Goal: Task Accomplishment & Management: Complete application form

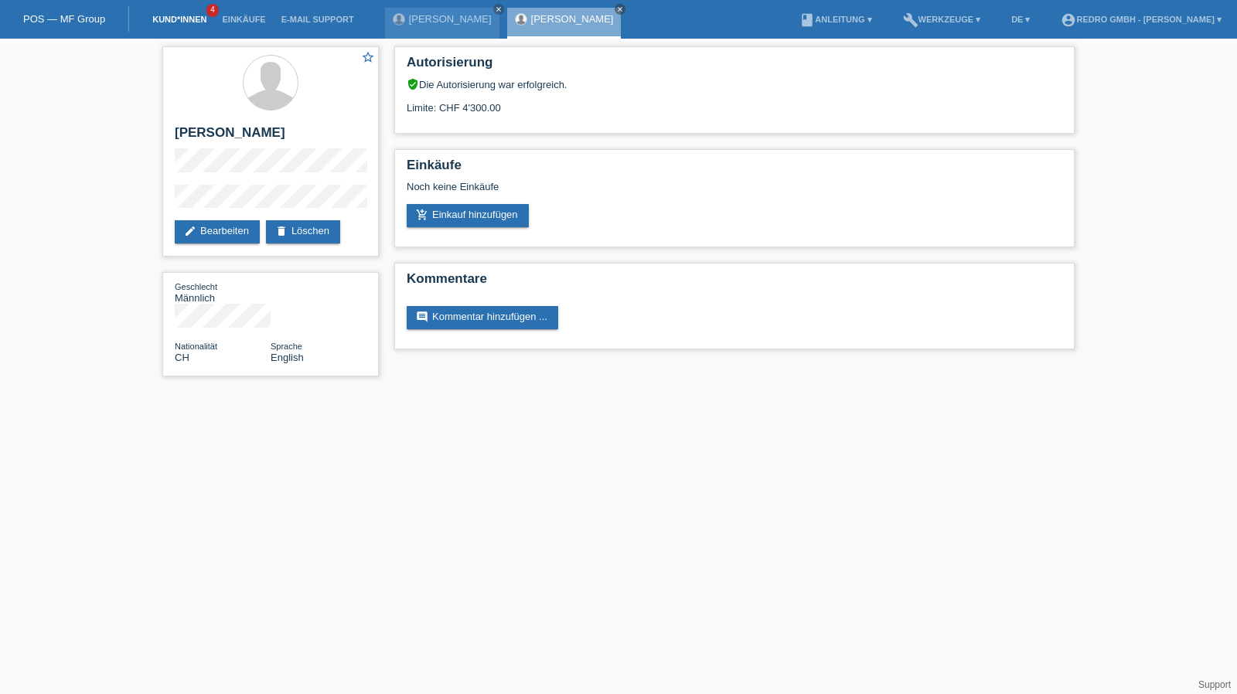
click at [162, 23] on link "Kund*innen" at bounding box center [180, 19] width 70 height 9
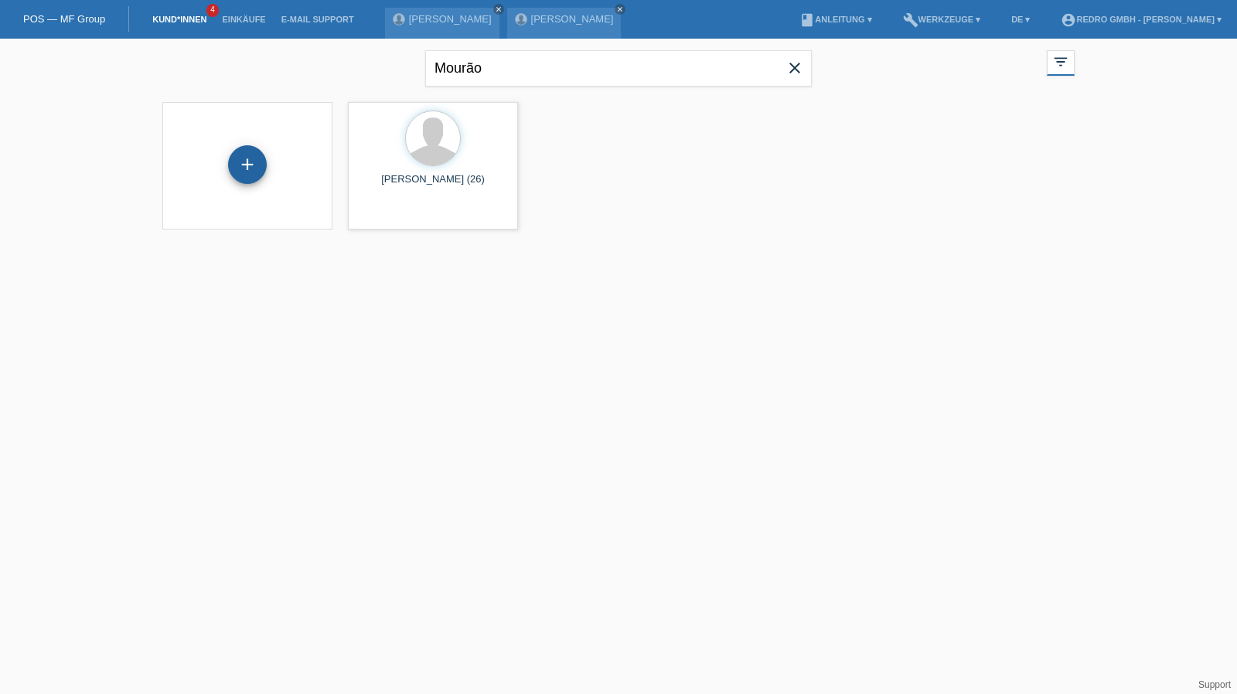
click at [254, 166] on div "+" at bounding box center [247, 164] width 39 height 39
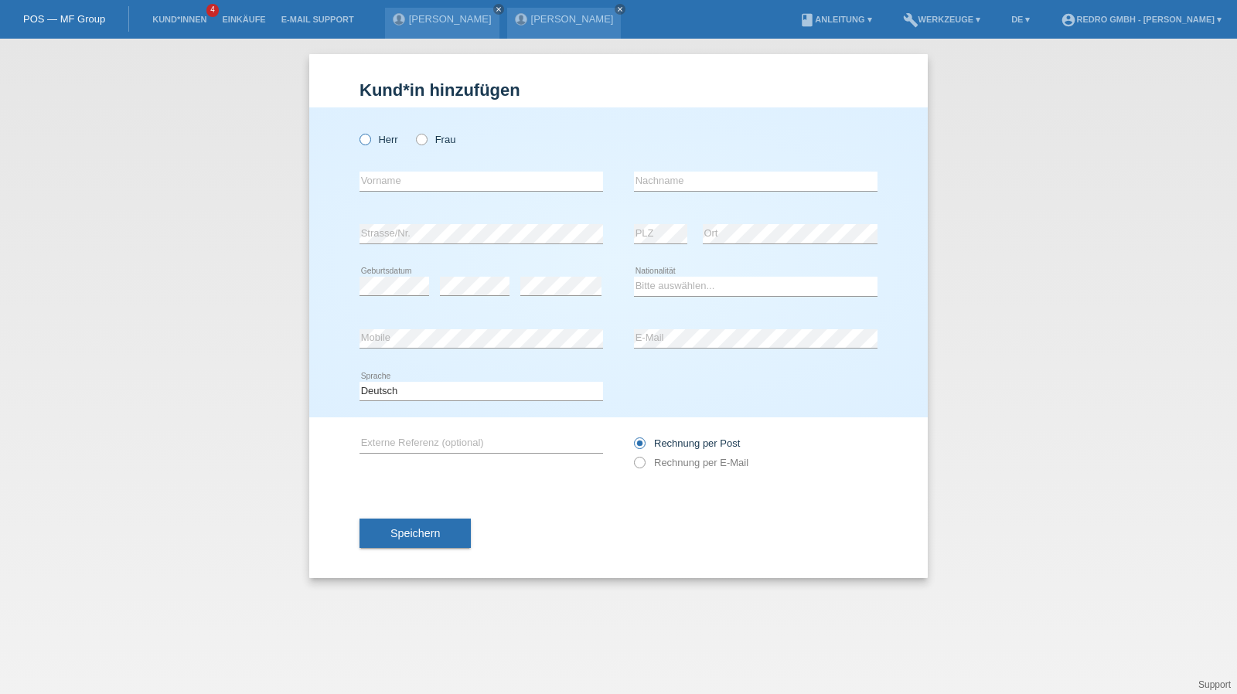
click at [374, 141] on label "Herr" at bounding box center [379, 140] width 39 height 12
click at [370, 141] on input "Herr" at bounding box center [365, 139] width 10 height 10
radio input "true"
click at [387, 182] on input "text" at bounding box center [482, 181] width 244 height 19
type input "Giovanni"
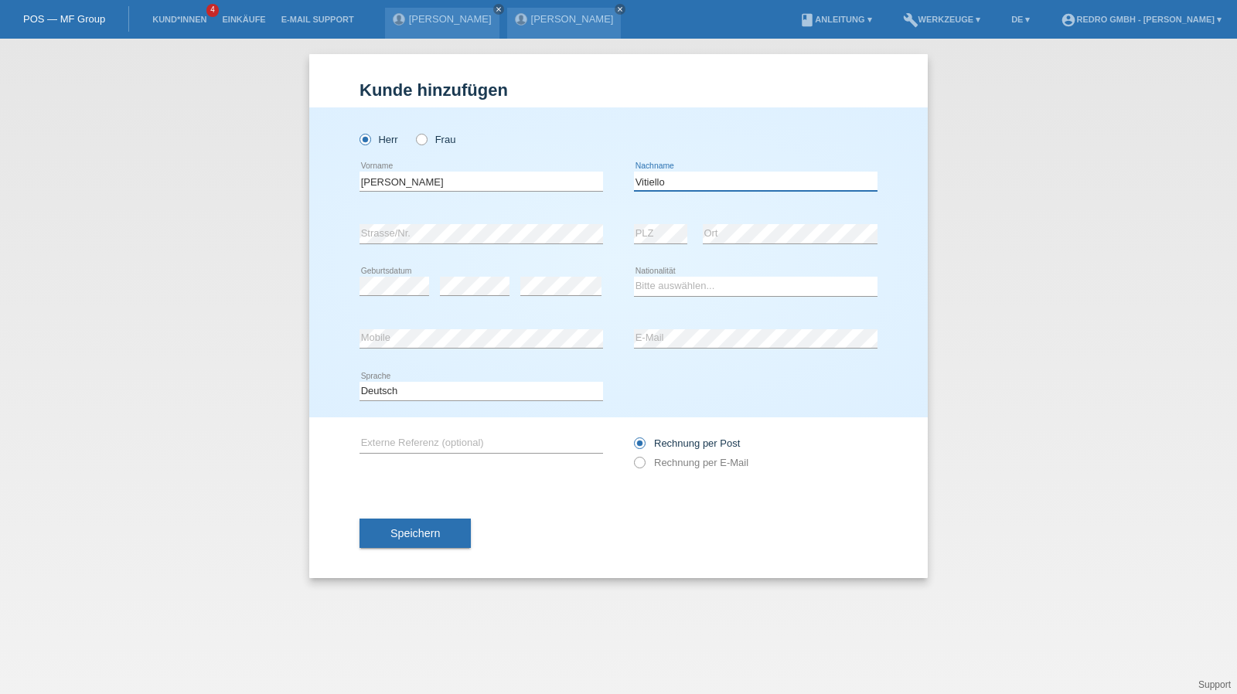
type input "Vitiello"
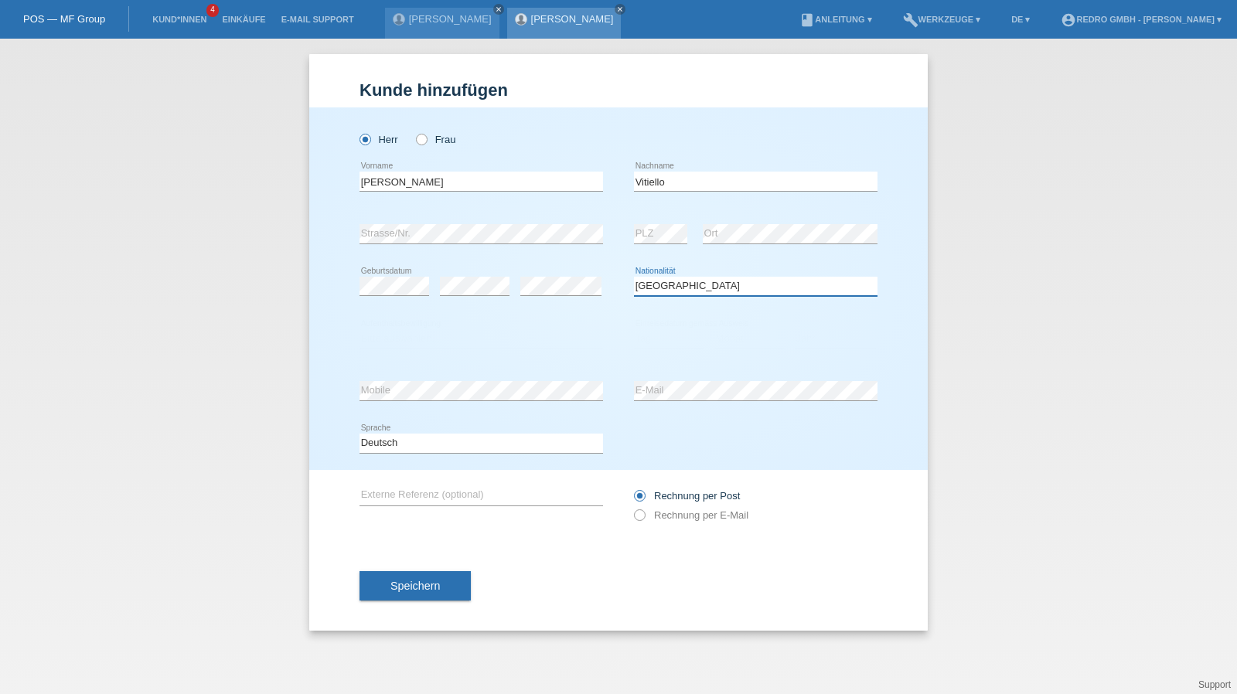
select select "IT"
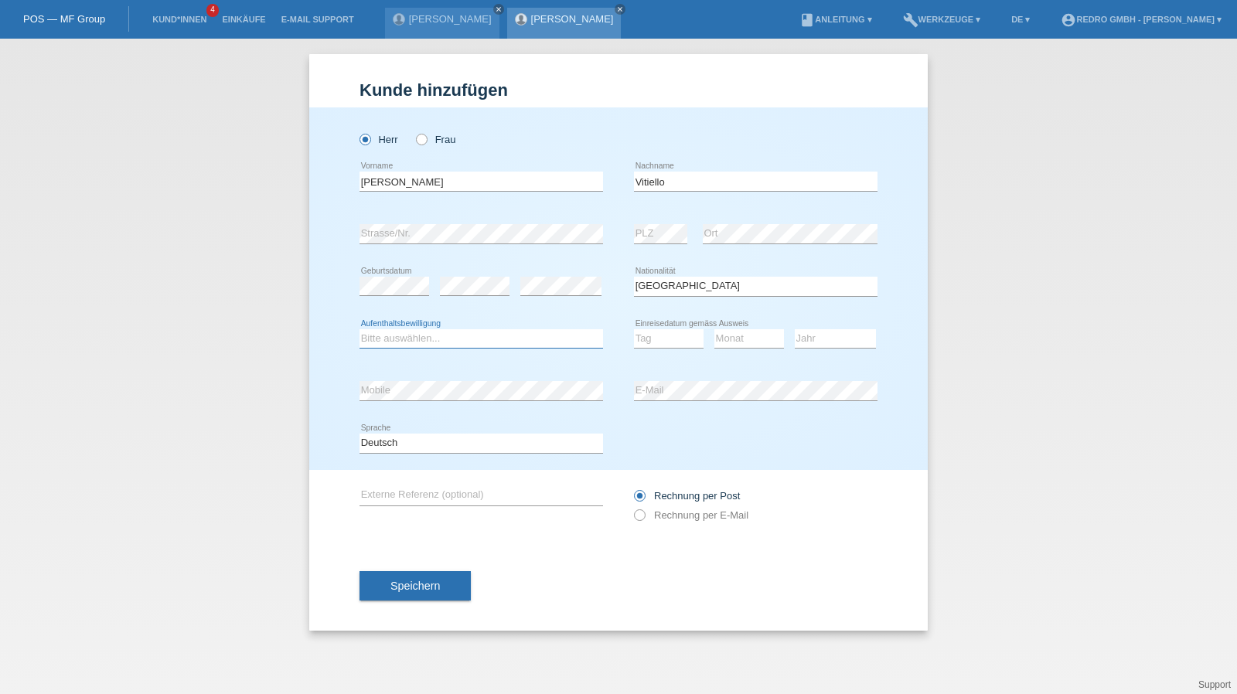
select select "C"
select select "24"
select select "12"
select select "1992"
drag, startPoint x: 379, startPoint y: 438, endPoint x: 380, endPoint y: 451, distance: 12.5
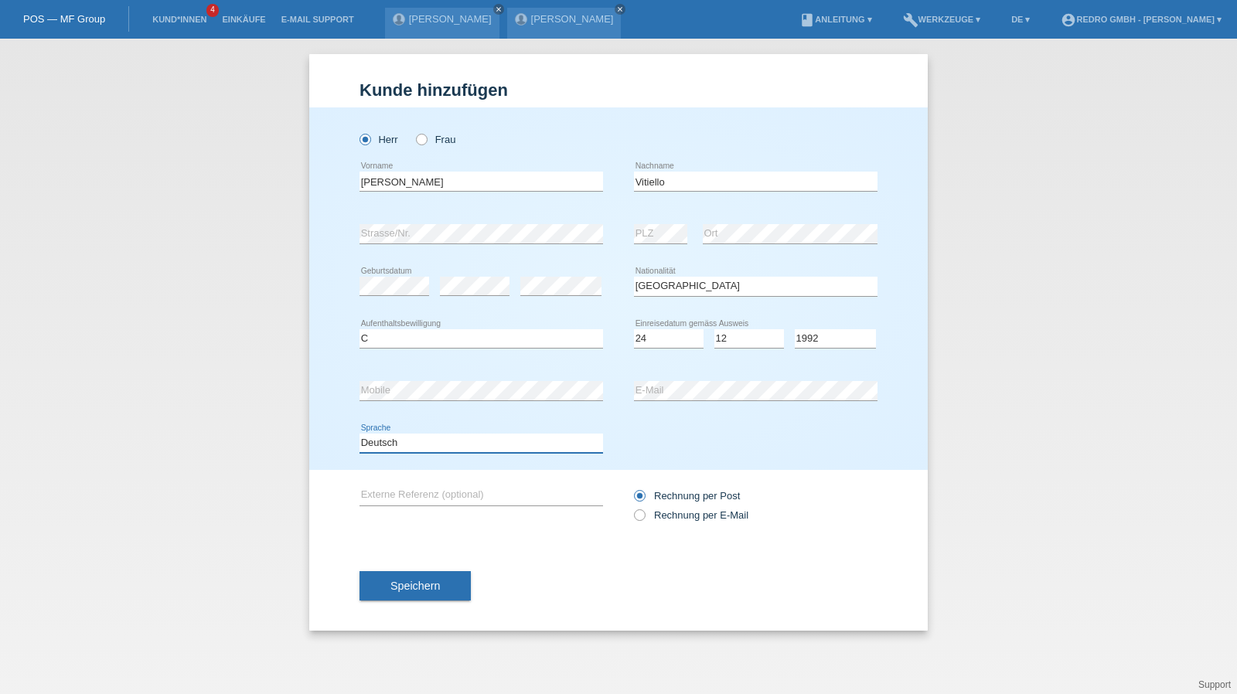
click at [379, 438] on select "Deutsch Français Italiano English" at bounding box center [482, 443] width 244 height 19
select select "fr"
click at [360, 434] on select "Deutsch Français Italiano English" at bounding box center [482, 443] width 244 height 19
click at [418, 575] on button "Speichern" at bounding box center [415, 585] width 111 height 29
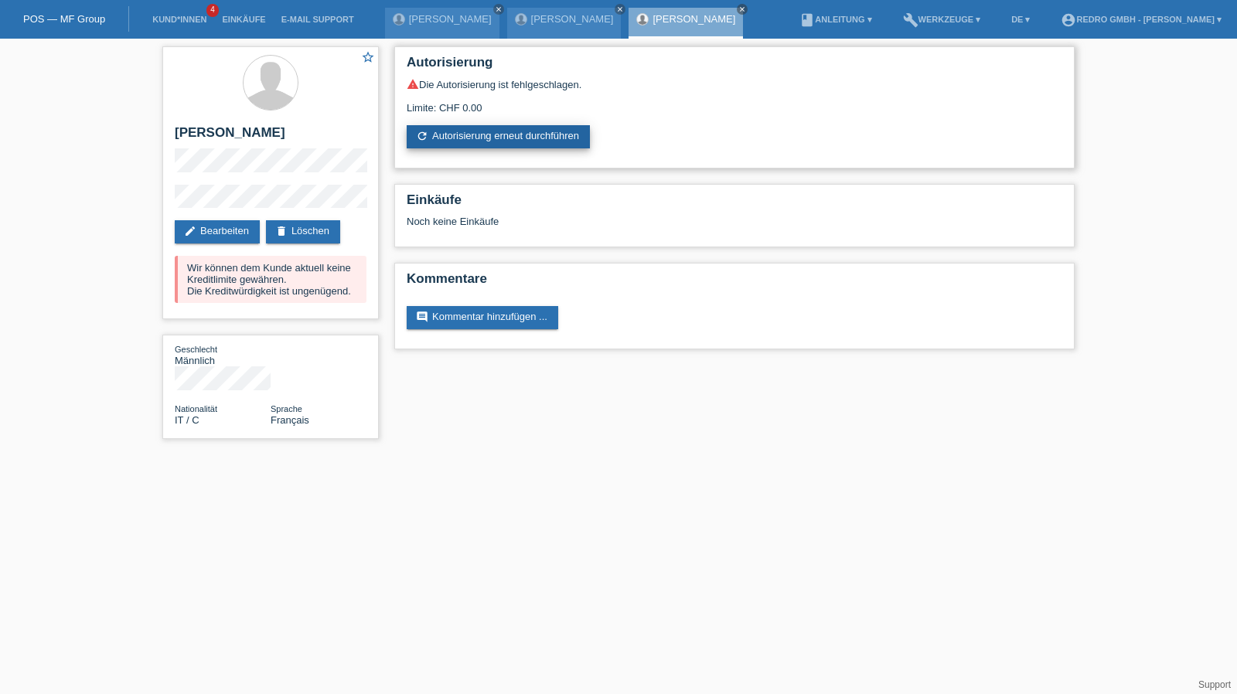
click at [449, 138] on link "refresh Autorisierung erneut durchführen" at bounding box center [498, 136] width 183 height 23
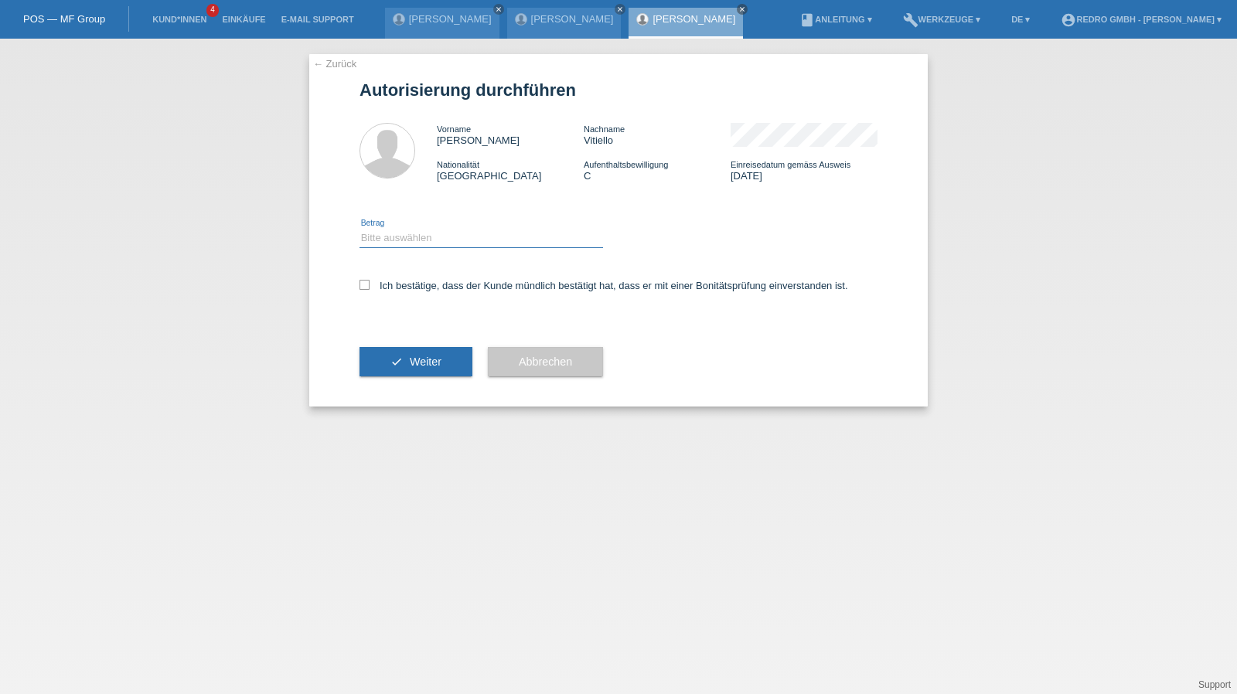
drag, startPoint x: 439, startPoint y: 237, endPoint x: 435, endPoint y: 244, distance: 8.6
click at [439, 237] on select "Bitte auswählen CHF 1.00 - CHF 499.00 CHF 500.00 - CHF 1'999.00 CHF 2'000.00 - …" at bounding box center [482, 238] width 244 height 19
select select "1"
click at [360, 229] on select "Bitte auswählen CHF 1.00 - CHF 499.00 CHF 500.00 - CHF 1'999.00 CHF 2'000.00 - …" at bounding box center [482, 238] width 244 height 19
click at [411, 289] on label "Ich bestätige, dass der Kunde mündlich bestätigt hat, dass er mit einer Bonität…" at bounding box center [604, 286] width 489 height 12
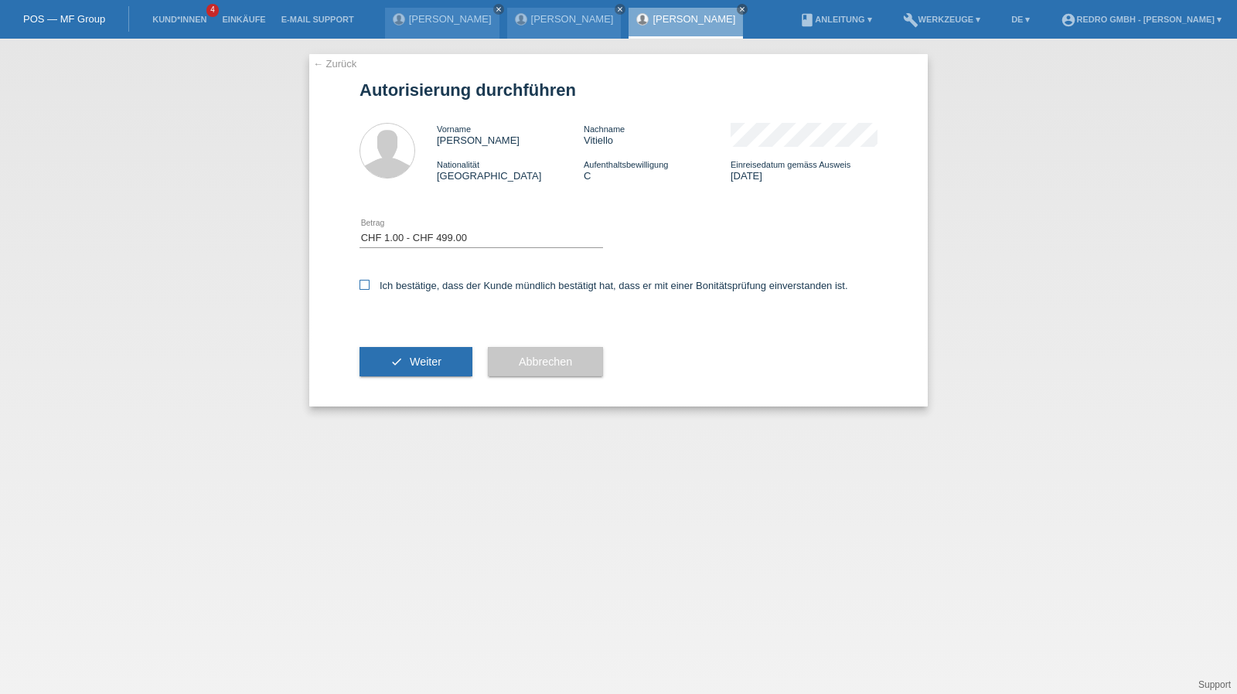
click at [370, 289] on input "Ich bestätige, dass der Kunde mündlich bestätigt hat, dass er mit einer Bonität…" at bounding box center [365, 285] width 10 height 10
checkbox input "true"
click at [401, 383] on div "check Weiter" at bounding box center [416, 362] width 113 height 90
click at [418, 340] on div "check Weiter" at bounding box center [416, 362] width 113 height 90
click at [411, 355] on button "check Weiter" at bounding box center [416, 361] width 113 height 29
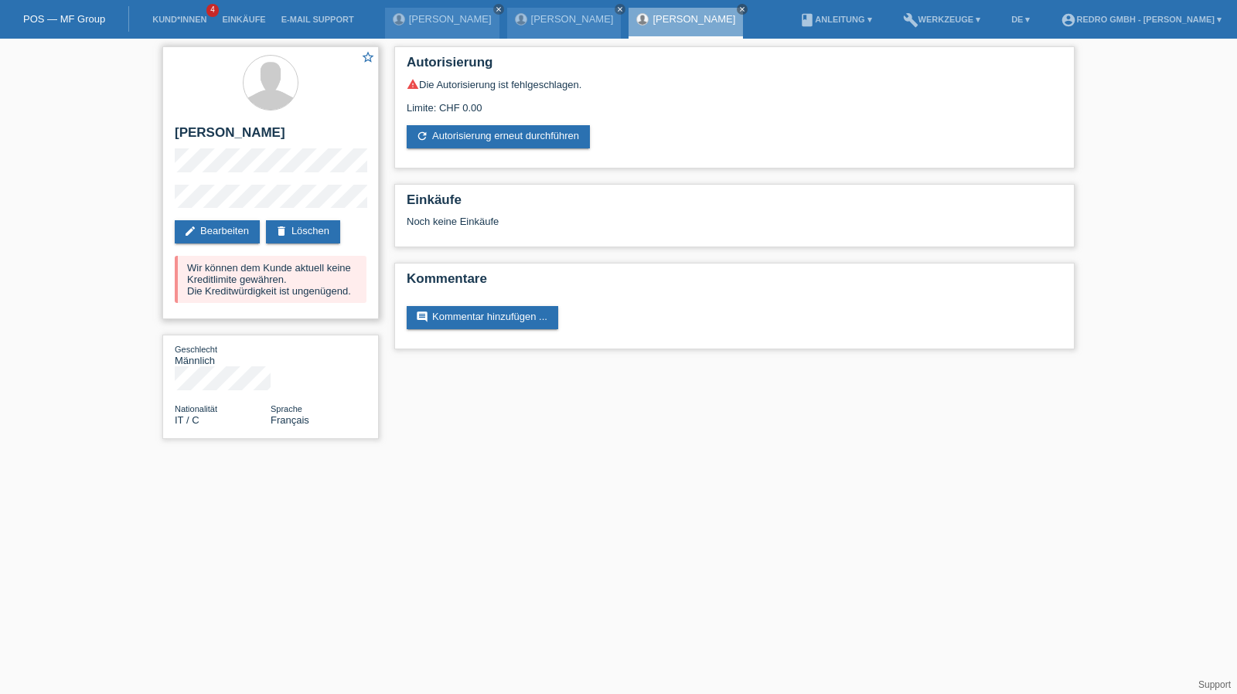
drag, startPoint x: 219, startPoint y: 127, endPoint x: 250, endPoint y: 128, distance: 30.9
click at [219, 127] on h2 "[PERSON_NAME]" at bounding box center [271, 136] width 192 height 23
click at [251, 128] on h2 "[PERSON_NAME]" at bounding box center [271, 136] width 192 height 23
copy h2 "Vitiello"
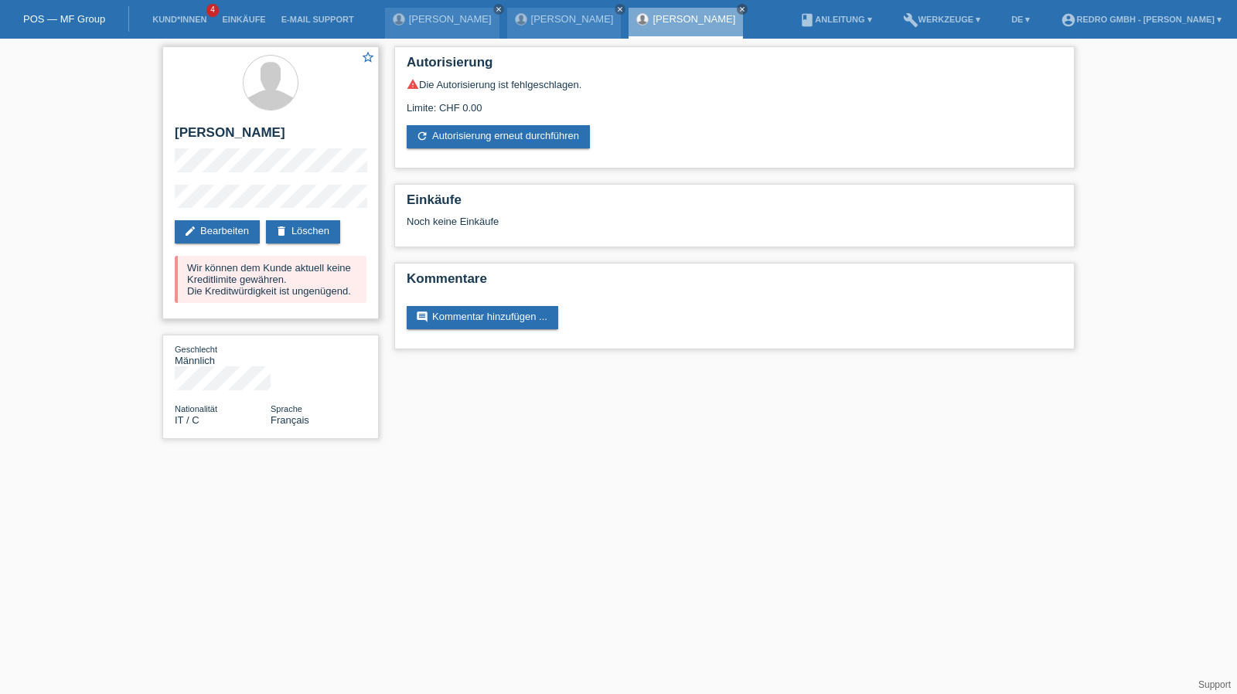
click at [209, 142] on h2 "[PERSON_NAME]" at bounding box center [271, 136] width 192 height 23
click at [211, 137] on h2 "[PERSON_NAME]" at bounding box center [271, 136] width 192 height 23
copy div "[PERSON_NAME]"
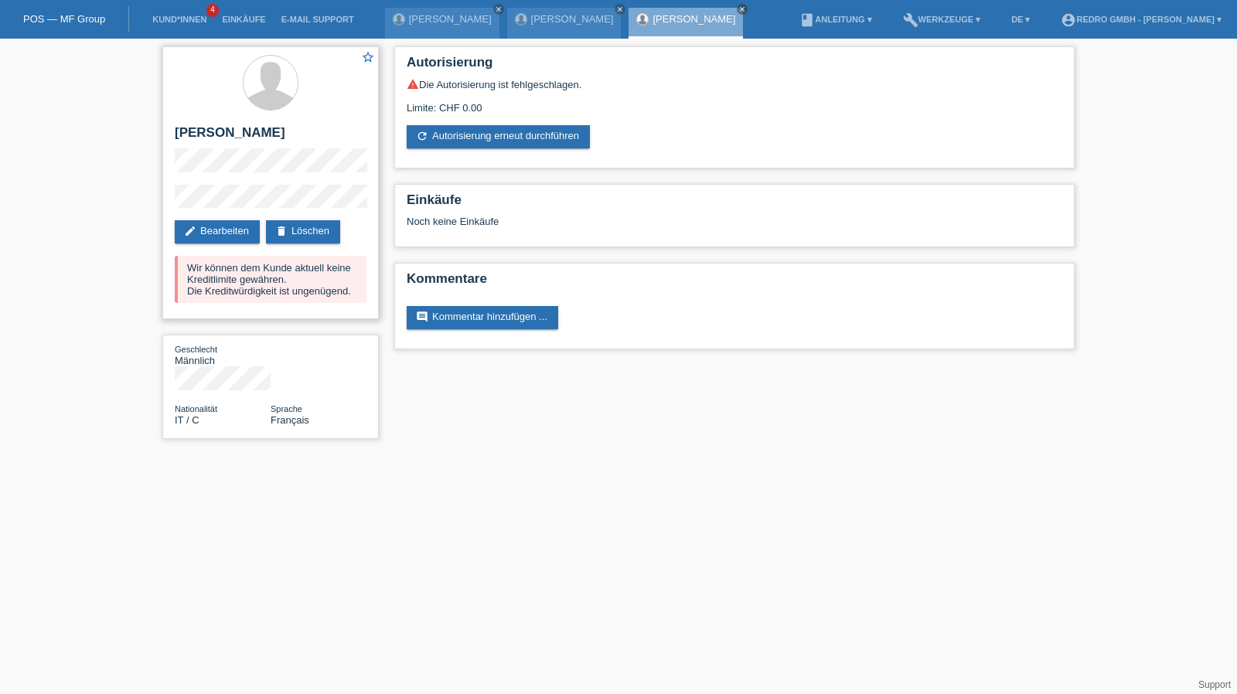
click at [227, 182] on div "star_border Giovanni Vitiello edit Bearbeiten delete Löschen Wir können dem Kun…" at bounding box center [270, 182] width 217 height 273
click at [170, 202] on div "star_border Giovanni Vitiello edit Bearbeiten delete Löschen Wir können dem Kun…" at bounding box center [270, 182] width 217 height 273
click at [168, 15] on link "Kund*innen" at bounding box center [180, 19] width 70 height 9
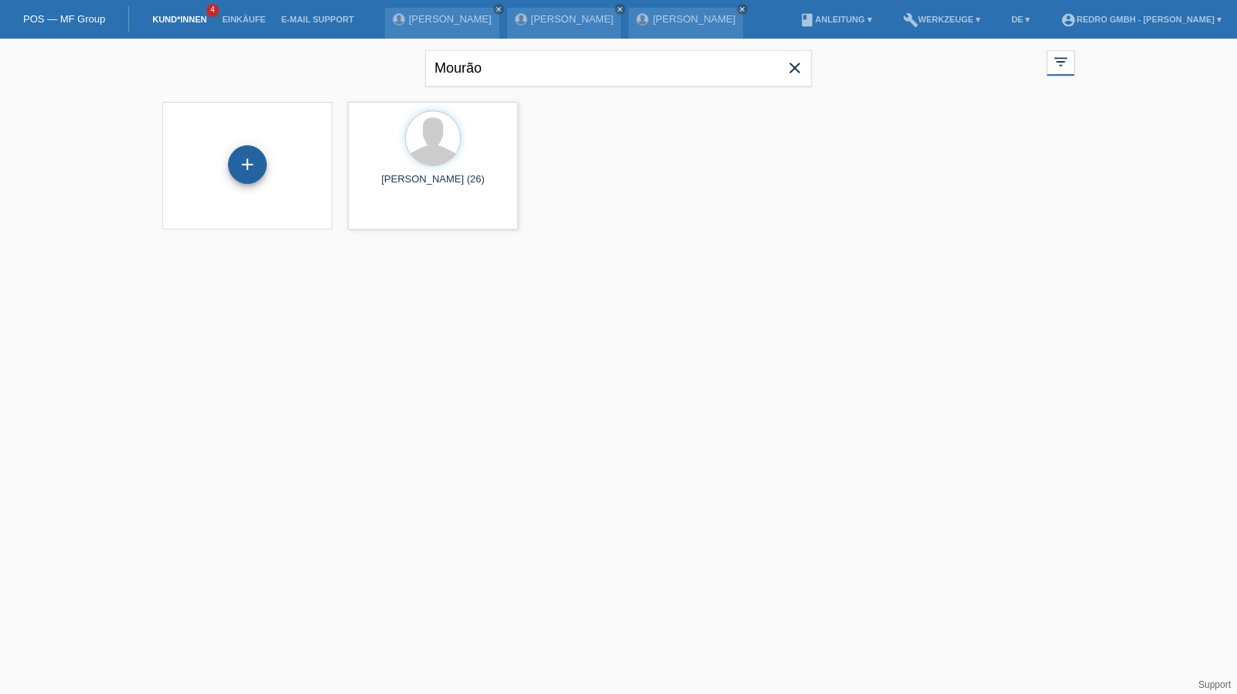
click at [252, 168] on div "+" at bounding box center [247, 164] width 39 height 39
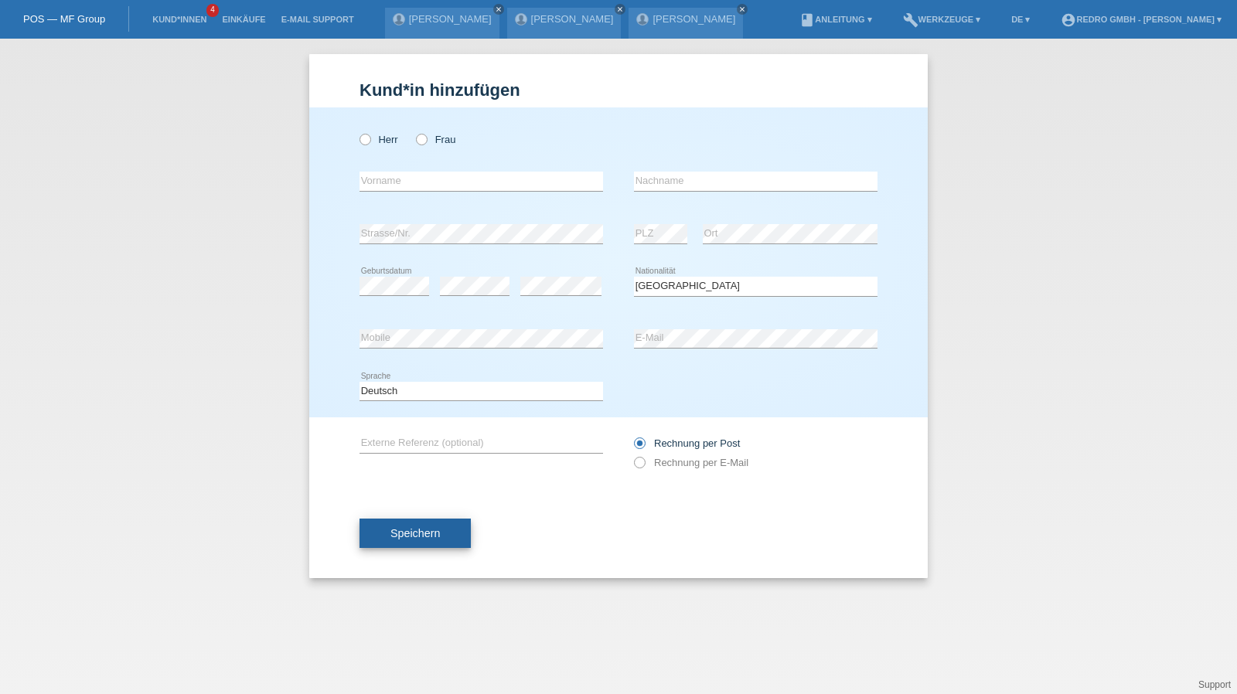
click at [413, 528] on span "Speichern" at bounding box center [414, 533] width 49 height 12
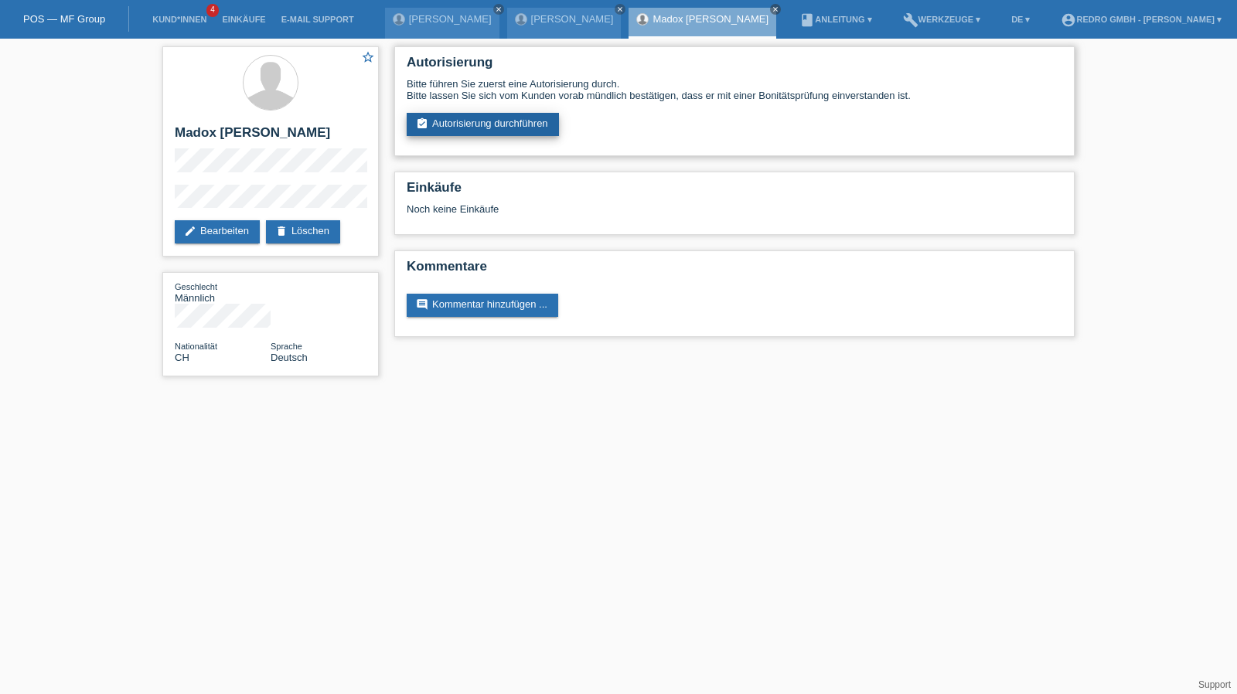
click at [520, 133] on link "assignment_turned_in Autorisierung durchführen" at bounding box center [483, 124] width 152 height 23
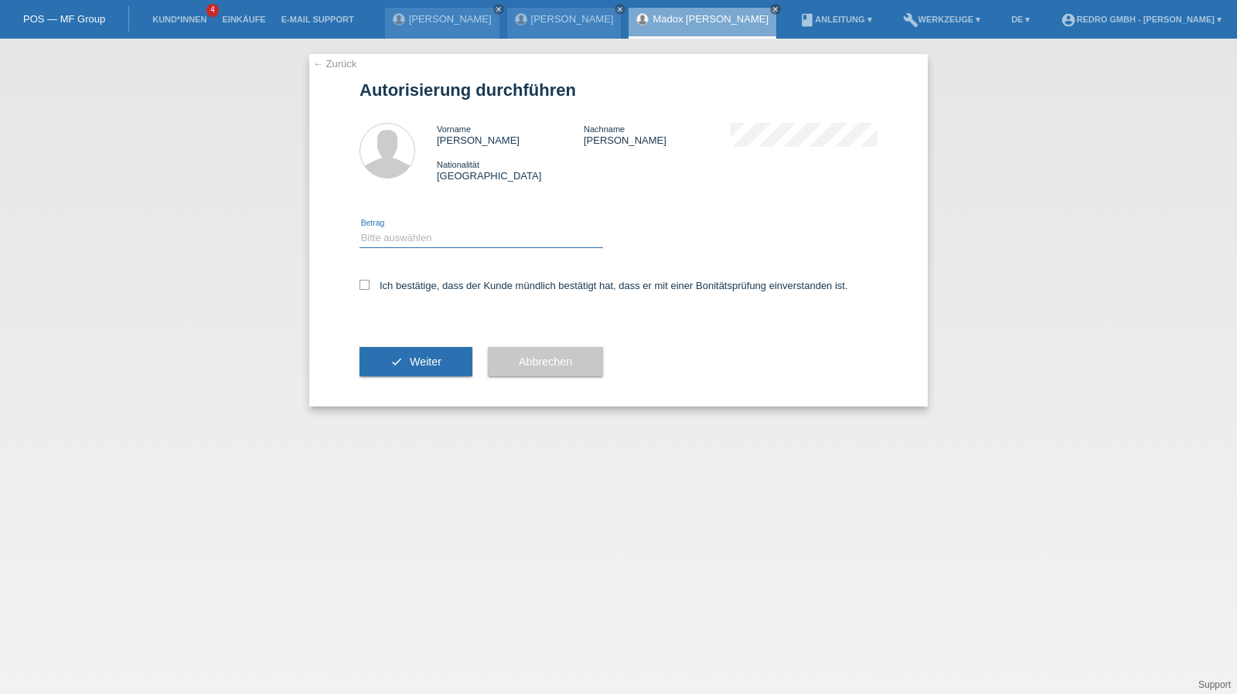
click at [429, 242] on select "Bitte auswählen CHF 1.00 - CHF 499.00 CHF 500.00 - CHF 1'999.00 CHF 2'000.00 - …" at bounding box center [482, 238] width 244 height 19
select select "1"
click at [360, 229] on select "Bitte auswählen CHF 1.00 - CHF 499.00 CHF 500.00 - CHF 1'999.00 CHF 2'000.00 - …" at bounding box center [482, 238] width 244 height 19
click at [408, 285] on label "Ich bestätige, dass der Kunde mündlich bestätigt hat, dass er mit einer Bonität…" at bounding box center [604, 286] width 489 height 12
click at [370, 285] on input "Ich bestätige, dass der Kunde mündlich bestätigt hat, dass er mit einer Bonität…" at bounding box center [365, 285] width 10 height 10
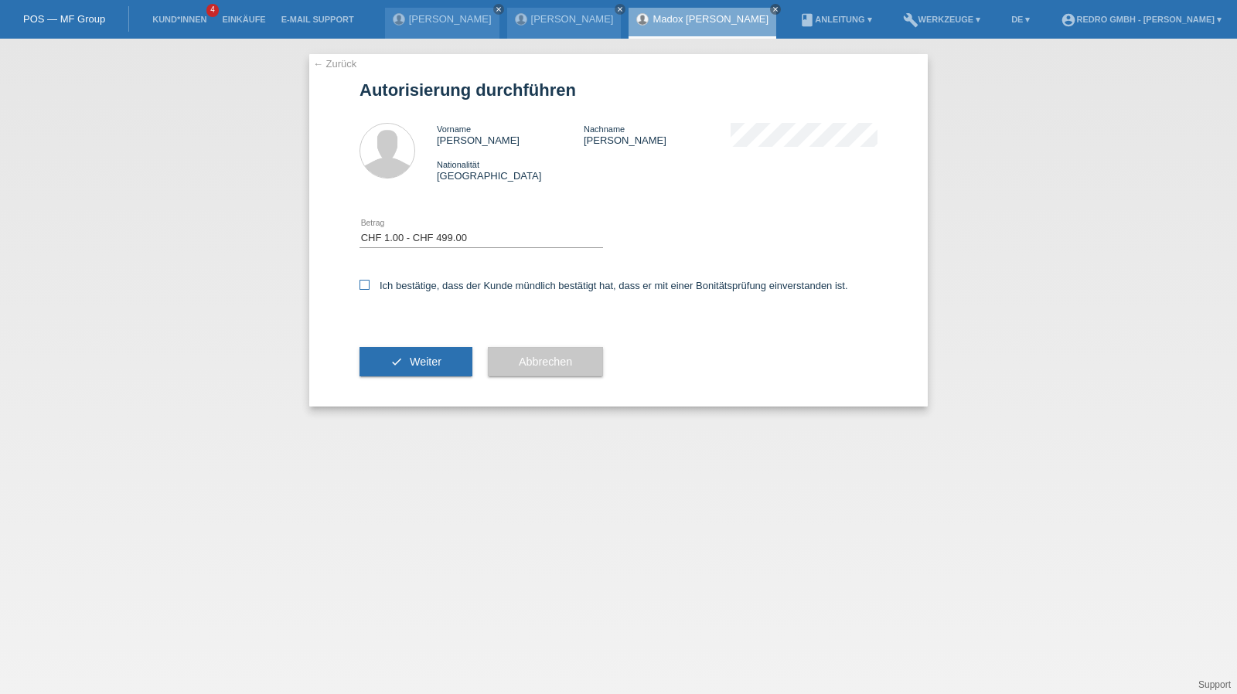
checkbox input "true"
click at [386, 385] on div "check Weiter" at bounding box center [416, 362] width 113 height 90
click at [393, 353] on button "check Weiter" at bounding box center [416, 361] width 113 height 29
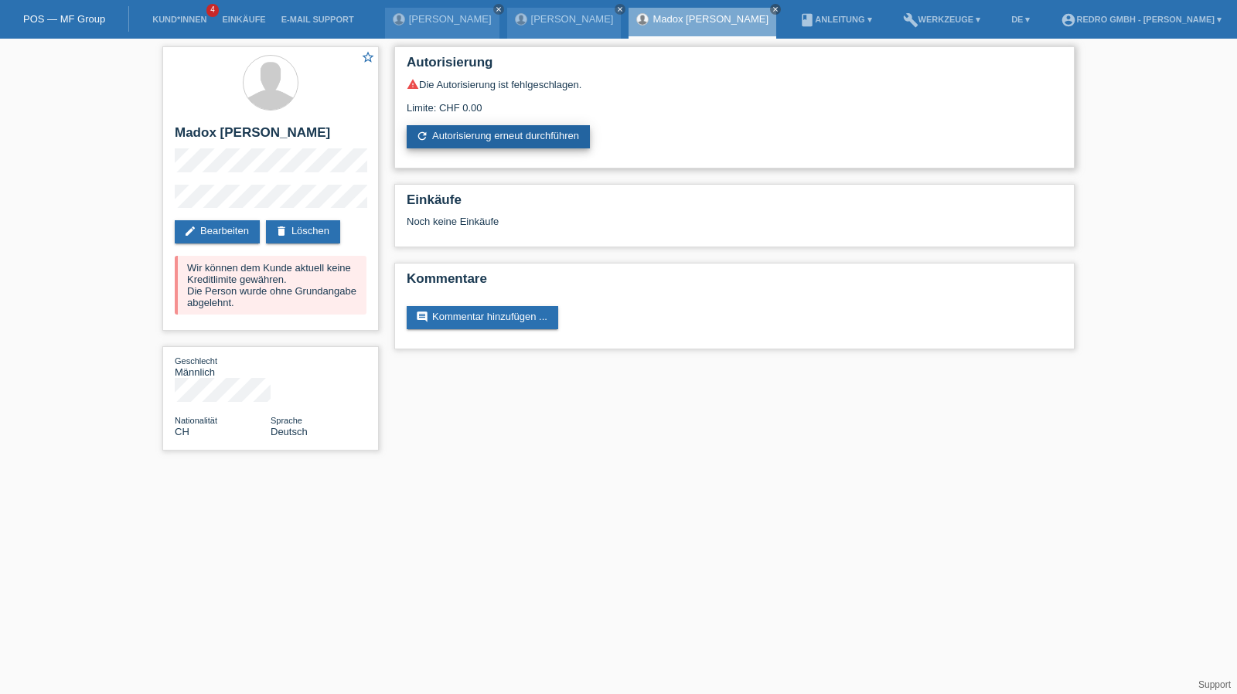
click at [528, 145] on link "refresh Autorisierung erneut durchführen" at bounding box center [498, 136] width 183 height 23
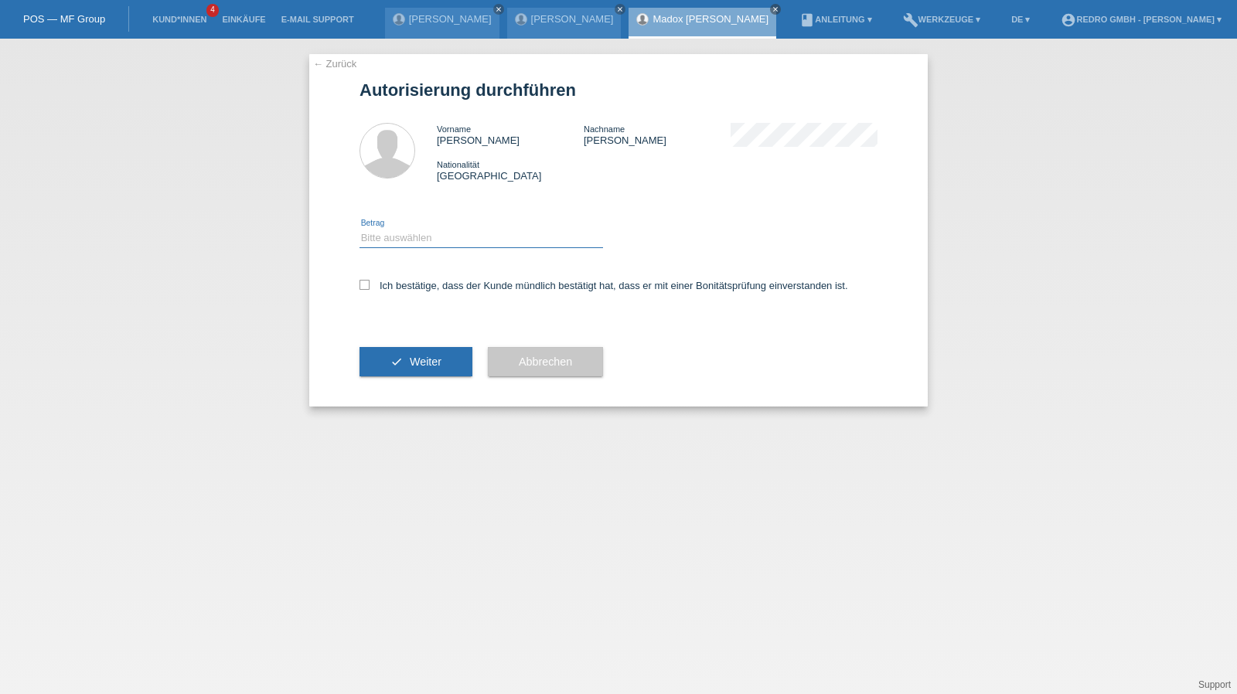
click at [421, 242] on select "Bitte auswählen CHF 1.00 - CHF 499.00 CHF 500.00 - CHF 1'999.00 CHF 2'000.00 - …" at bounding box center [482, 238] width 244 height 19
select select "1"
click at [360, 229] on select "Bitte auswählen CHF 1.00 - CHF 499.00 CHF 500.00 - CHF 1'999.00 CHF 2'000.00 - …" at bounding box center [482, 238] width 244 height 19
click at [388, 292] on label "Ich bestätige, dass der Kunde mündlich bestätigt hat, dass er mit einer Bonität…" at bounding box center [604, 286] width 489 height 12
click at [370, 290] on input "Ich bestätige, dass der Kunde mündlich bestätigt hat, dass er mit einer Bonität…" at bounding box center [365, 285] width 10 height 10
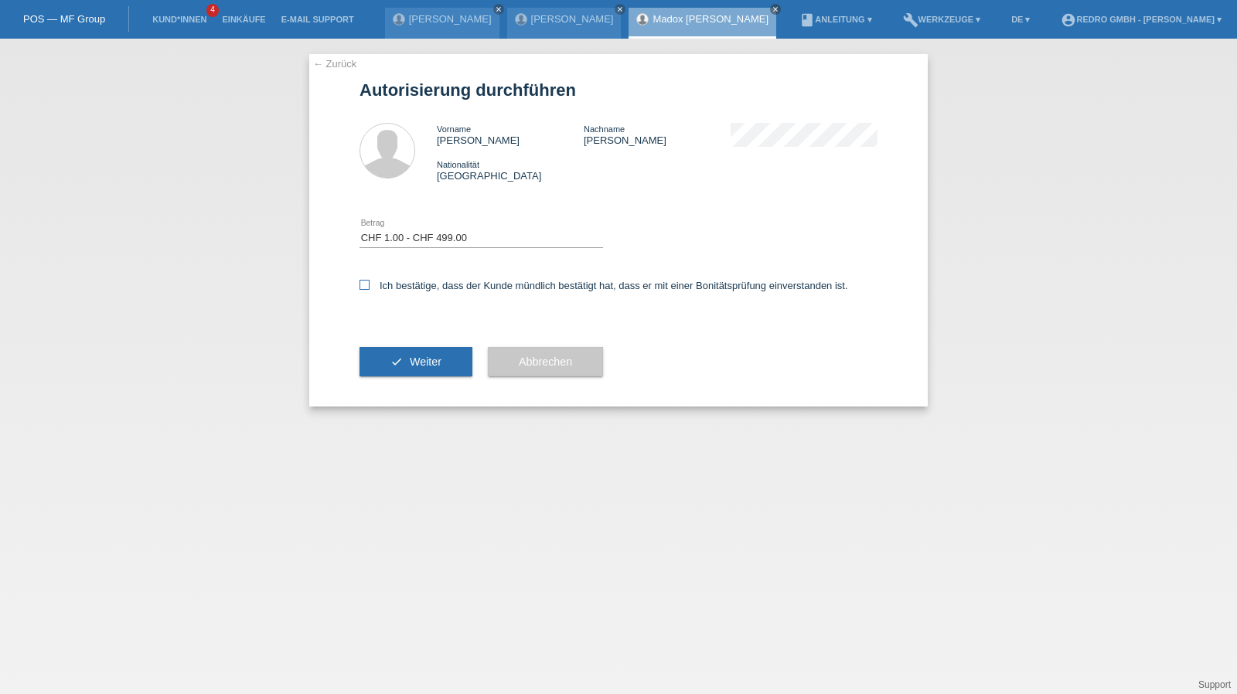
checkbox input "true"
click at [385, 360] on button "check Weiter" at bounding box center [416, 361] width 113 height 29
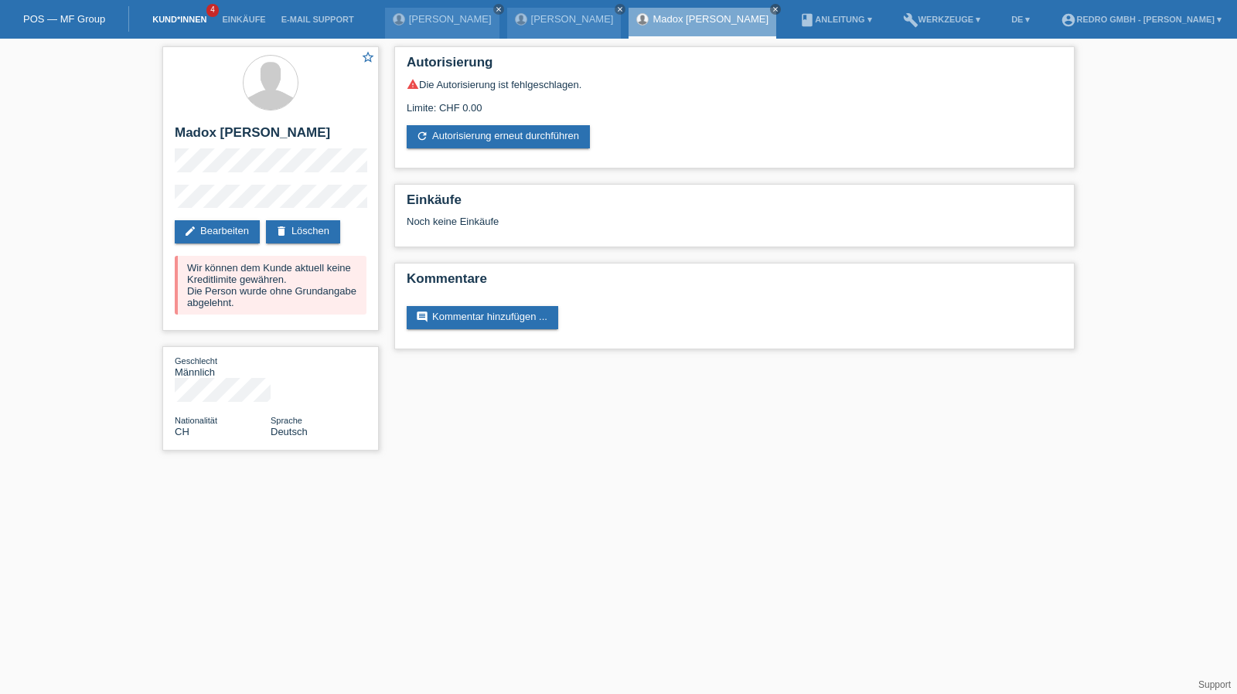
click at [178, 21] on link "Kund*innen" at bounding box center [180, 19] width 70 height 9
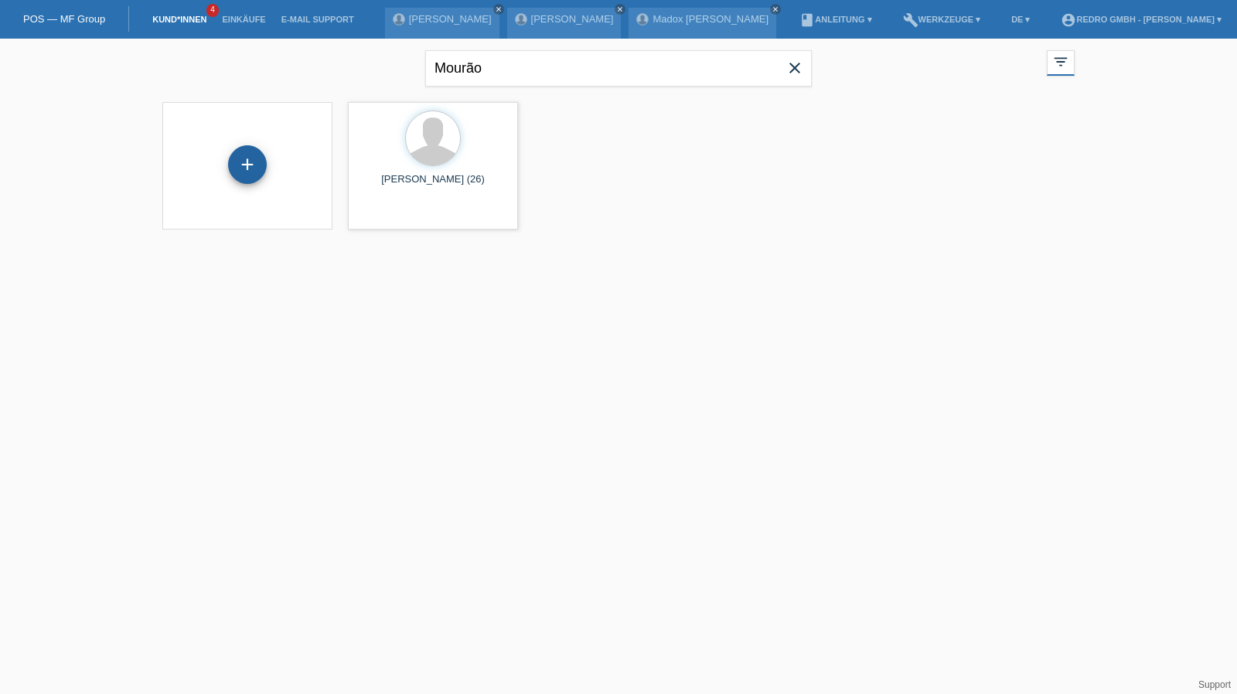
click at [237, 160] on div "+" at bounding box center [247, 164] width 39 height 39
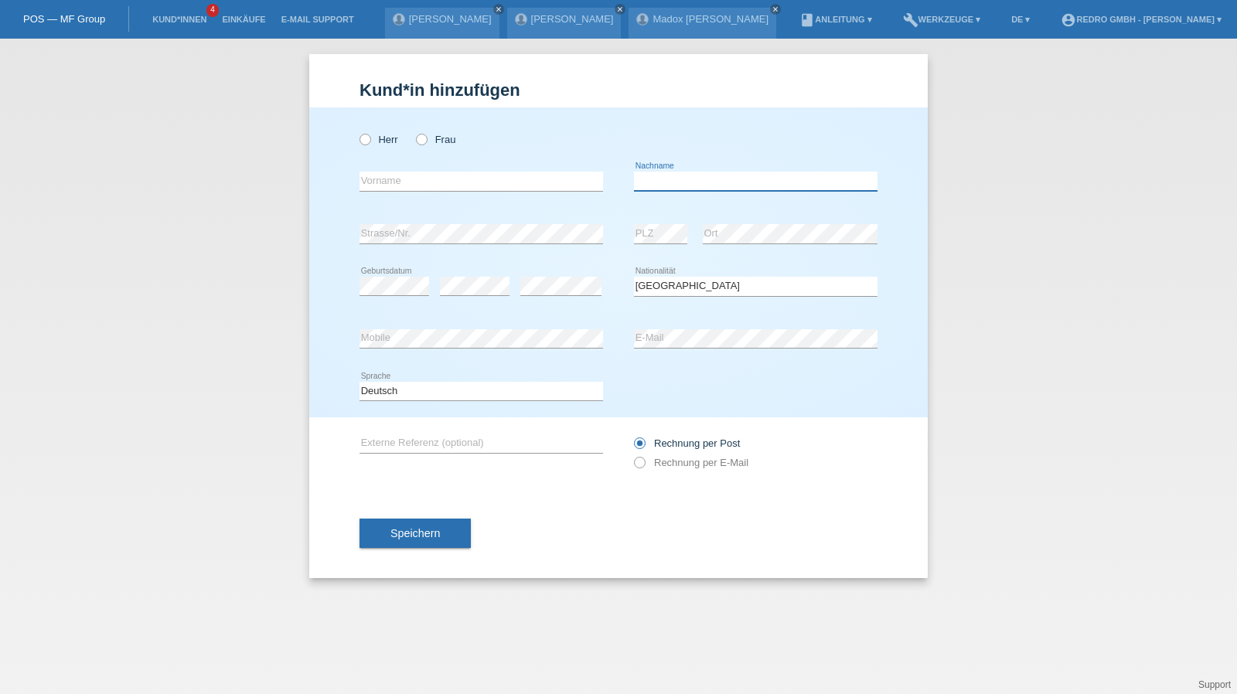
click at [667, 185] on input "text" at bounding box center [756, 181] width 244 height 19
type input "[PERSON_NAME]"
click at [486, 182] on input "text" at bounding box center [482, 181] width 244 height 19
type input "Sandra"
click at [731, 177] on input "Kälin-Huber" at bounding box center [756, 181] width 244 height 19
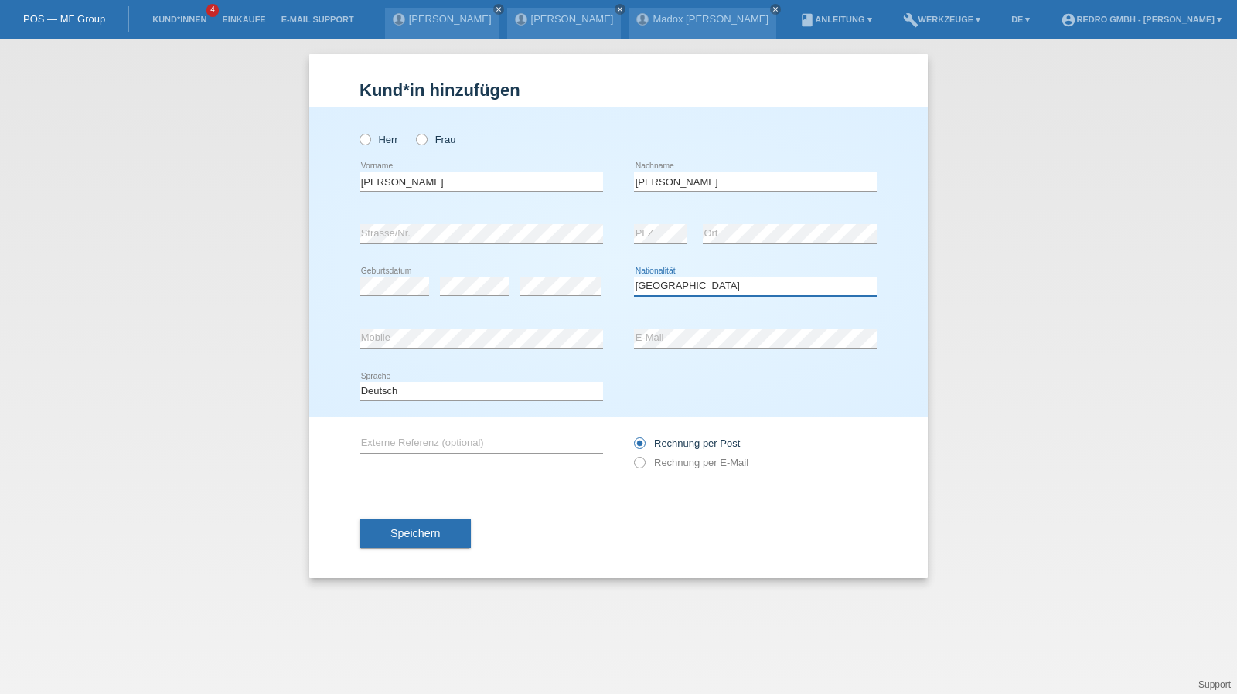
select select "CH"
click at [428, 520] on button "Speichern" at bounding box center [415, 533] width 111 height 29
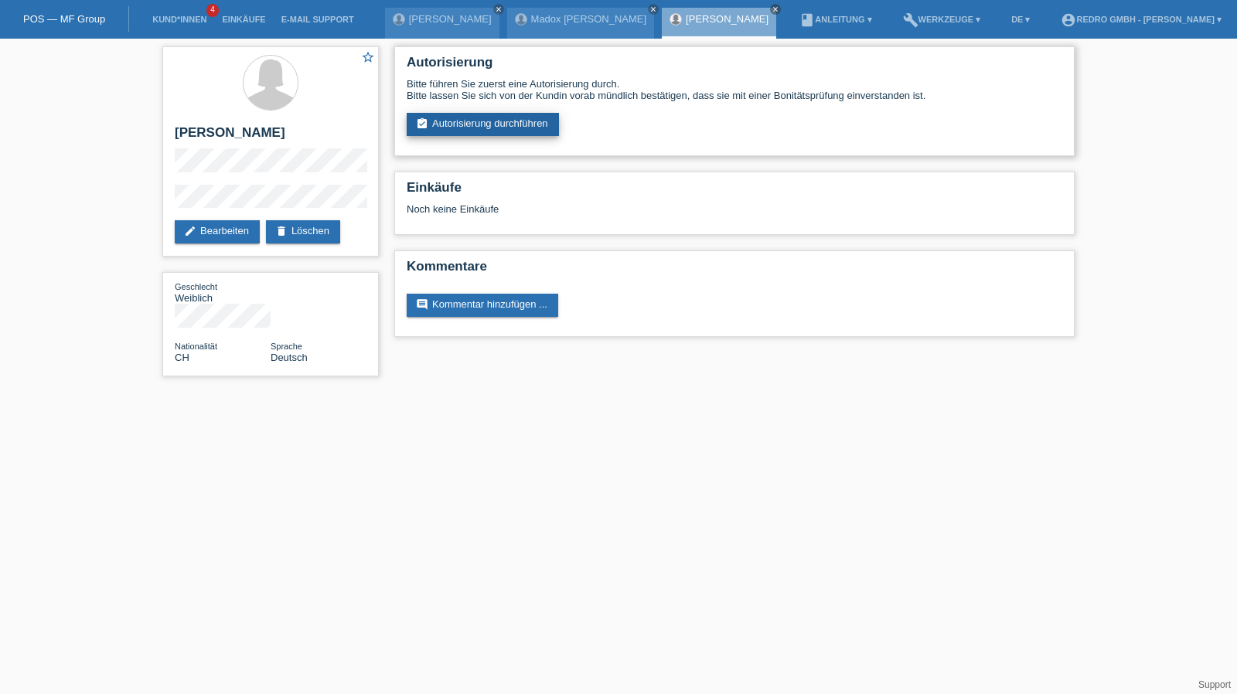
click at [476, 122] on link "assignment_turned_in Autorisierung durchführen" at bounding box center [483, 124] width 152 height 23
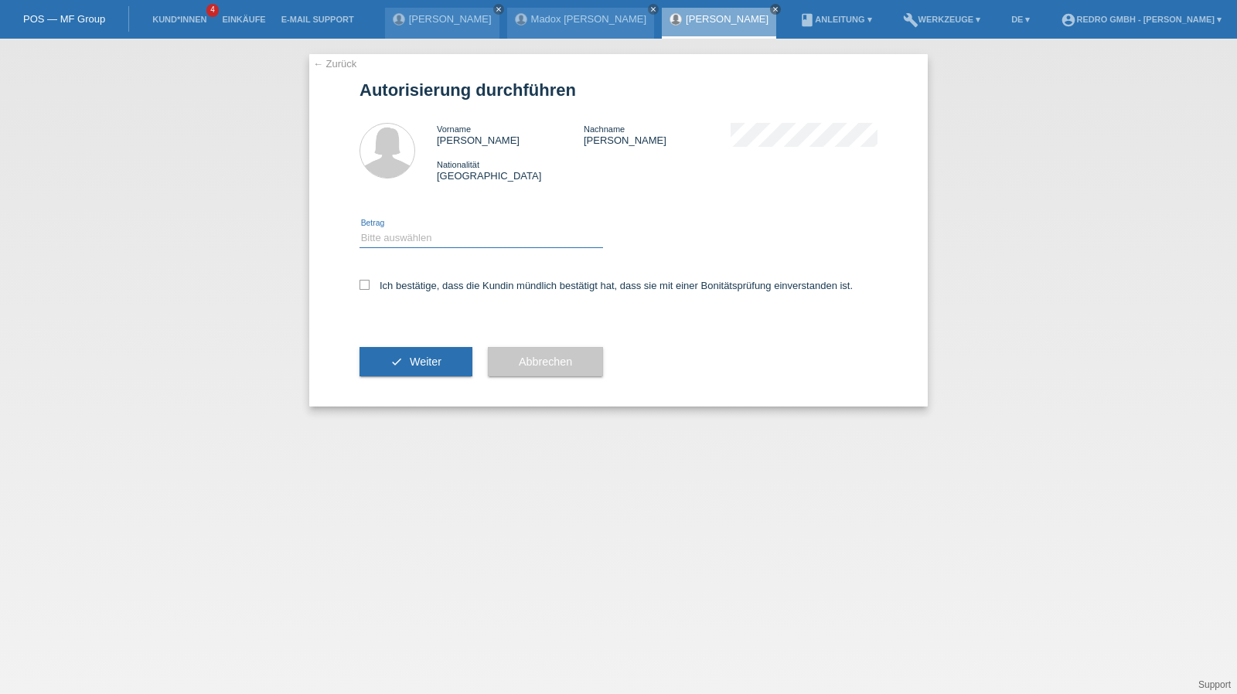
click at [431, 244] on select "Bitte auswählen CHF 1.00 - CHF 499.00 CHF 500.00 - CHF 1'999.00 CHF 2'000.00 - …" at bounding box center [482, 238] width 244 height 19
select select "1"
click at [360, 229] on select "Bitte auswählen CHF 1.00 - CHF 499.00 CHF 500.00 - CHF 1'999.00 CHF 2'000.00 - …" at bounding box center [482, 238] width 244 height 19
click at [402, 282] on label "Ich bestätige, dass die Kundin mündlich bestätigt hat, dass sie mit einer Bonit…" at bounding box center [606, 286] width 493 height 12
click at [370, 282] on input "Ich bestätige, dass die Kundin mündlich bestätigt hat, dass sie mit einer Bonit…" at bounding box center [365, 285] width 10 height 10
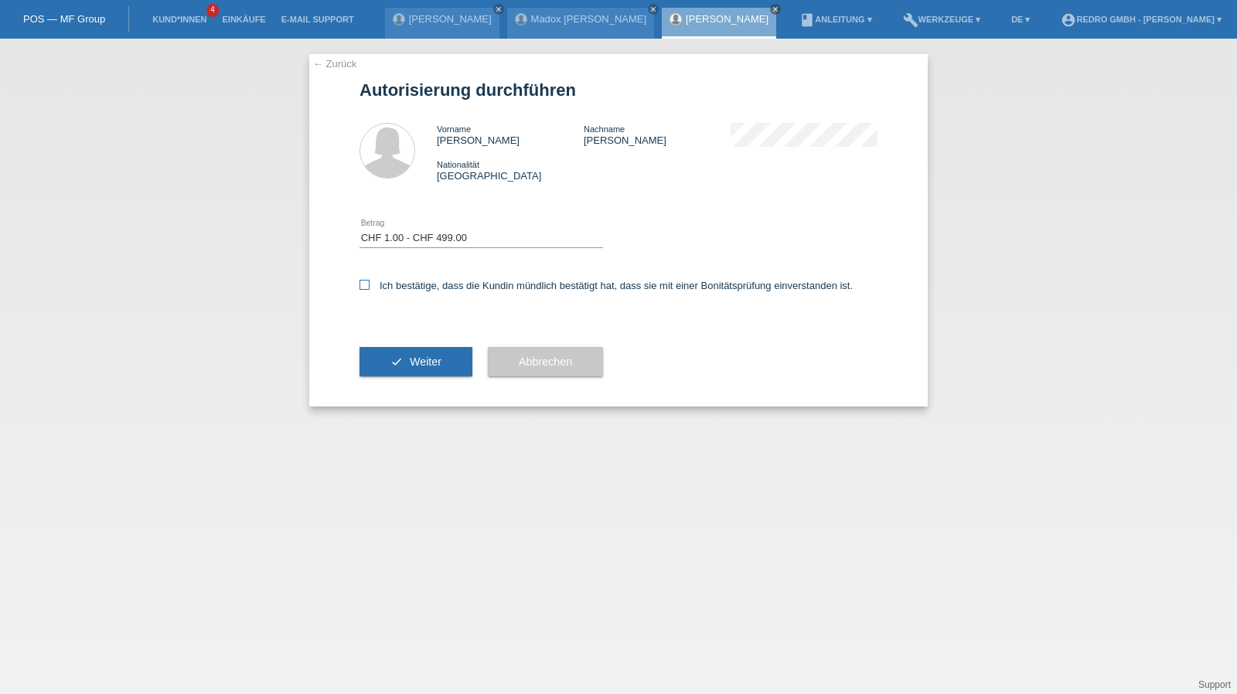
checkbox input "true"
click at [387, 358] on button "check Weiter" at bounding box center [416, 361] width 113 height 29
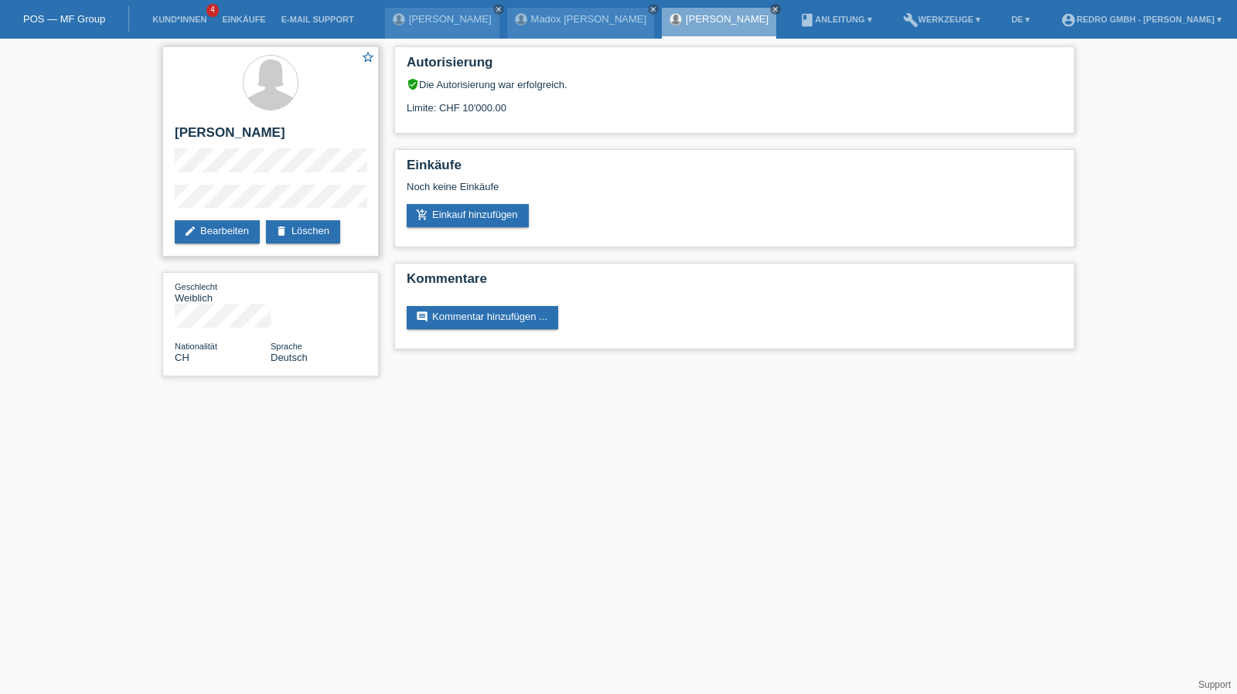
click at [198, 132] on h2 "[PERSON_NAME]" at bounding box center [271, 136] width 192 height 23
copy div "[PERSON_NAME]"
click at [170, 206] on div "star_border [PERSON_NAME] edit Bearbeiten delete Löschen" at bounding box center [270, 151] width 217 height 210
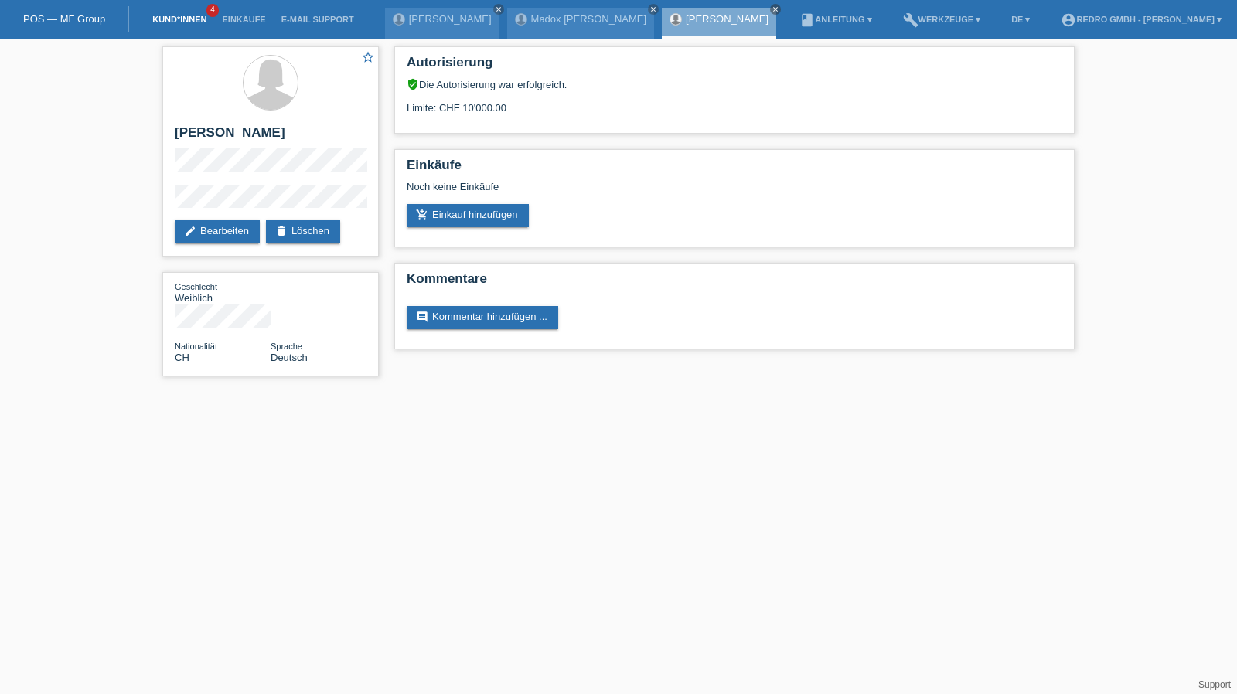
click at [170, 19] on link "Kund*innen" at bounding box center [180, 19] width 70 height 9
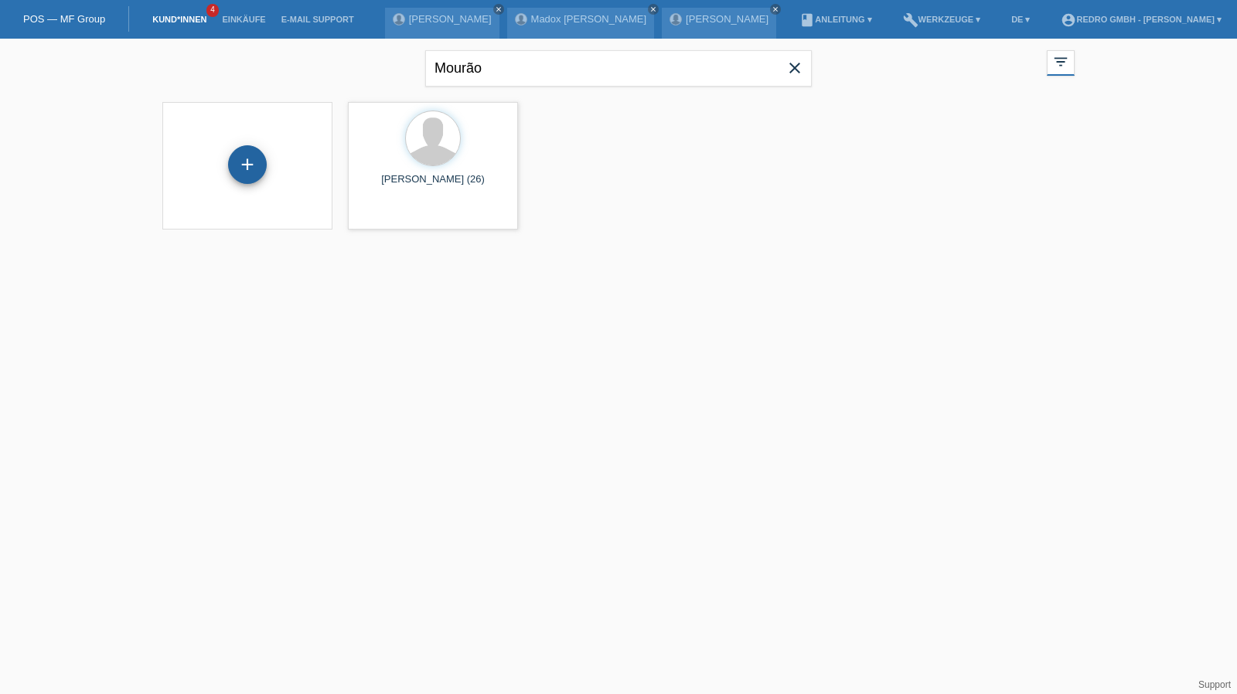
click at [234, 162] on div "+" at bounding box center [247, 165] width 37 height 26
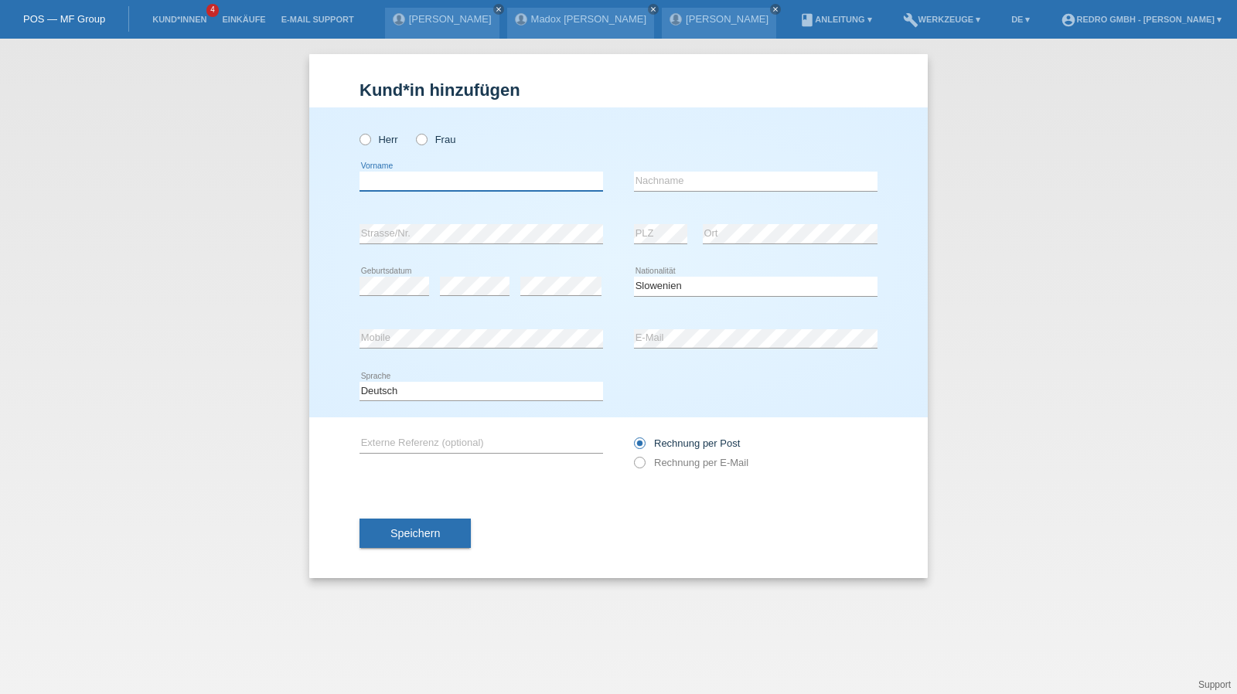
click at [414, 183] on input "text" at bounding box center [482, 181] width 244 height 19
type input "Sabina"
type input "Mahic"
select select "SI"
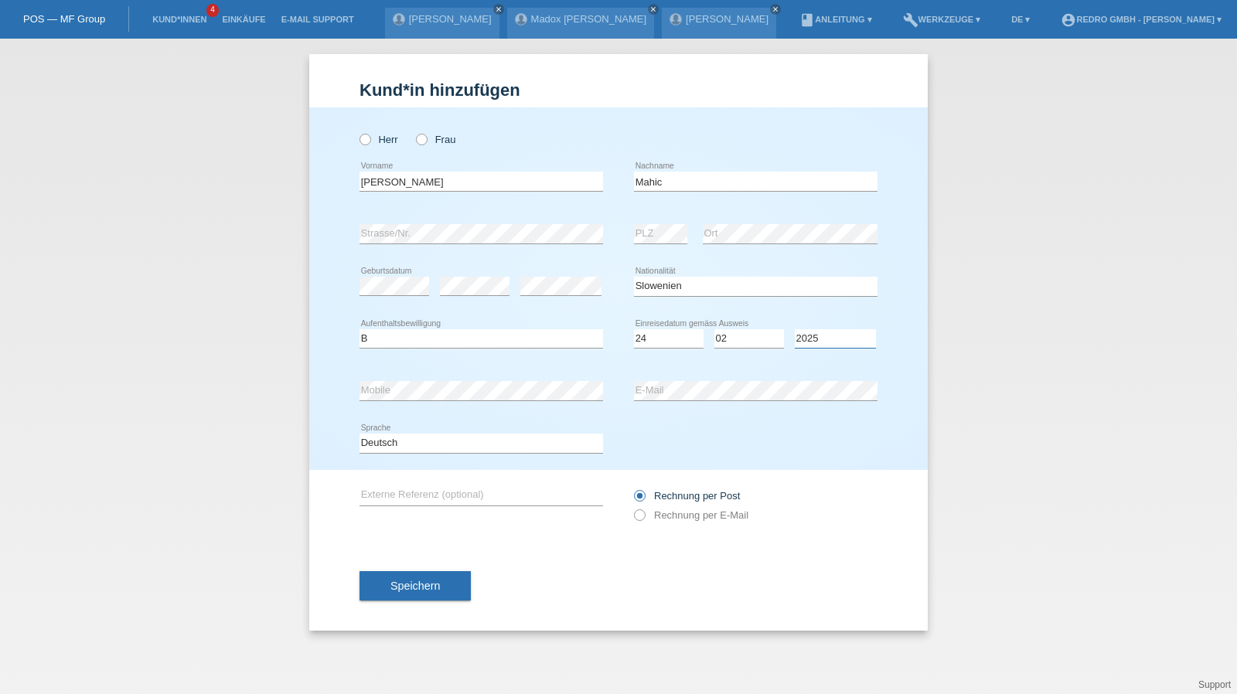
click at [803, 336] on select "Jahr 2025 2024 2023 2022 2021 2020 2019 2018 2017 2016 2015 2014 2013 2012 2011…" at bounding box center [835, 338] width 81 height 19
select select "2022"
click at [451, 598] on button "Speichern" at bounding box center [415, 585] width 111 height 29
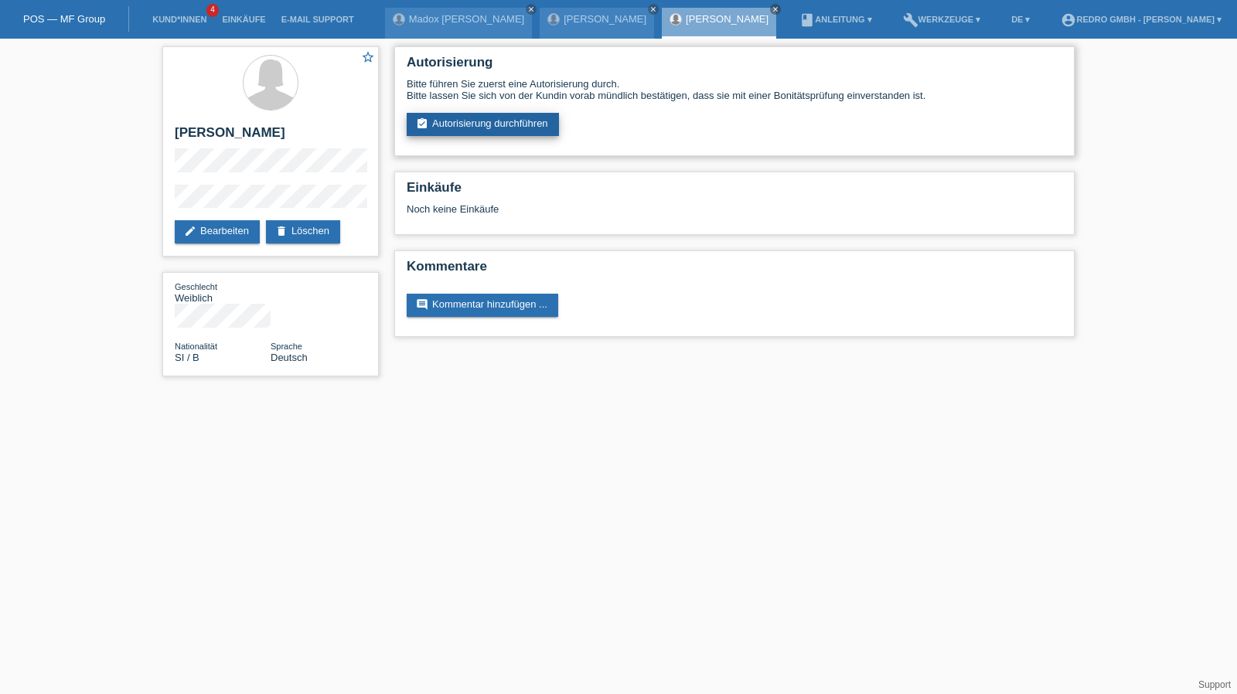
click at [512, 132] on link "assignment_turned_in Autorisierung durchführen" at bounding box center [483, 124] width 152 height 23
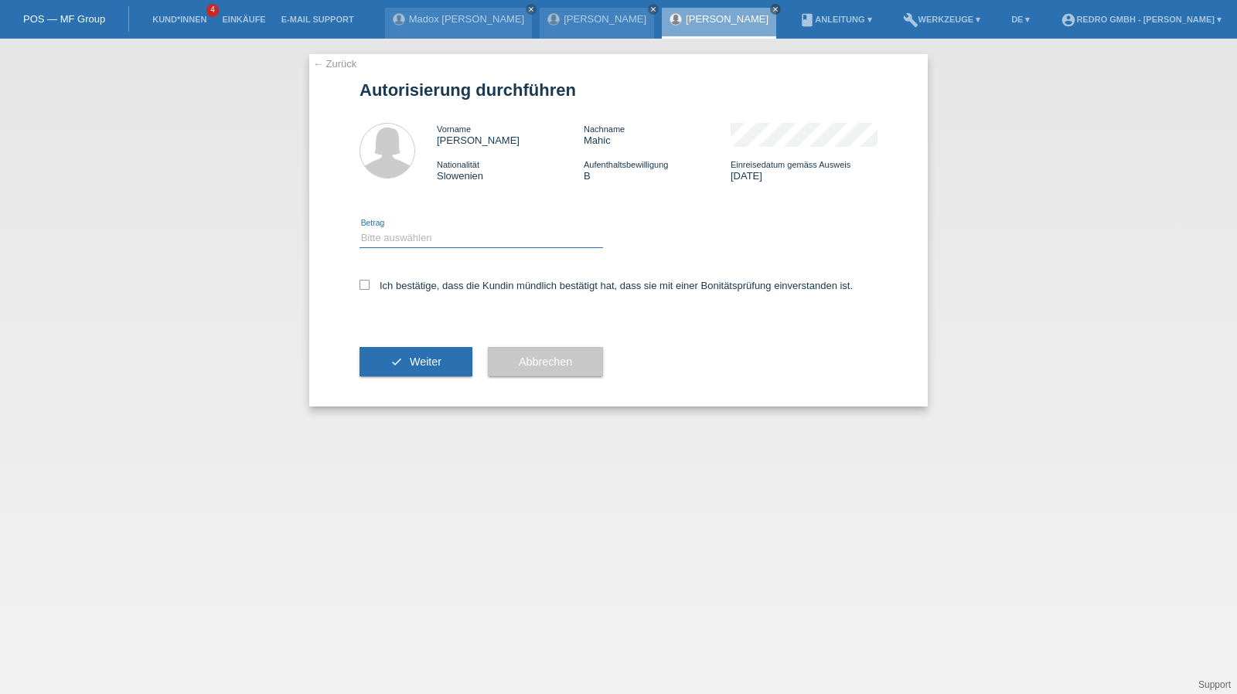
click at [424, 240] on select "Bitte auswählen CHF 1.00 - CHF 499.00 CHF 500.00 - CHF 1'999.00 CHF 2'000.00 - …" at bounding box center [482, 238] width 244 height 19
select select "1"
click at [360, 229] on select "Bitte auswählen CHF 1.00 - CHF 499.00 CHF 500.00 - CHF 1'999.00 CHF 2'000.00 - …" at bounding box center [482, 238] width 244 height 19
click at [411, 290] on label "Ich bestätige, dass die Kundin mündlich bestätigt hat, dass sie mit einer Bonit…" at bounding box center [606, 286] width 493 height 12
click at [370, 290] on input "Ich bestätige, dass die Kundin mündlich bestätigt hat, dass sie mit einer Bonit…" at bounding box center [365, 285] width 10 height 10
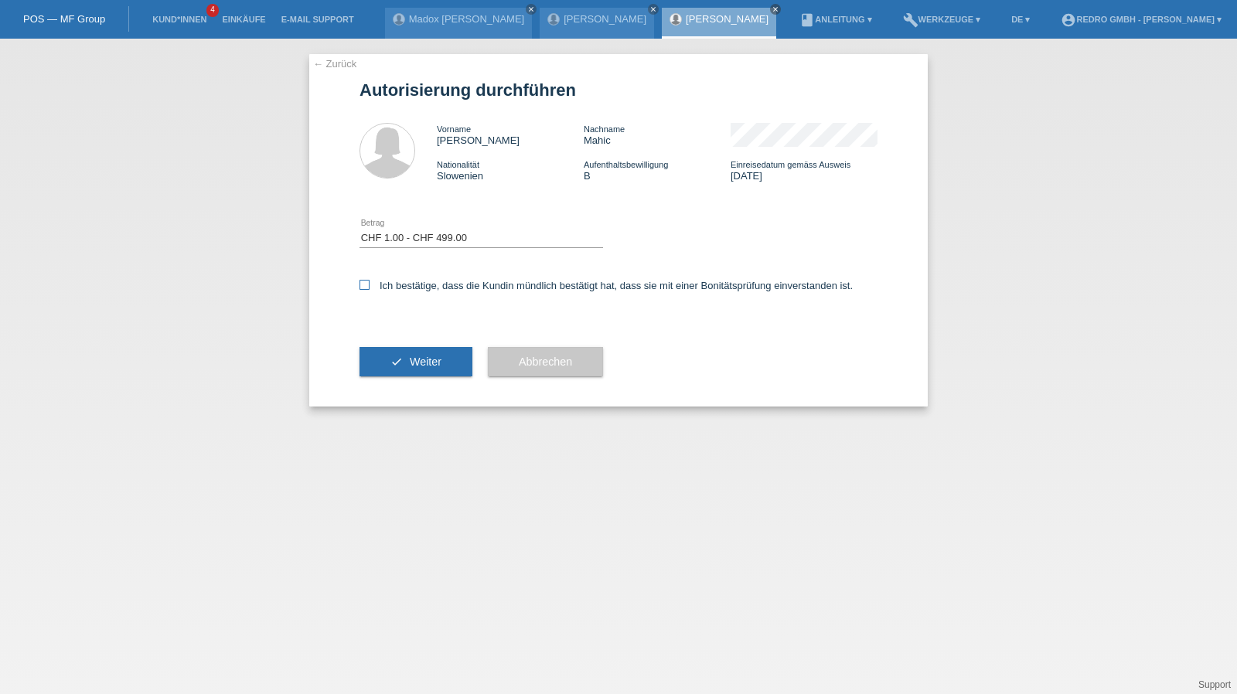
checkbox input "true"
click at [405, 365] on button "check Weiter" at bounding box center [416, 361] width 113 height 29
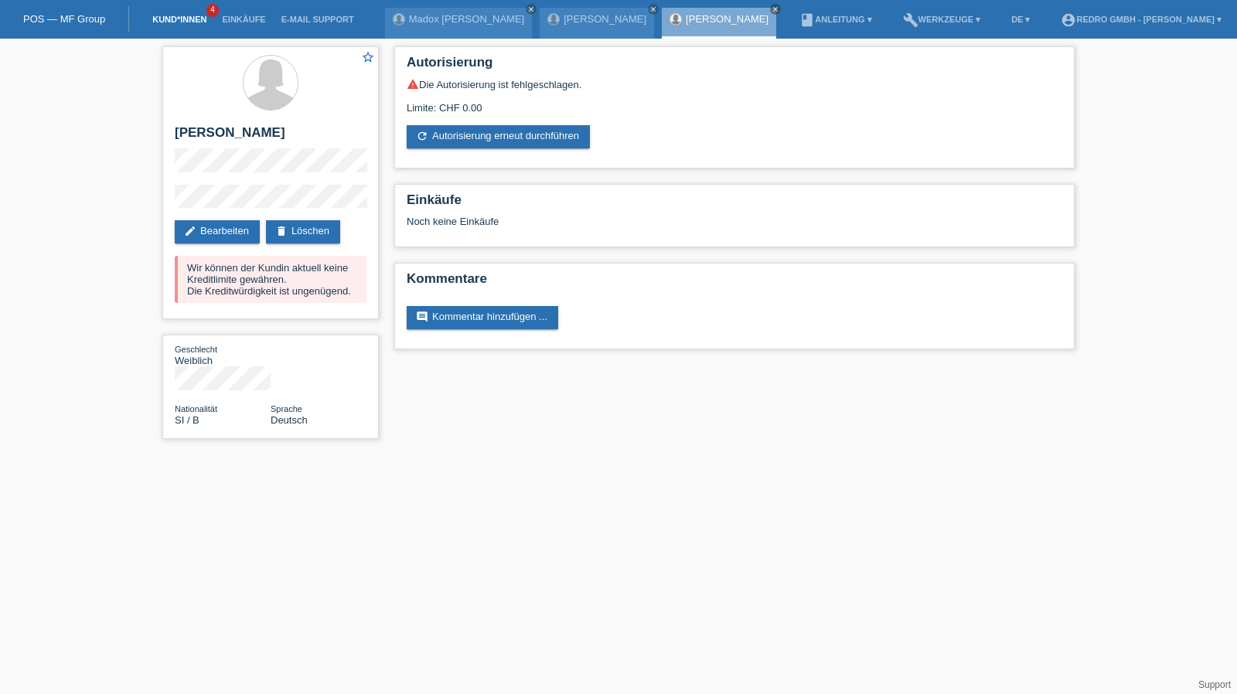
click at [196, 17] on link "Kund*innen" at bounding box center [180, 19] width 70 height 9
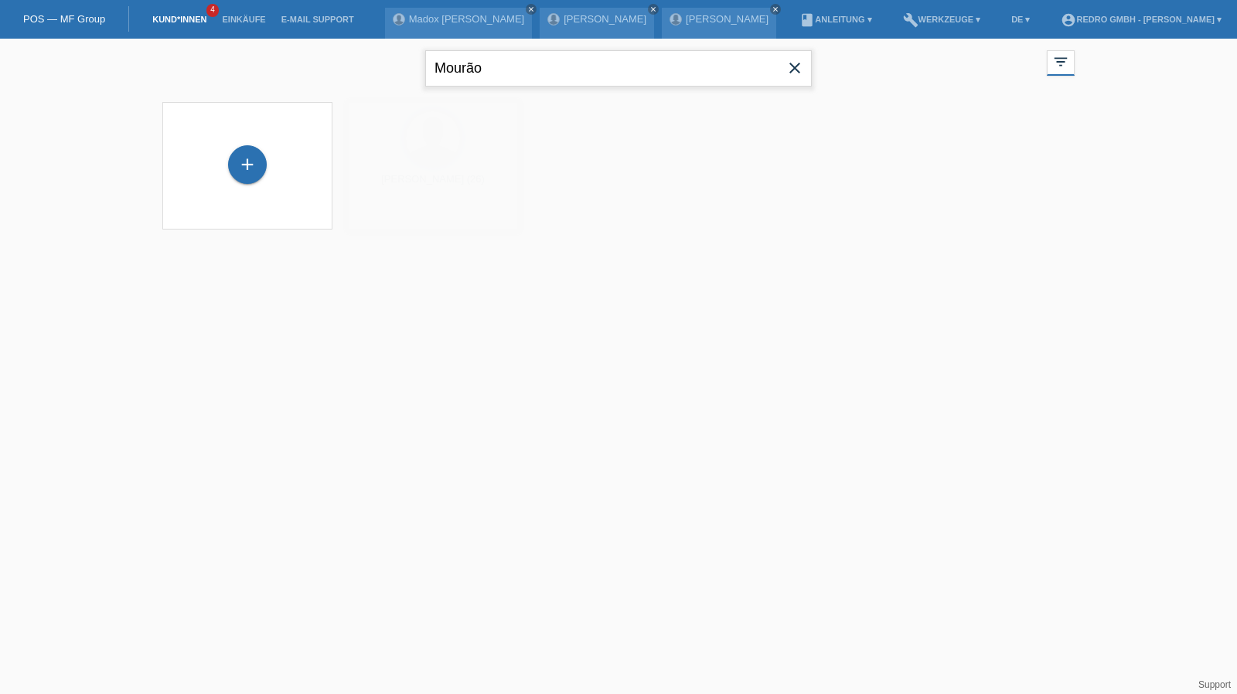
click at [506, 64] on input "Mourão" at bounding box center [618, 68] width 387 height 36
type input "macura"
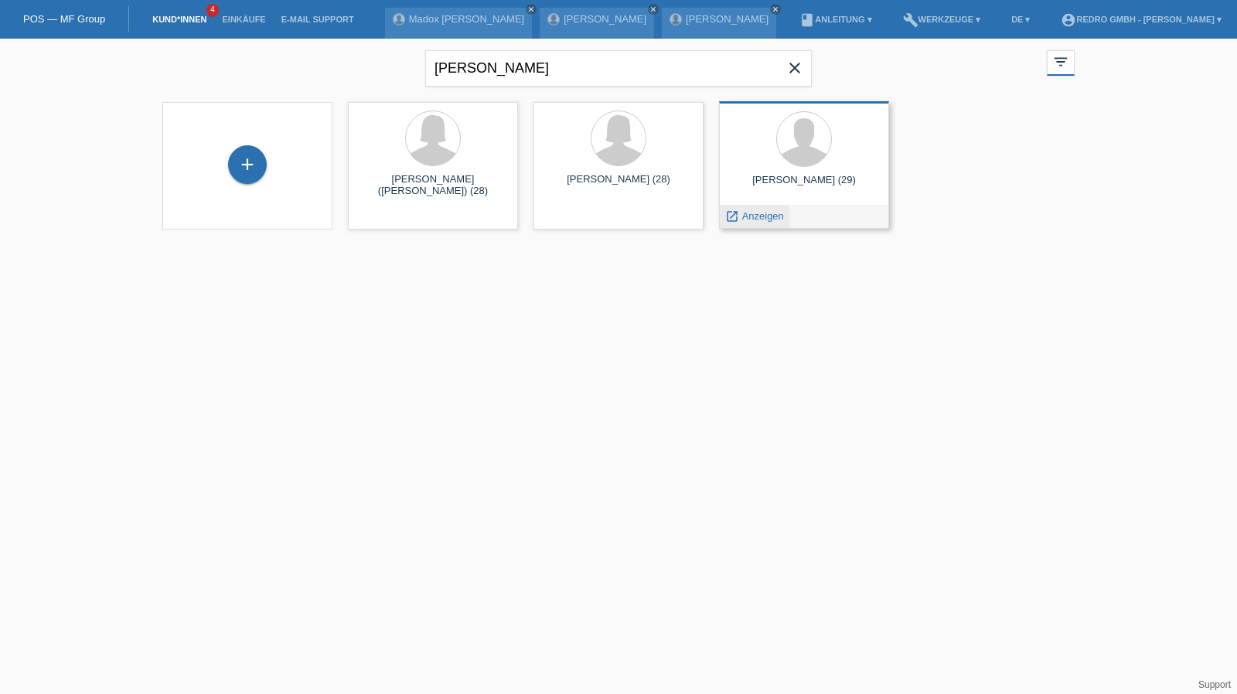
click at [757, 212] on span "Anzeigen" at bounding box center [763, 216] width 42 height 12
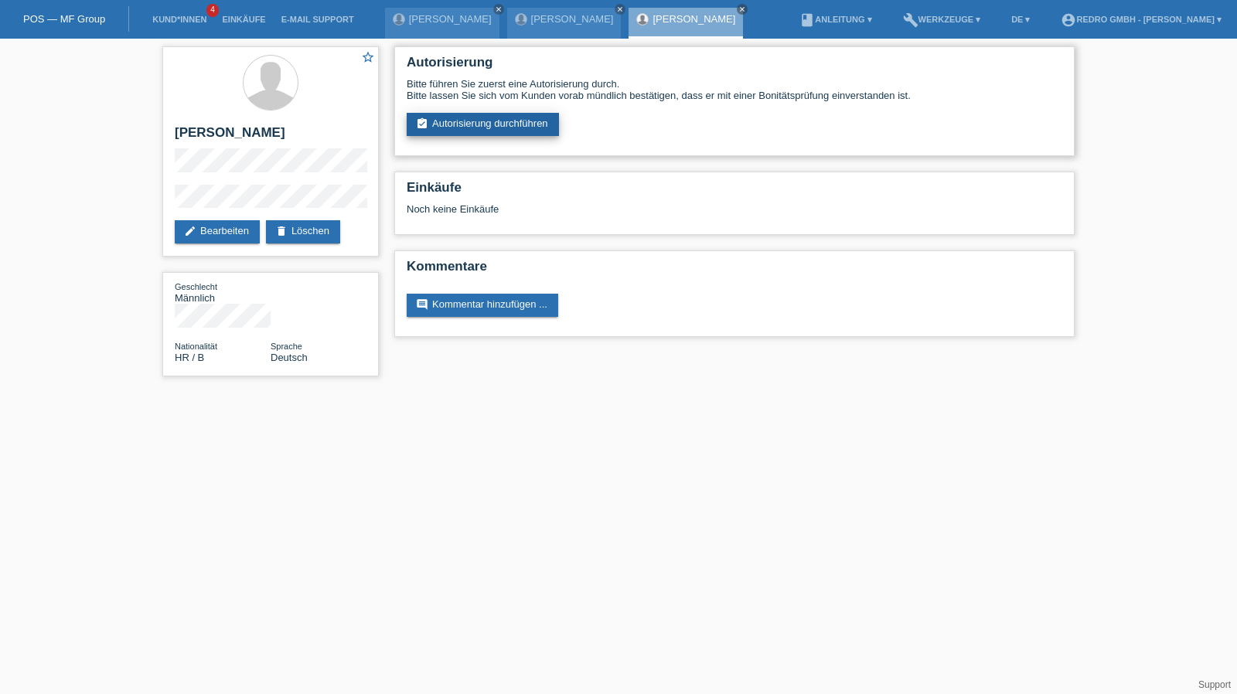
click at [473, 117] on link "assignment_turned_in Autorisierung durchführen" at bounding box center [483, 124] width 152 height 23
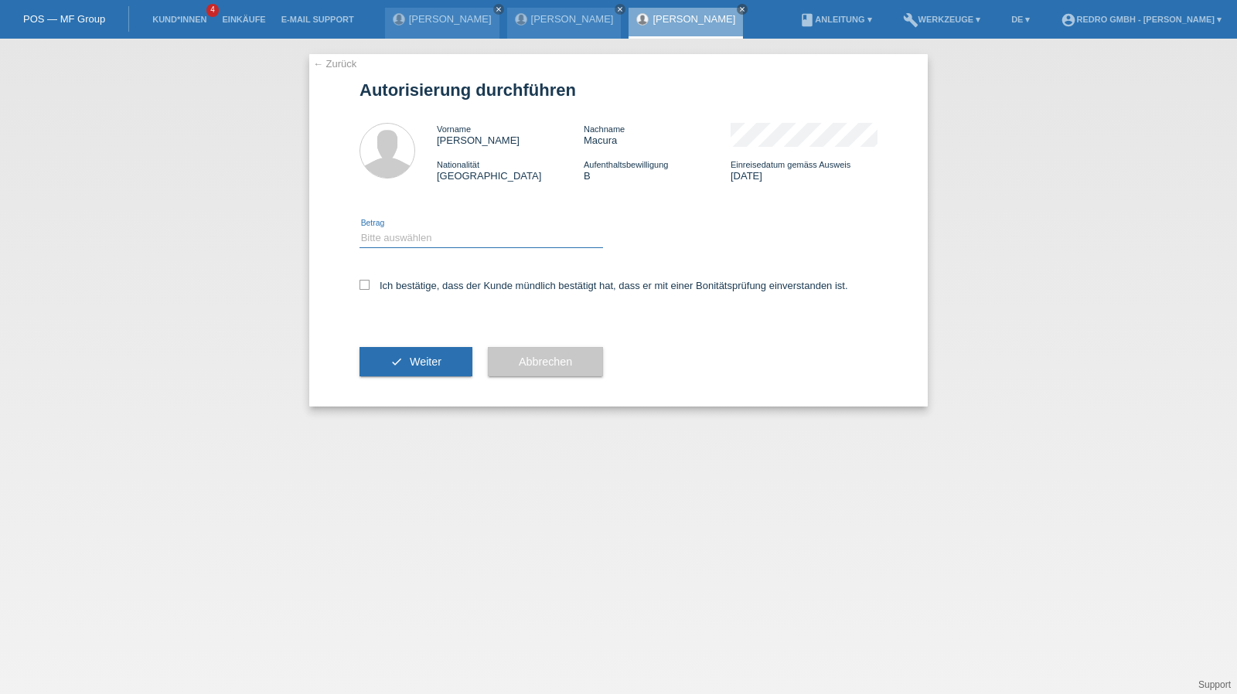
click at [395, 242] on select "Bitte auswählen CHF 1.00 - CHF 499.00 CHF 500.00 - CHF 1'999.00 CHF 2'000.00 - …" at bounding box center [482, 238] width 244 height 19
select select "1"
click at [360, 229] on select "Bitte auswählen CHF 1.00 - CHF 499.00 CHF 500.00 - CHF 1'999.00 CHF 2'000.00 - …" at bounding box center [482, 238] width 244 height 19
click at [394, 282] on label "Ich bestätige, dass der Kunde mündlich bestätigt hat, dass er mit einer Bonität…" at bounding box center [604, 286] width 489 height 12
click at [370, 282] on input "Ich bestätige, dass der Kunde mündlich bestätigt hat, dass er mit einer Bonität…" at bounding box center [365, 285] width 10 height 10
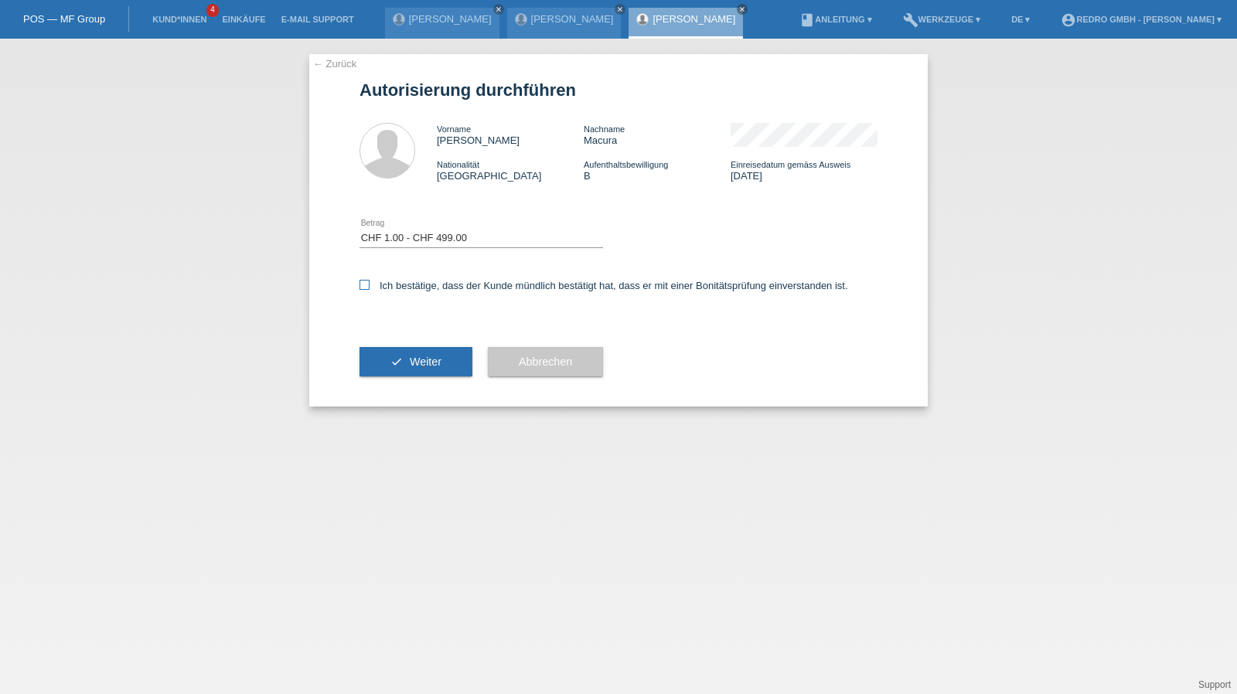
checkbox input "true"
click at [388, 355] on button "check Weiter" at bounding box center [416, 361] width 113 height 29
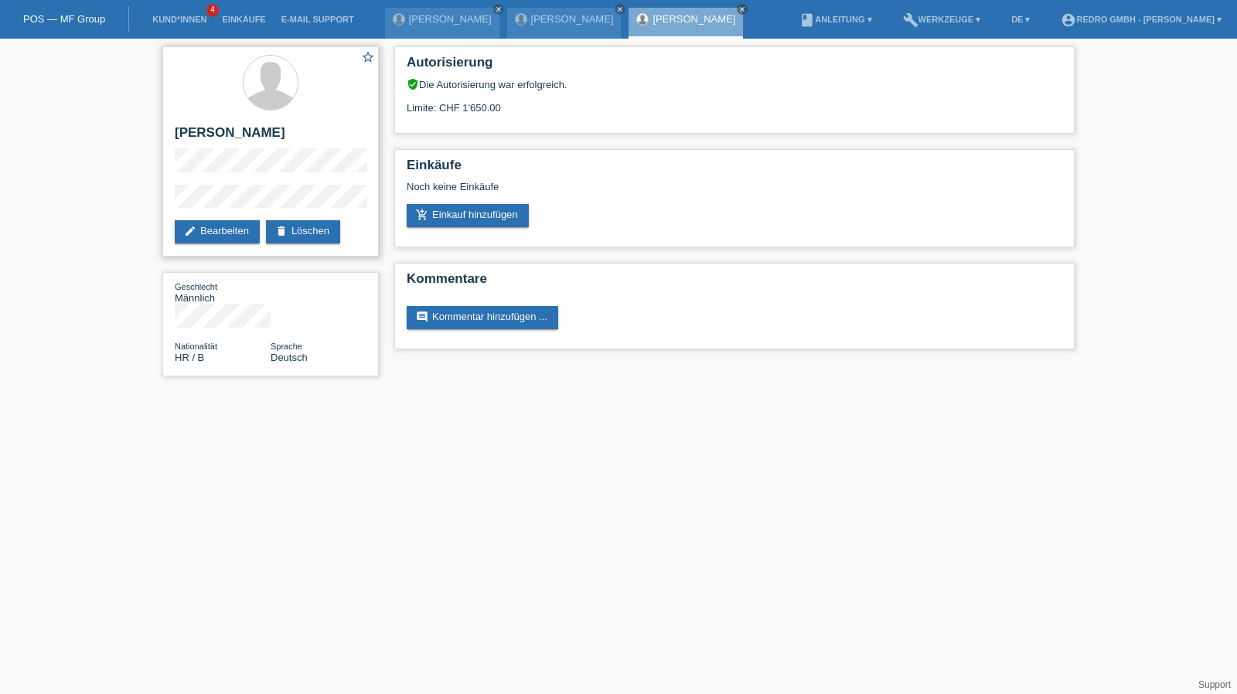
click at [201, 128] on h2 "[PERSON_NAME]" at bounding box center [271, 136] width 192 height 23
copy div "[PERSON_NAME]"
click at [167, 206] on div "star_border [PERSON_NAME] edit Bearbeiten delete Löschen" at bounding box center [270, 151] width 217 height 210
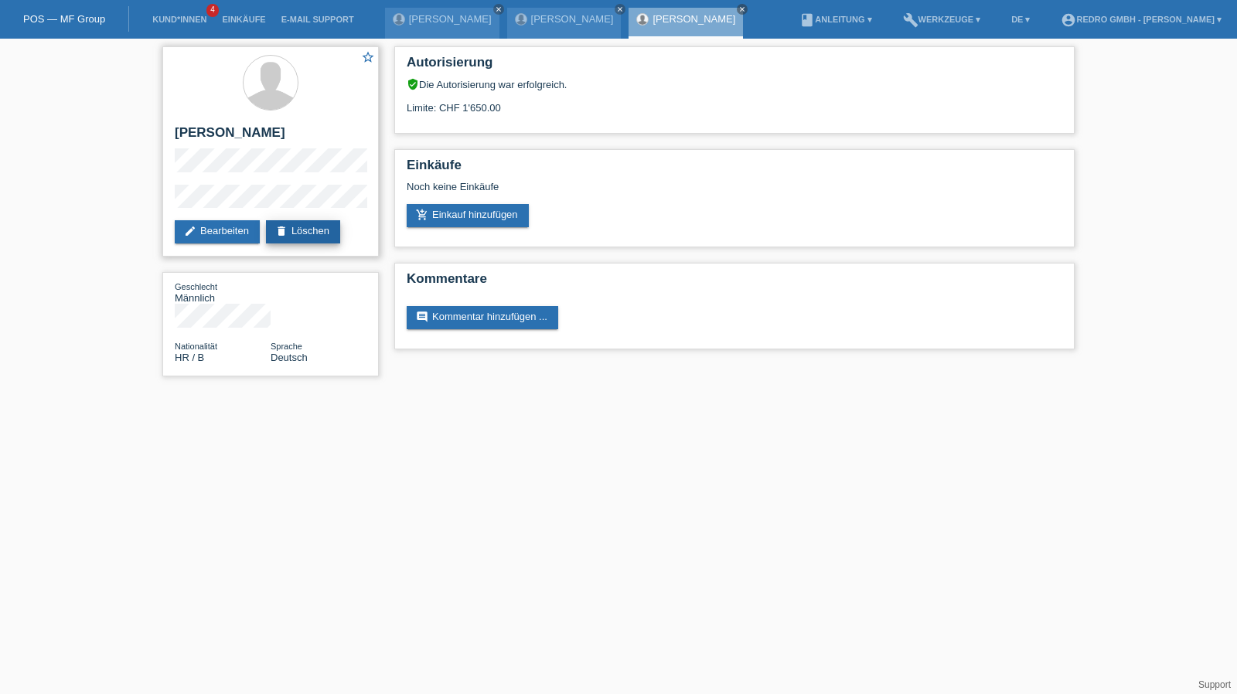
click at [333, 229] on link "delete Löschen" at bounding box center [303, 231] width 74 height 23
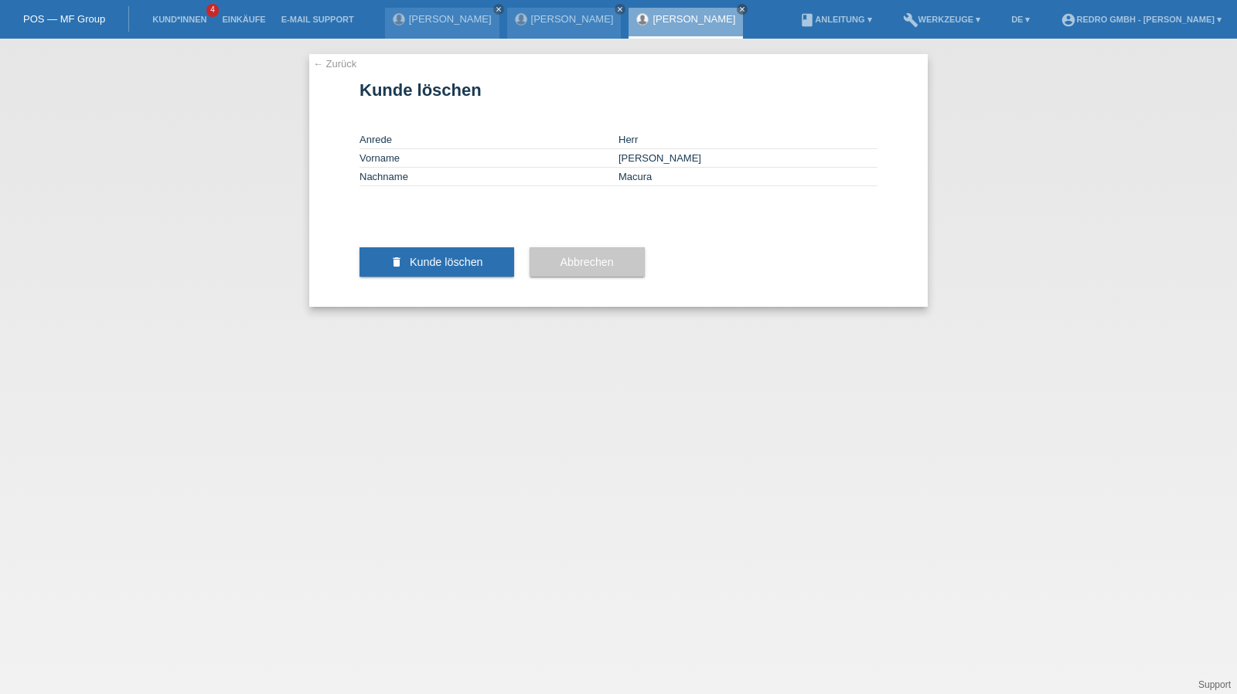
click at [330, 66] on link "← Zurück" at bounding box center [334, 64] width 43 height 12
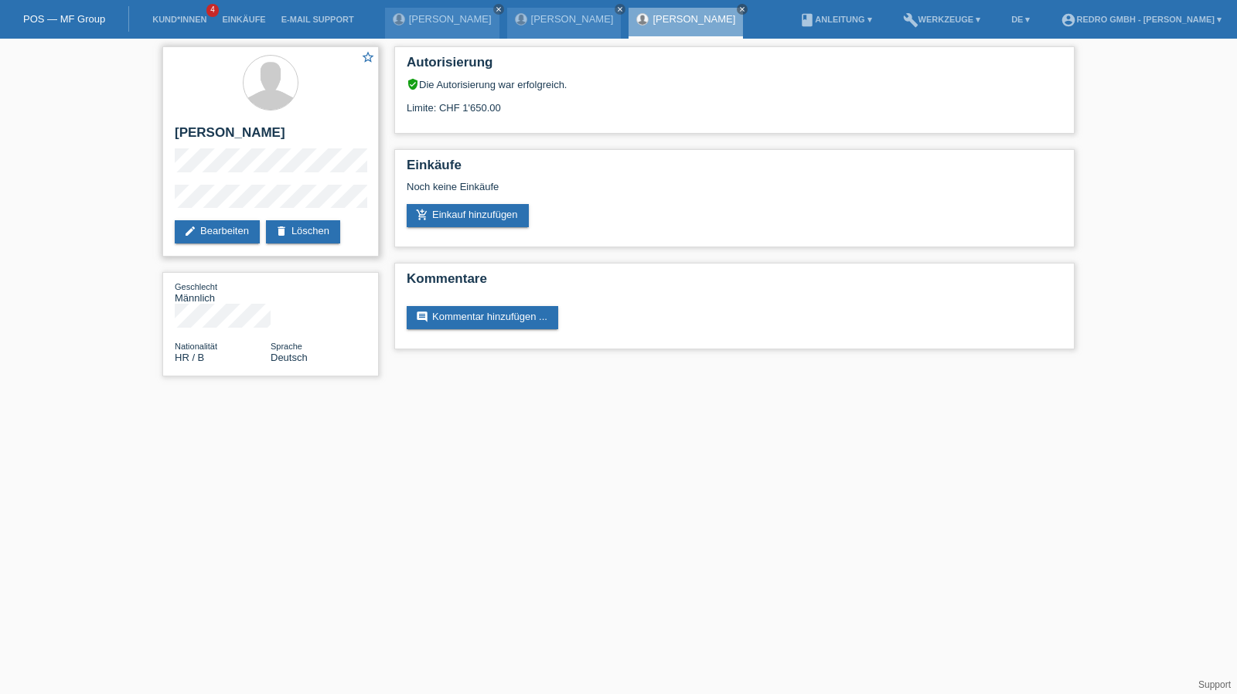
click at [198, 218] on div "star_border [PERSON_NAME] edit Bearbeiten delete Löschen" at bounding box center [270, 151] width 217 height 210
click at [199, 229] on link "edit Bearbeiten" at bounding box center [217, 231] width 85 height 23
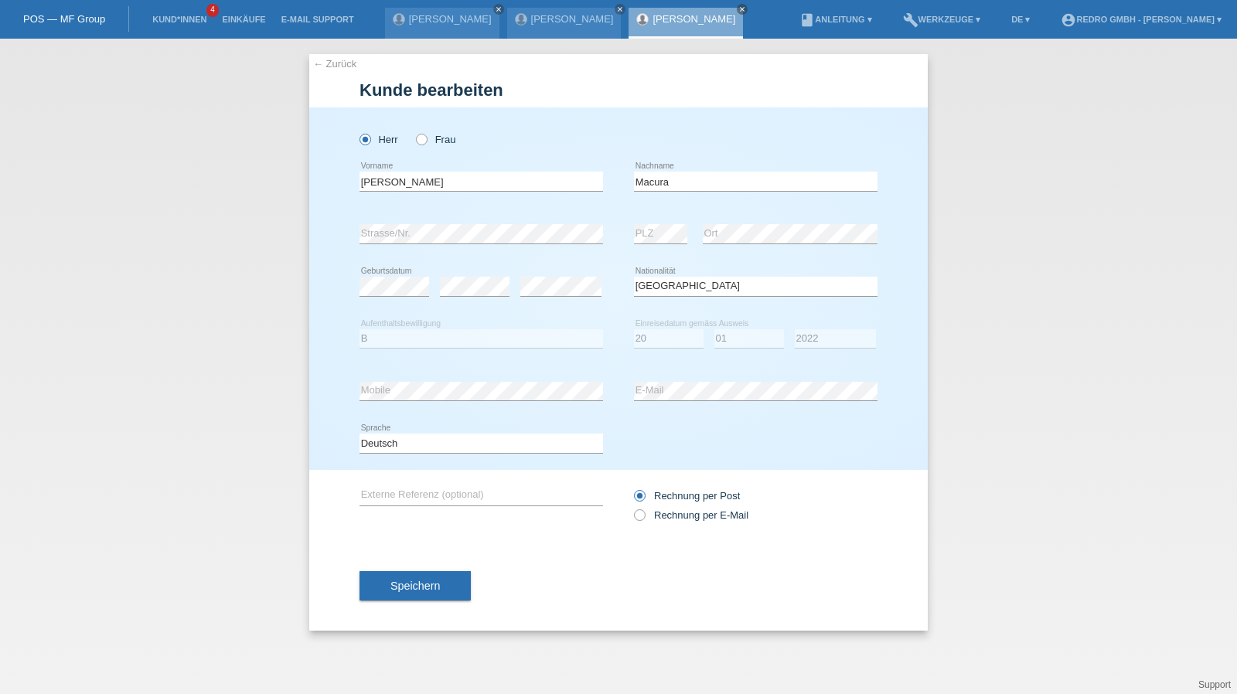
select select "HR"
select select "B"
select select "20"
select select "01"
click at [808, 342] on select "Jahr 2025 2024 2023 2022 2021 2020 2019 2018 2017 2016 2015 2014 2013 2012 2011…" at bounding box center [835, 338] width 81 height 19
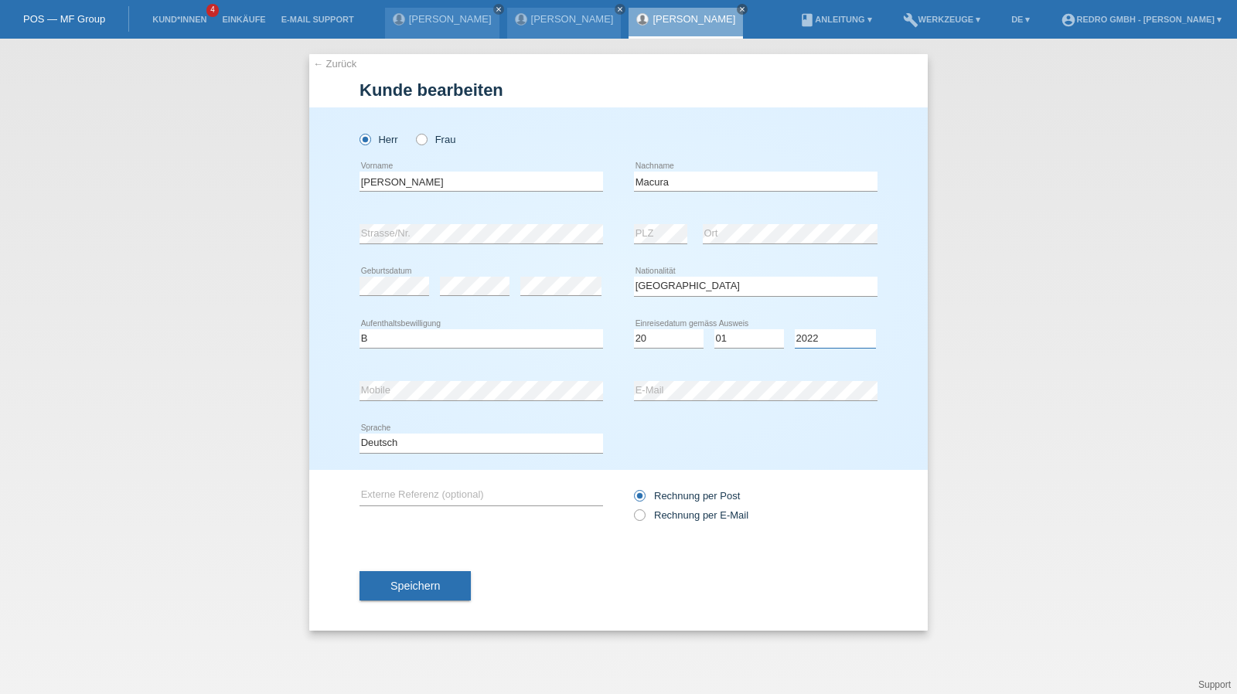
click at [808, 342] on select "Jahr 2025 2024 2023 2022 2021 2020 2019 2018 2017 2016 2015 2014 2013 2012 2011…" at bounding box center [835, 338] width 81 height 19
select select "2025"
click at [189, 12] on li "Kund*innen 4" at bounding box center [180, 19] width 70 height 39
click at [187, 16] on link "Kund*innen" at bounding box center [180, 19] width 70 height 9
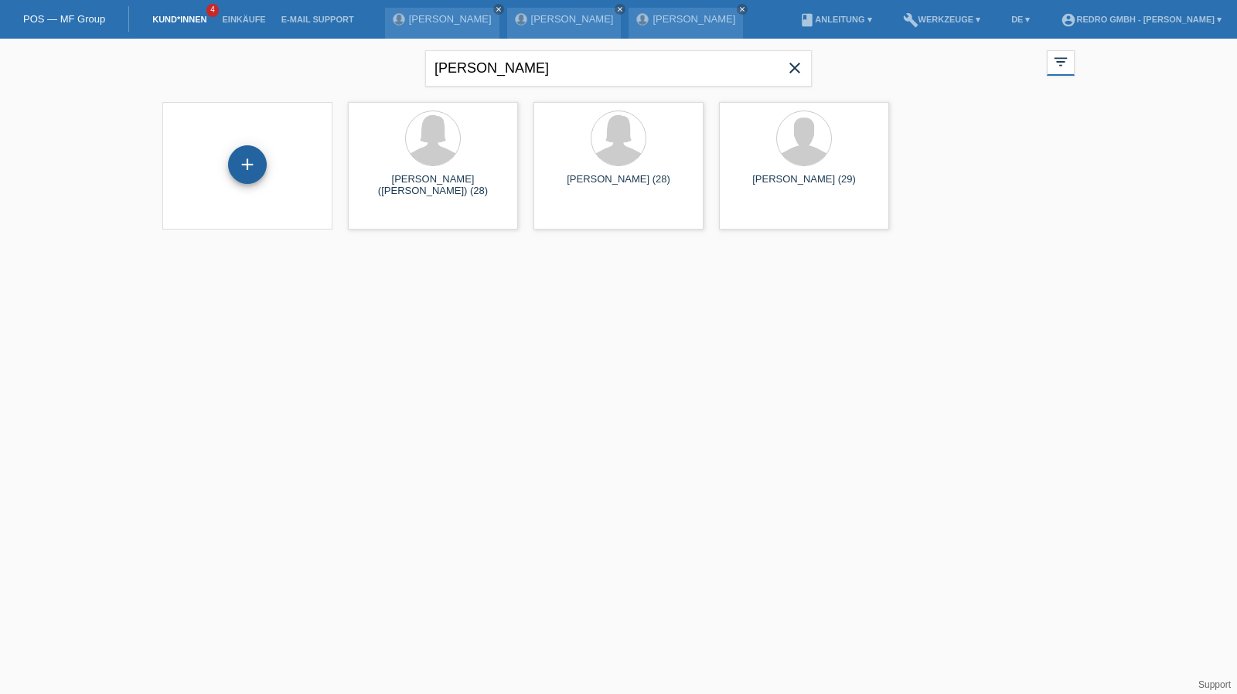
click at [237, 163] on div "+" at bounding box center [247, 164] width 39 height 39
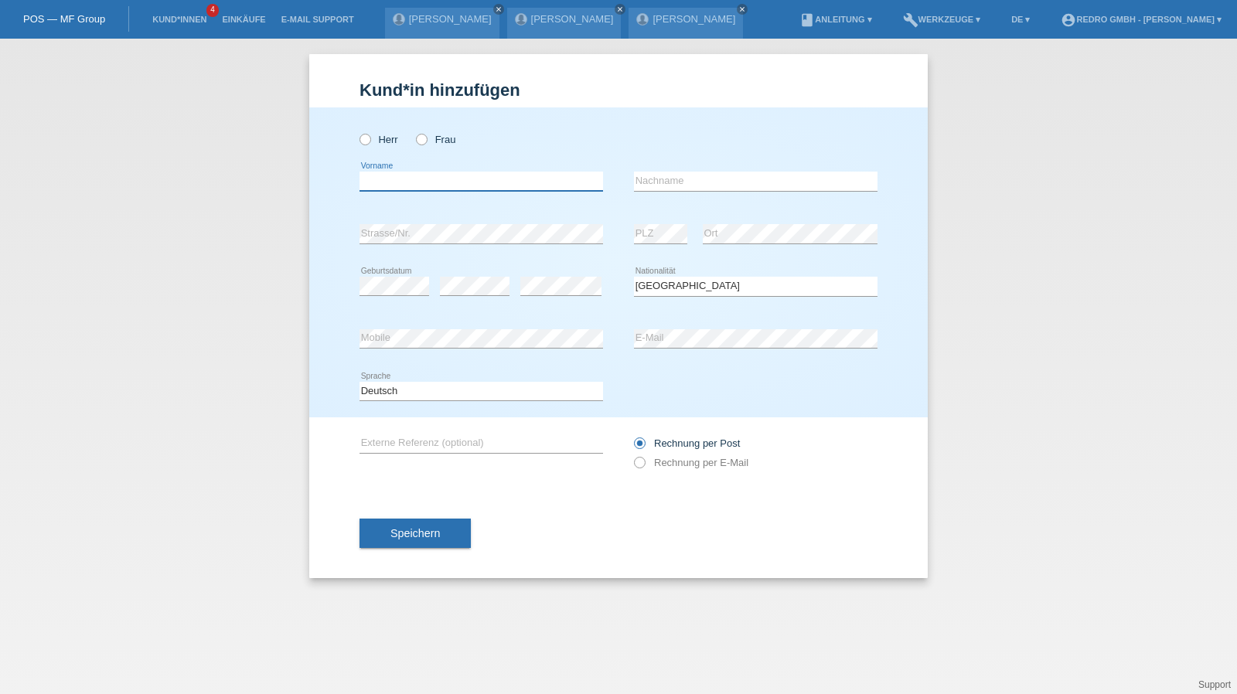
click at [412, 178] on input "text" at bounding box center [482, 181] width 244 height 19
type input "Kübra"
type input "Özer"
click at [762, 186] on input "Özer" at bounding box center [756, 181] width 244 height 19
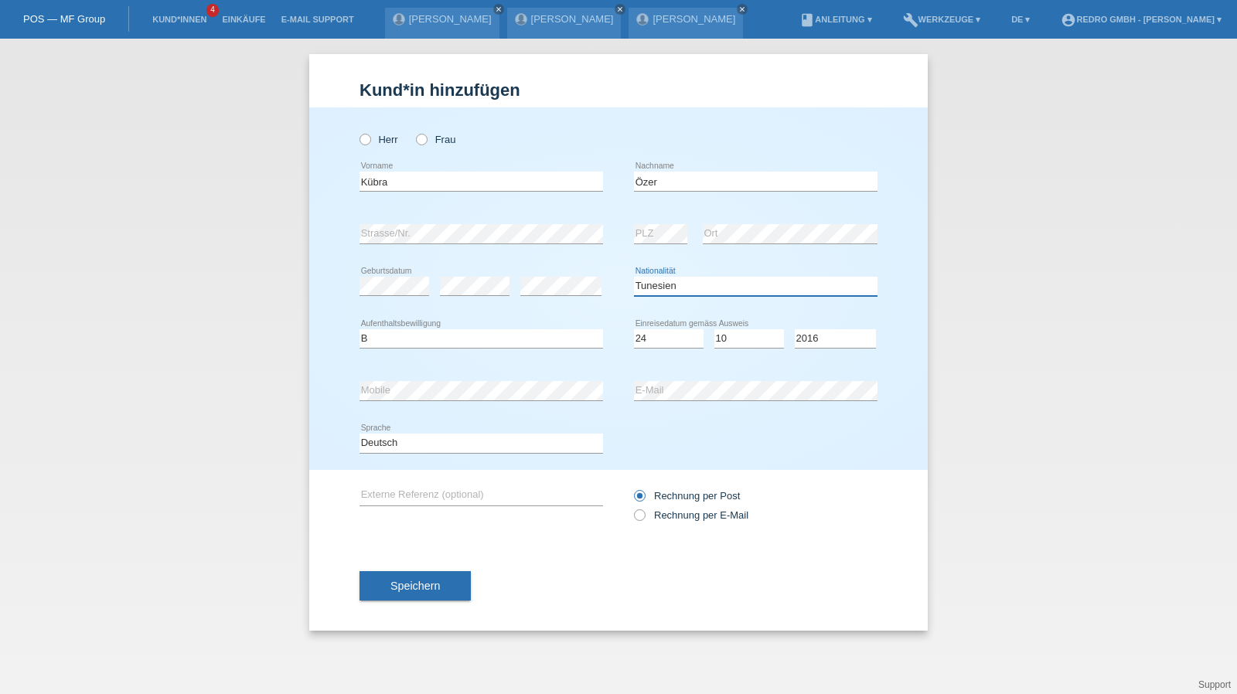
select select "TR"
select select "B"
select select "24"
select select "10"
select select "2016"
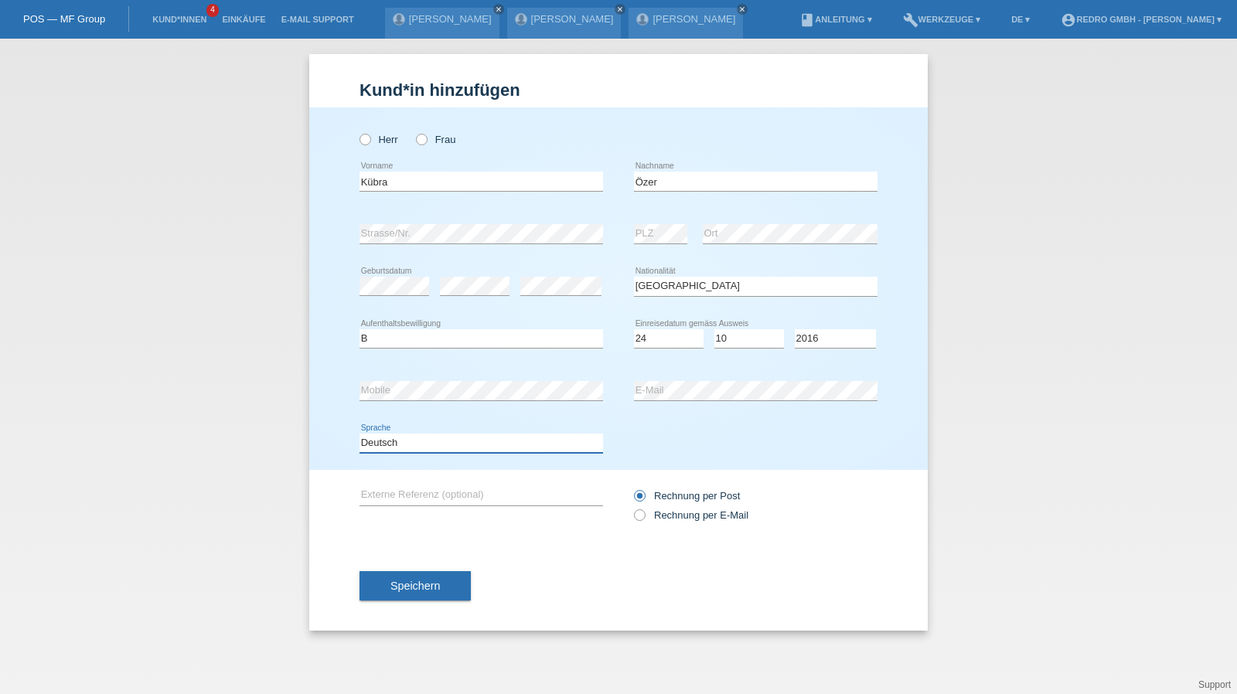
click at [441, 438] on select "Deutsch Français Italiano English" at bounding box center [482, 443] width 244 height 19
select select "fr"
click at [360, 434] on select "Deutsch Français Italiano English" at bounding box center [482, 443] width 244 height 19
click at [388, 576] on button "Speichern" at bounding box center [415, 585] width 111 height 29
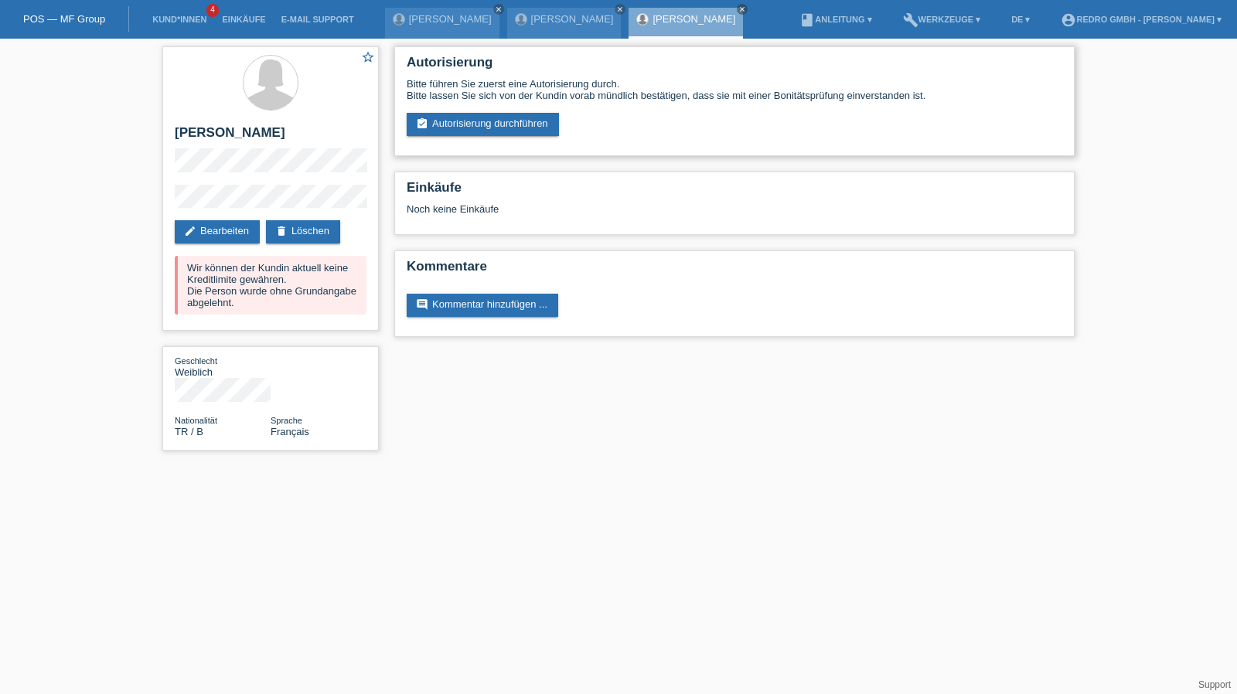
drag, startPoint x: 509, startPoint y: 112, endPoint x: 498, endPoint y: 121, distance: 13.8
click at [509, 112] on div "Bitte führen Sie zuerst eine Autorisierung durch. Bitte lassen Sie sich von der…" at bounding box center [735, 107] width 656 height 58
click at [492, 124] on link "assignment_turned_in Autorisierung durchführen" at bounding box center [483, 124] width 152 height 23
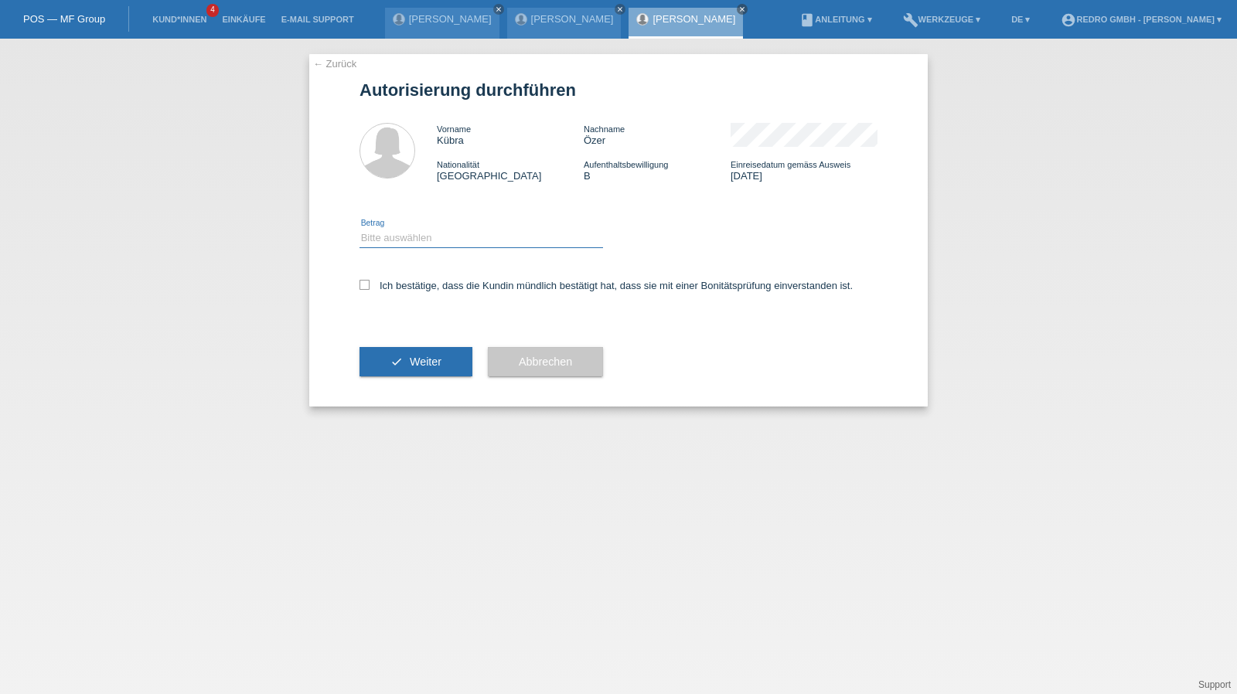
click at [426, 242] on select "Bitte auswählen CHF 1.00 - CHF 499.00 CHF 500.00 - CHF 1'999.00 CHF 2'000.00 - …" at bounding box center [482, 238] width 244 height 19
select select "1"
click at [360, 229] on select "Bitte auswählen CHF 1.00 - CHF 499.00 CHF 500.00 - CHF 1'999.00 CHF 2'000.00 - …" at bounding box center [482, 238] width 244 height 19
click at [399, 288] on label "Ich bestätige, dass die Kundin mündlich bestätigt hat, dass sie mit einer Bonit…" at bounding box center [606, 286] width 493 height 12
click at [370, 288] on input "Ich bestätige, dass die Kundin mündlich bestätigt hat, dass sie mit einer Bonit…" at bounding box center [365, 285] width 10 height 10
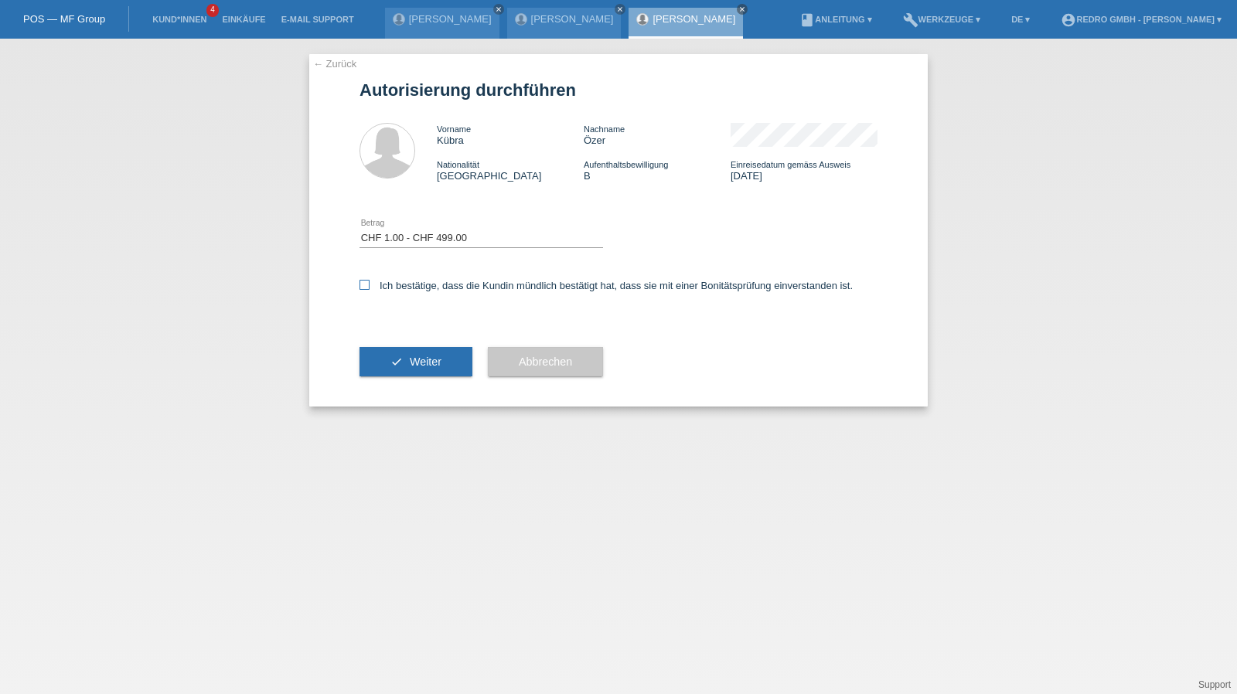
checkbox input "true"
click at [386, 353] on button "check Weiter" at bounding box center [416, 361] width 113 height 29
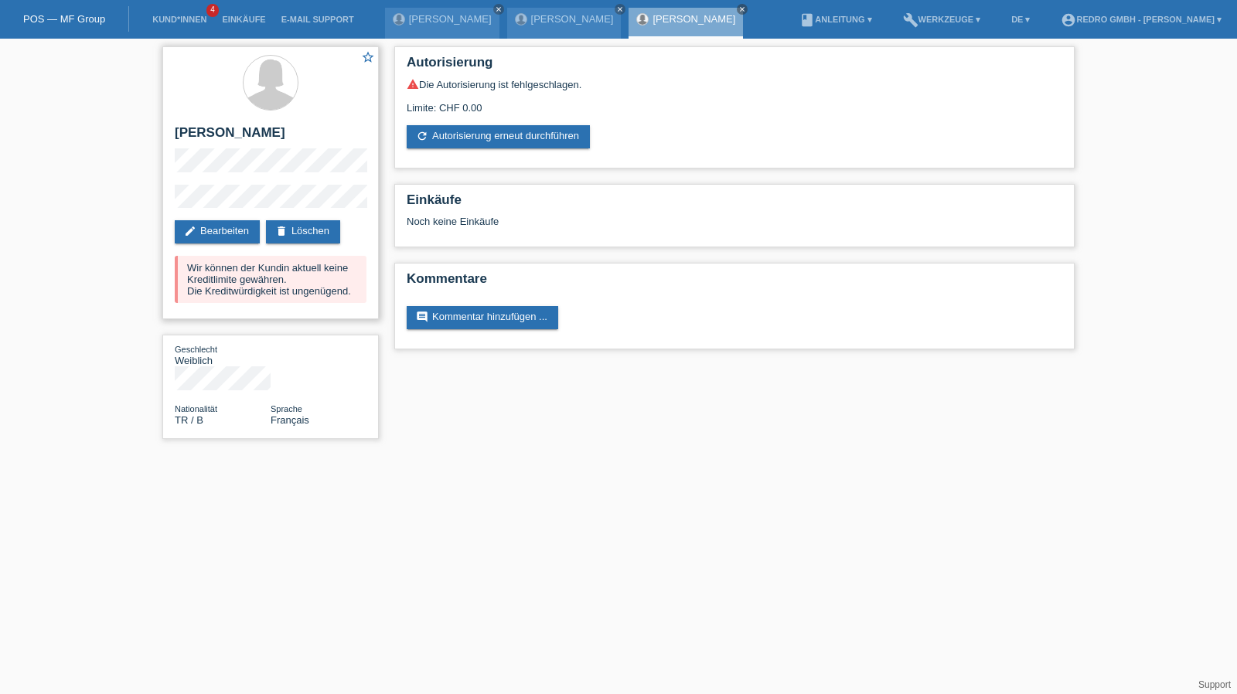
click at [227, 137] on h2 "[PERSON_NAME]" at bounding box center [271, 136] width 192 height 23
copy h2 "Özer"
click at [185, 135] on h2 "[PERSON_NAME]" at bounding box center [271, 136] width 192 height 23
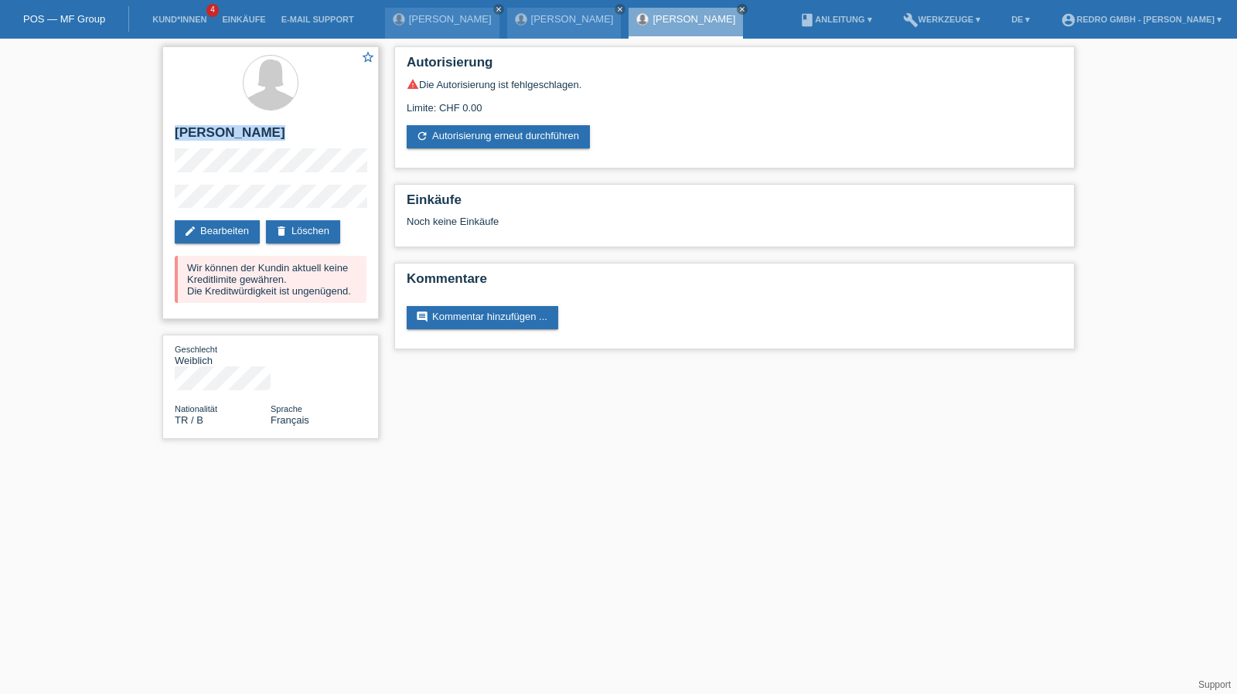
click at [185, 135] on h2 "[PERSON_NAME]" at bounding box center [271, 136] width 192 height 23
copy div "[PERSON_NAME]"
click at [158, 203] on div "star_border Kübra Özer edit Bearbeiten delete Löschen Wir können der Kundin akt…" at bounding box center [271, 247] width 232 height 416
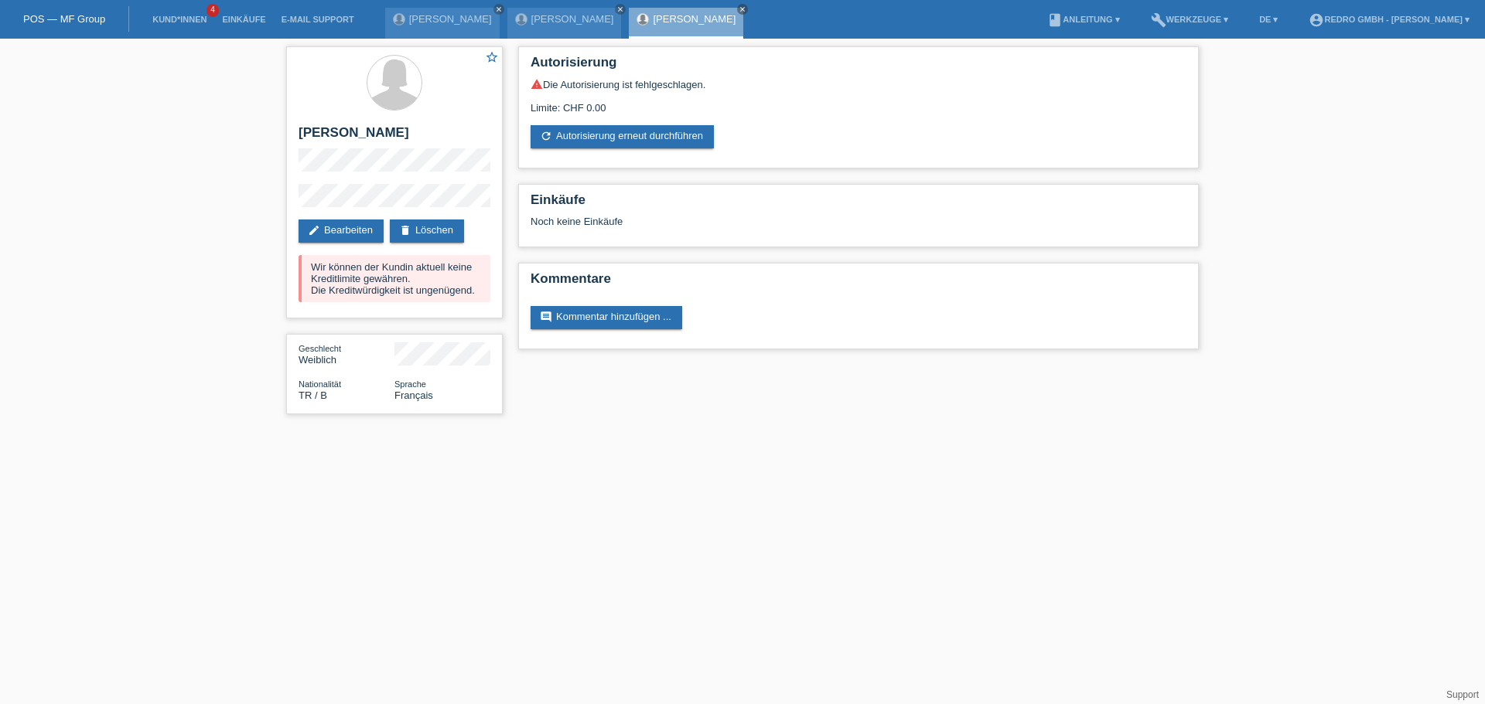
click at [193, 28] on li "Kund*innen 4" at bounding box center [180, 19] width 70 height 39
click at [193, 24] on li "Kund*innen 4" at bounding box center [180, 19] width 70 height 39
click at [192, 22] on link "Kund*innen" at bounding box center [180, 19] width 70 height 9
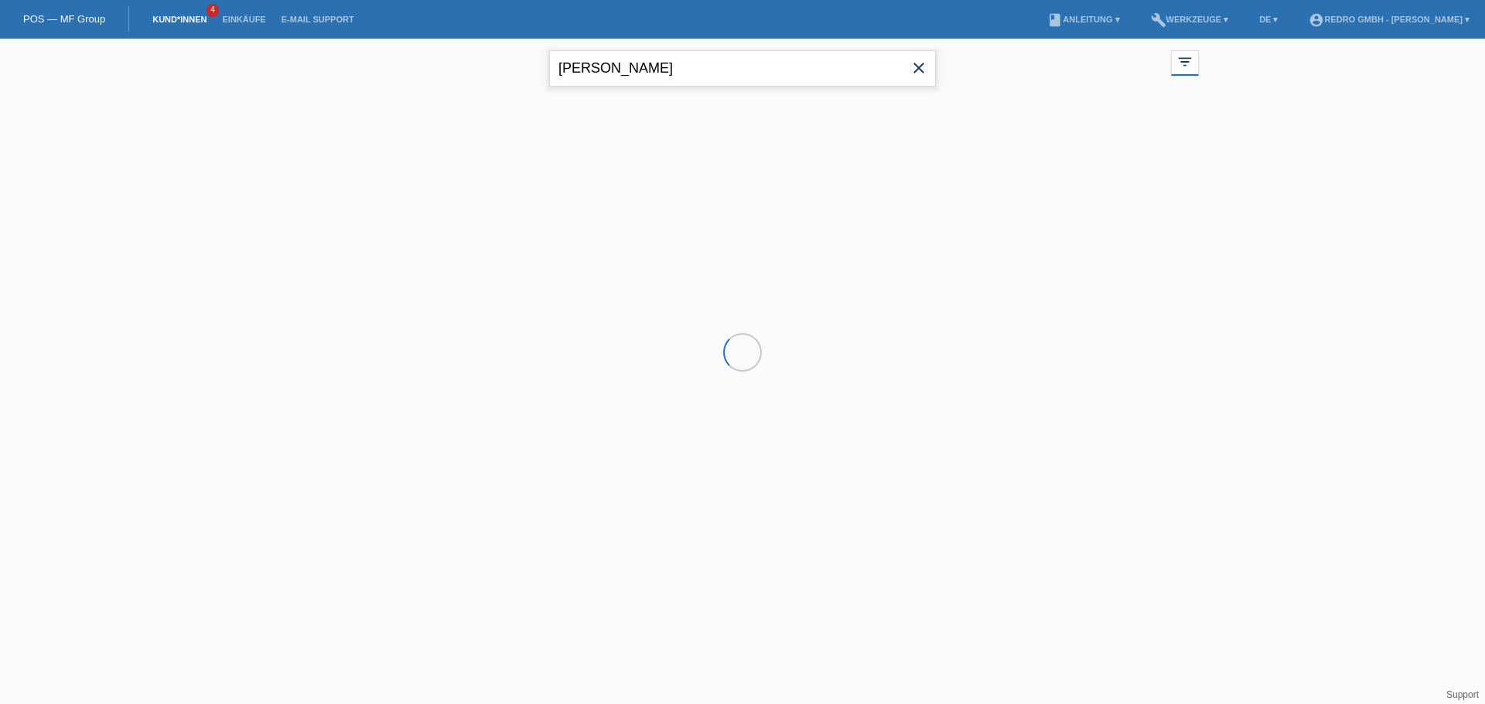
click at [776, 73] on input "[PERSON_NAME]" at bounding box center [742, 68] width 387 height 36
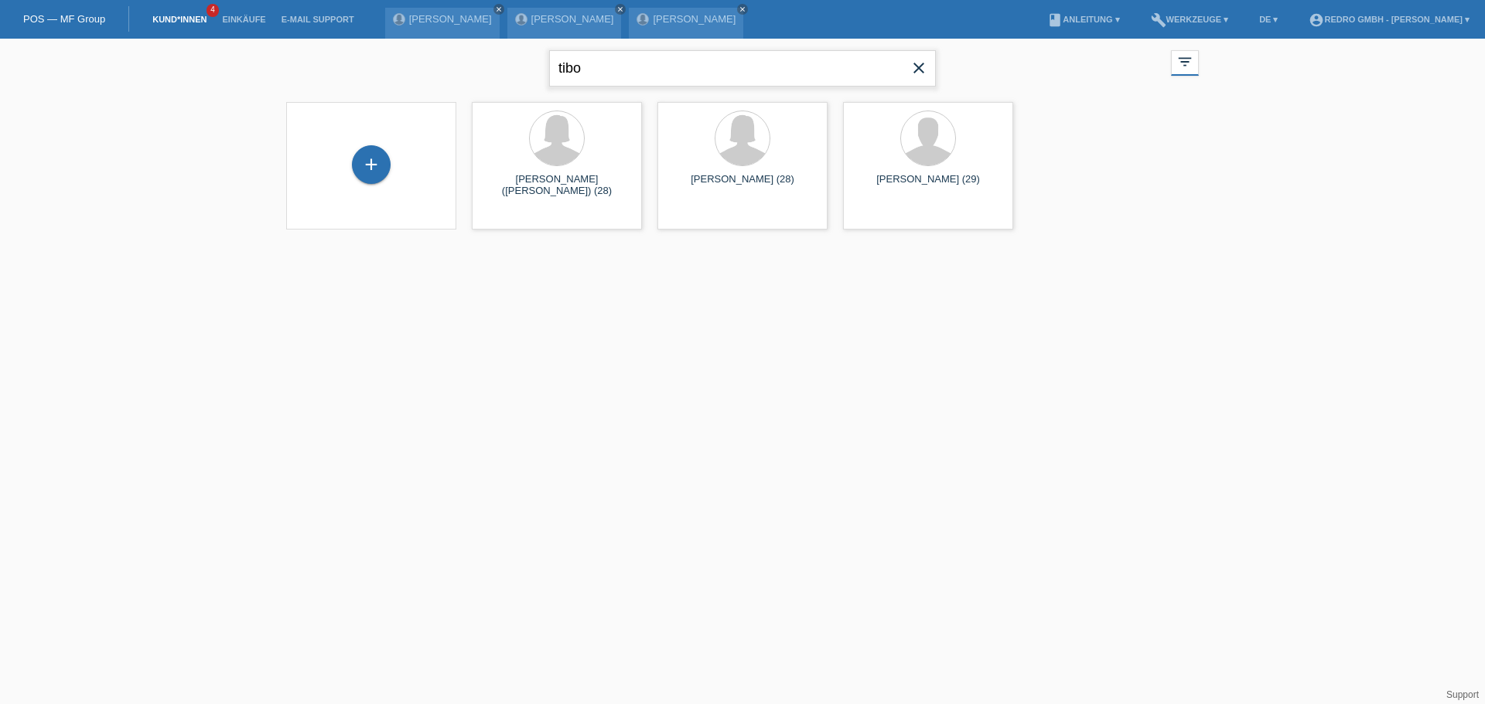
type input "tibo"
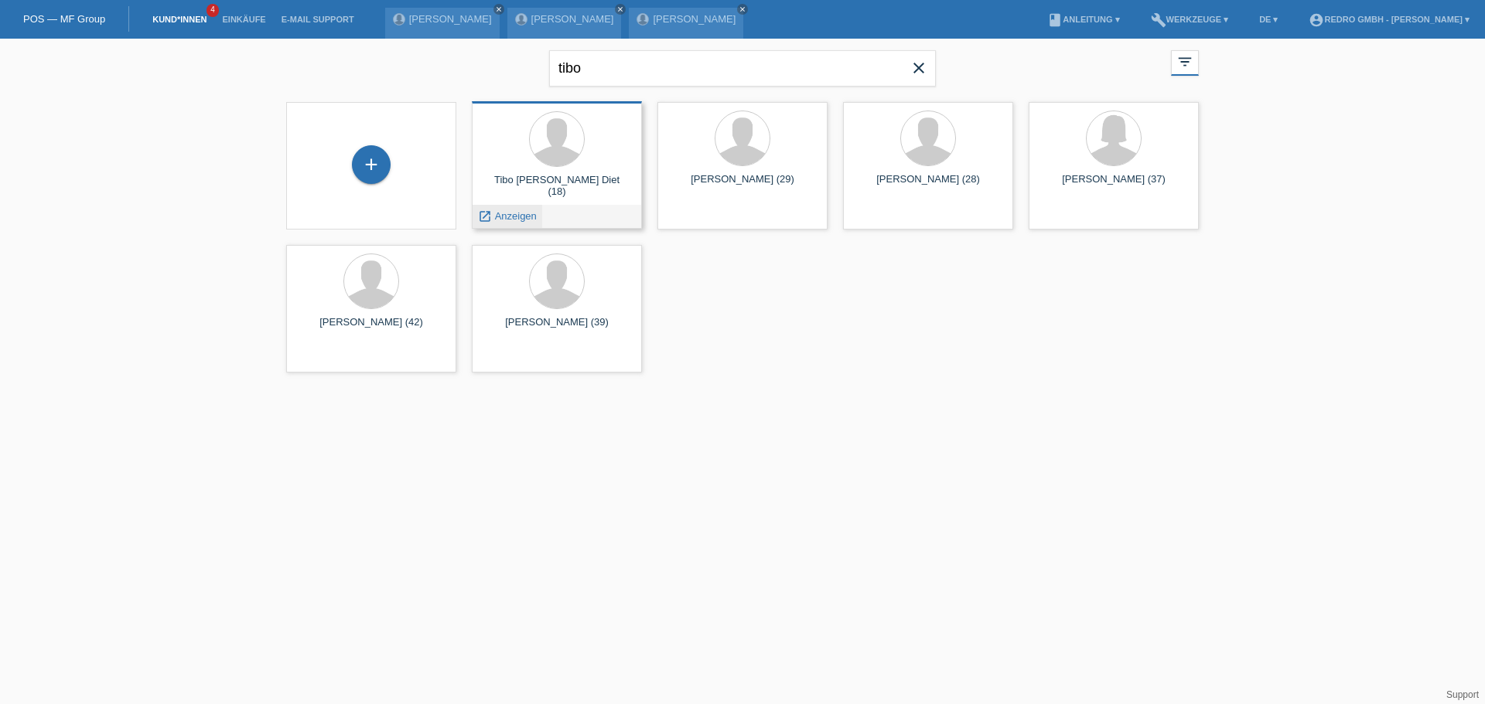
click at [523, 217] on span "Anzeigen" at bounding box center [516, 216] width 42 height 12
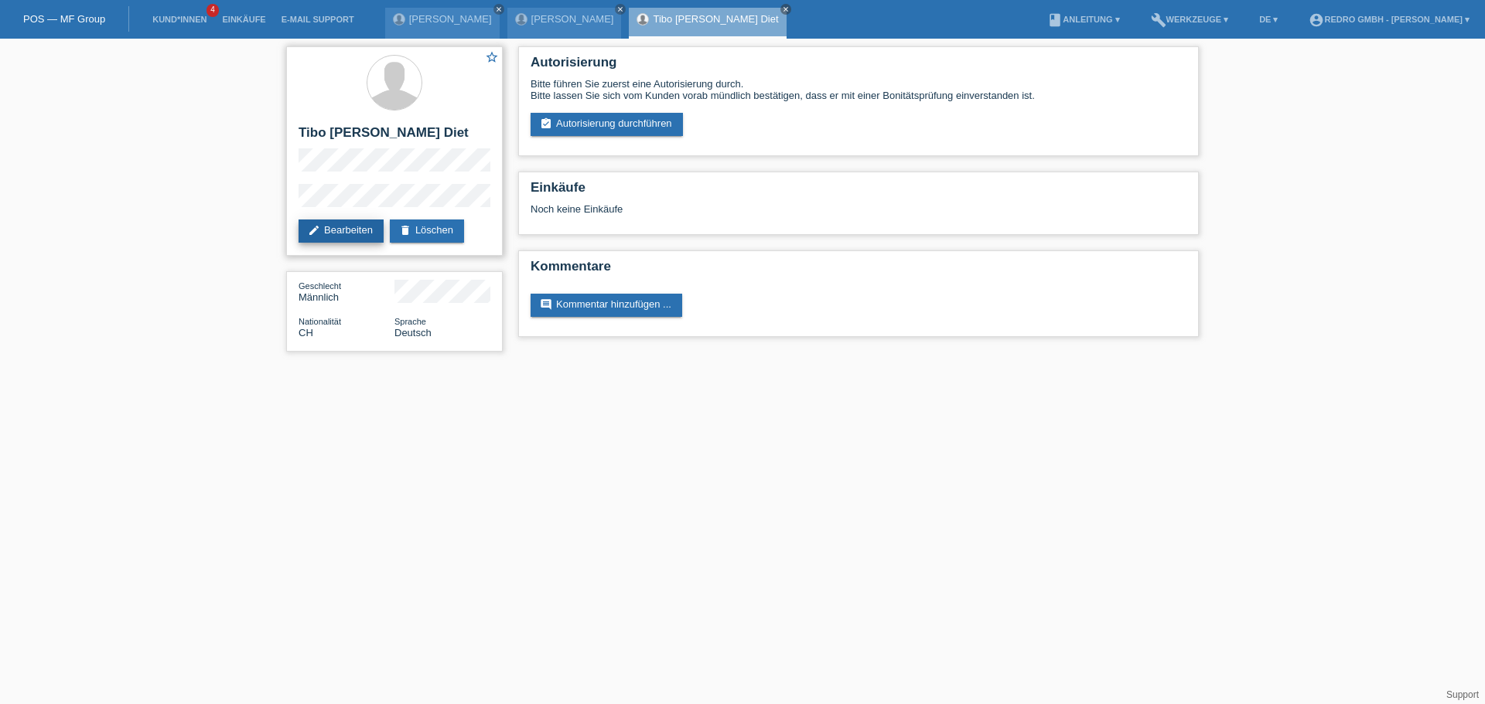
click at [346, 239] on link "edit Bearbeiten" at bounding box center [340, 231] width 85 height 23
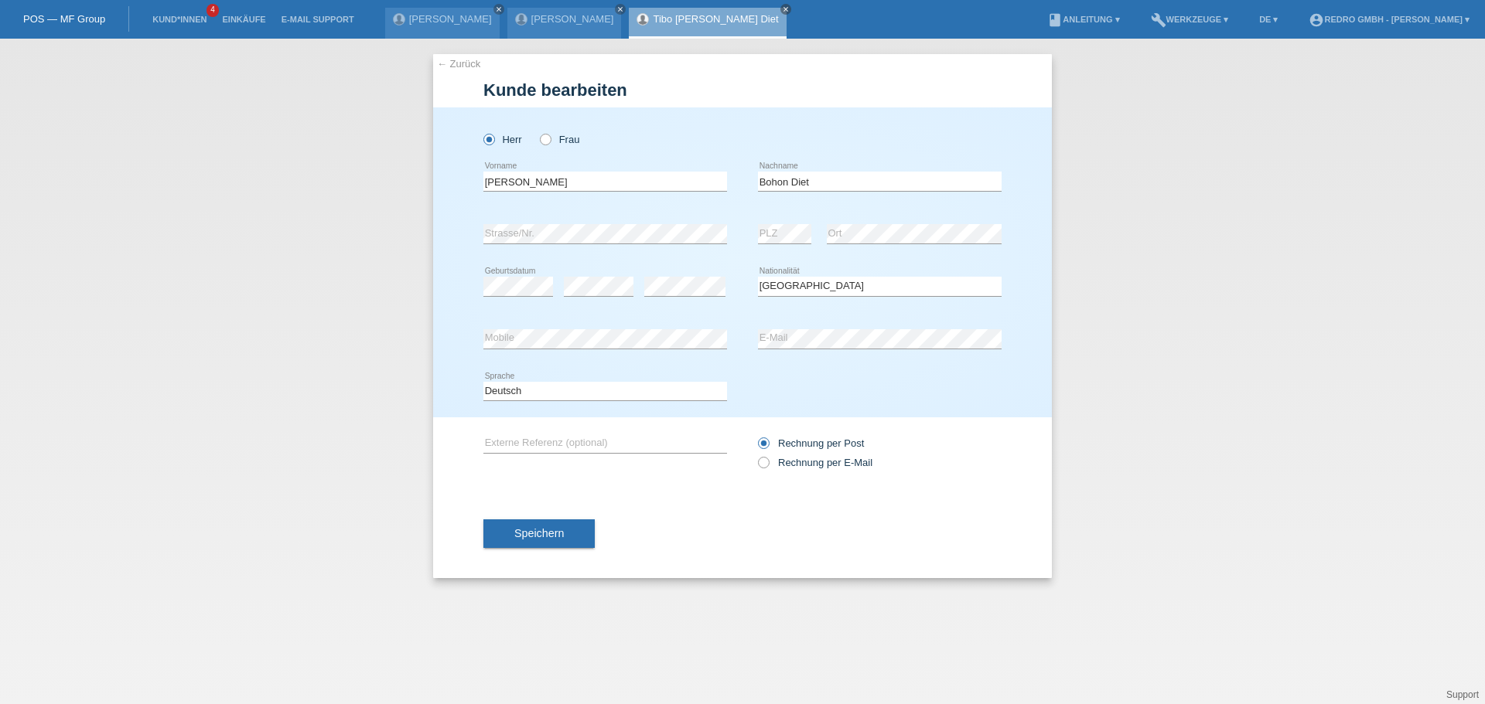
select select "CH"
click at [554, 532] on span "Speichern" at bounding box center [538, 533] width 49 height 12
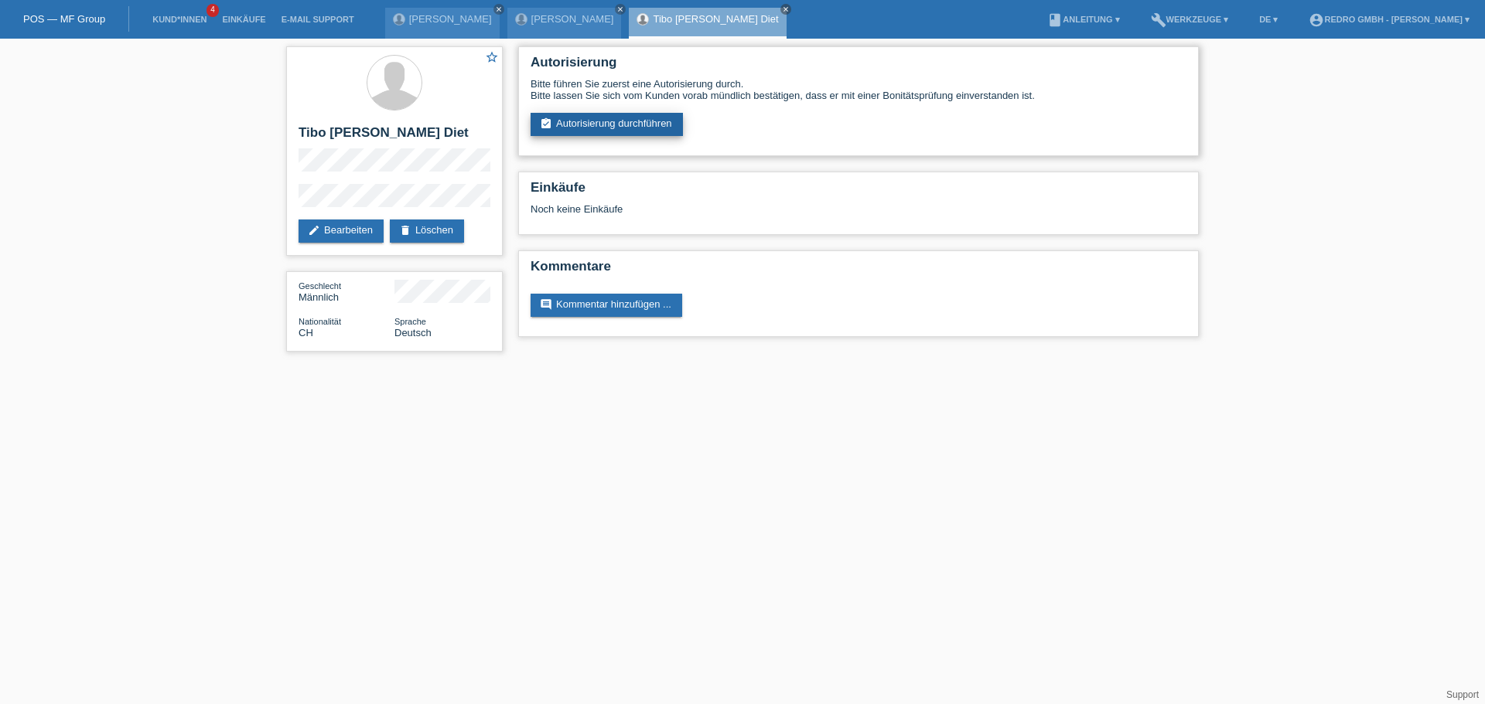
click at [598, 133] on link "assignment_turned_in Autorisierung durchführen" at bounding box center [606, 124] width 152 height 23
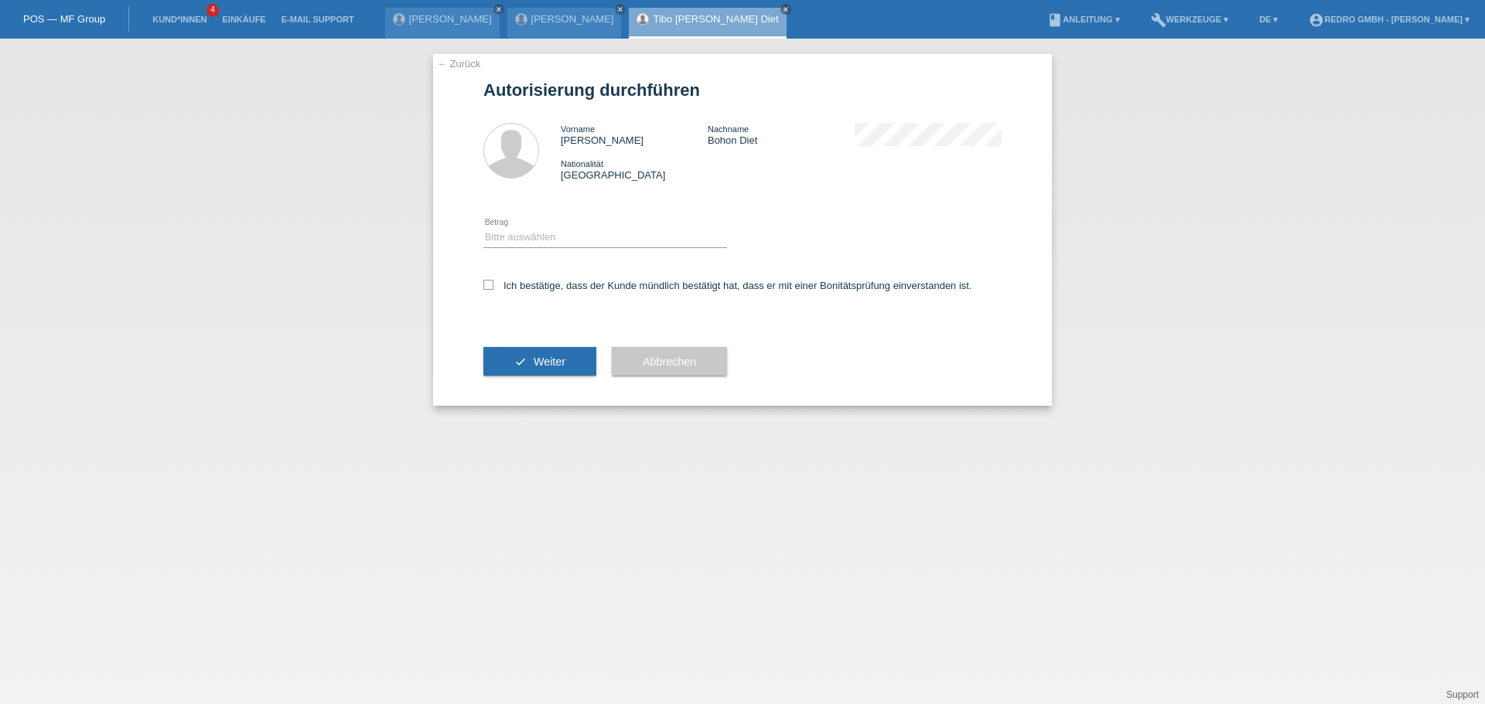
drag, startPoint x: 500, startPoint y: 223, endPoint x: 510, endPoint y: 237, distance: 17.8
click at [500, 224] on div "Bitte auswählen CHF 1.00 - CHF 499.00 CHF 500.00 - CHF 1'999.00 CHF 2'000.00 - …" at bounding box center [605, 238] width 244 height 53
drag, startPoint x: 510, startPoint y: 237, endPoint x: 510, endPoint y: 247, distance: 9.3
click at [510, 237] on select "Bitte auswählen CHF 1.00 - CHF 499.00 CHF 500.00 - CHF 1'999.00 CHF 2'000.00 - …" at bounding box center [605, 237] width 244 height 19
select select "1"
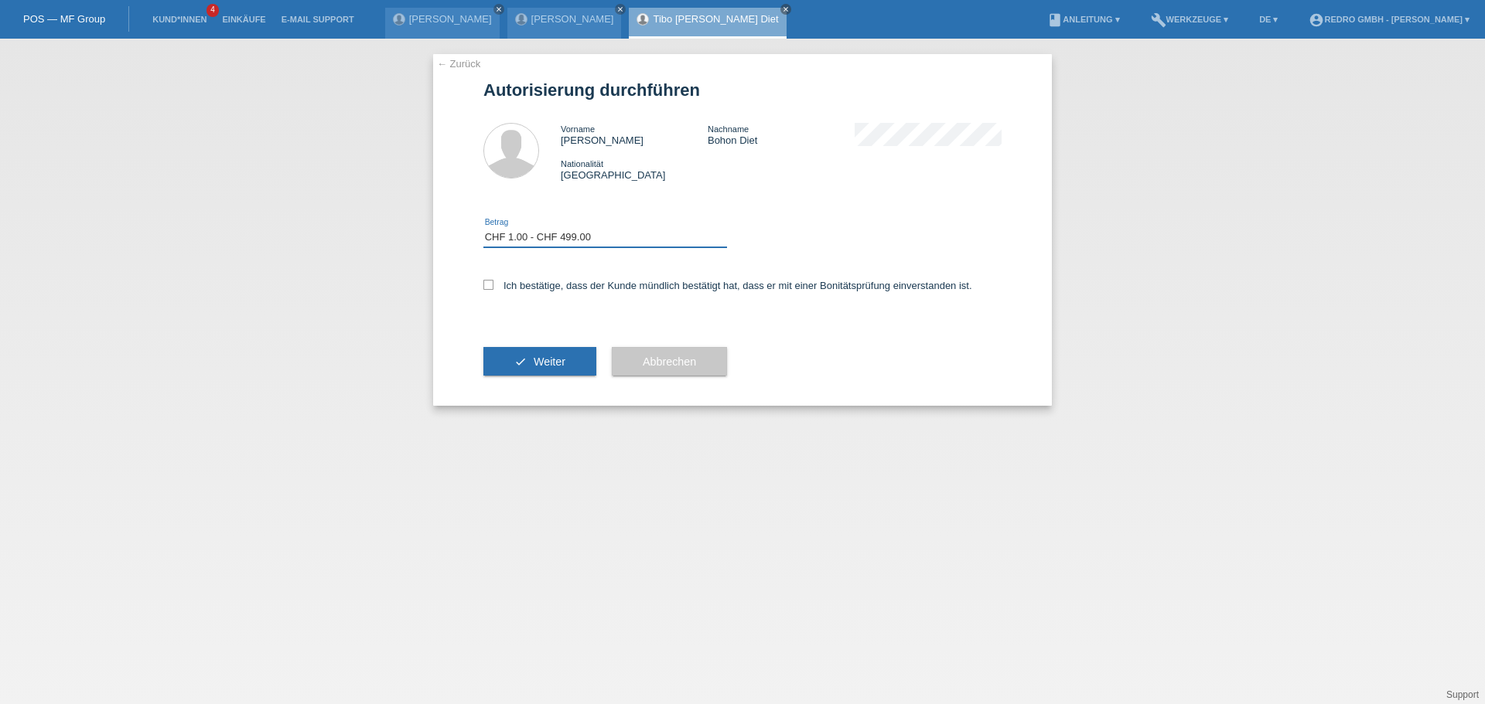
click at [483, 228] on select "Bitte auswählen CHF 1.00 - CHF 499.00 CHF 500.00 - CHF 1'999.00 CHF 2'000.00 - …" at bounding box center [605, 237] width 244 height 19
click at [510, 285] on label "Ich bestätige, dass der Kunde mündlich bestätigt hat, dass er mit einer Bonität…" at bounding box center [727, 286] width 489 height 12
click at [493, 285] on input "Ich bestätige, dass der Kunde mündlich bestätigt hat, dass er mit einer Bonität…" at bounding box center [488, 285] width 10 height 10
checkbox input "true"
click at [507, 356] on button "check Weiter" at bounding box center [539, 361] width 113 height 29
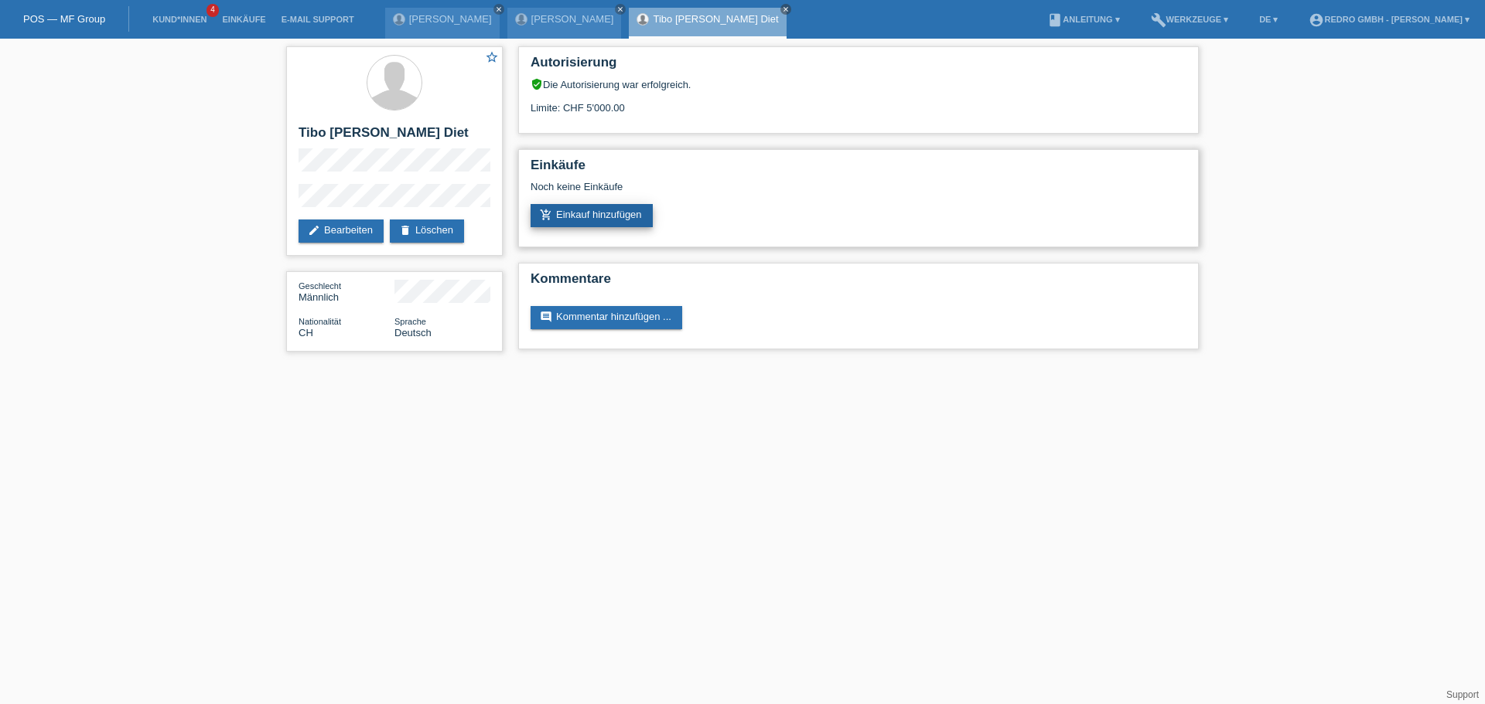
click at [573, 206] on link "add_shopping_cart Einkauf hinzufügen" at bounding box center [591, 215] width 122 height 23
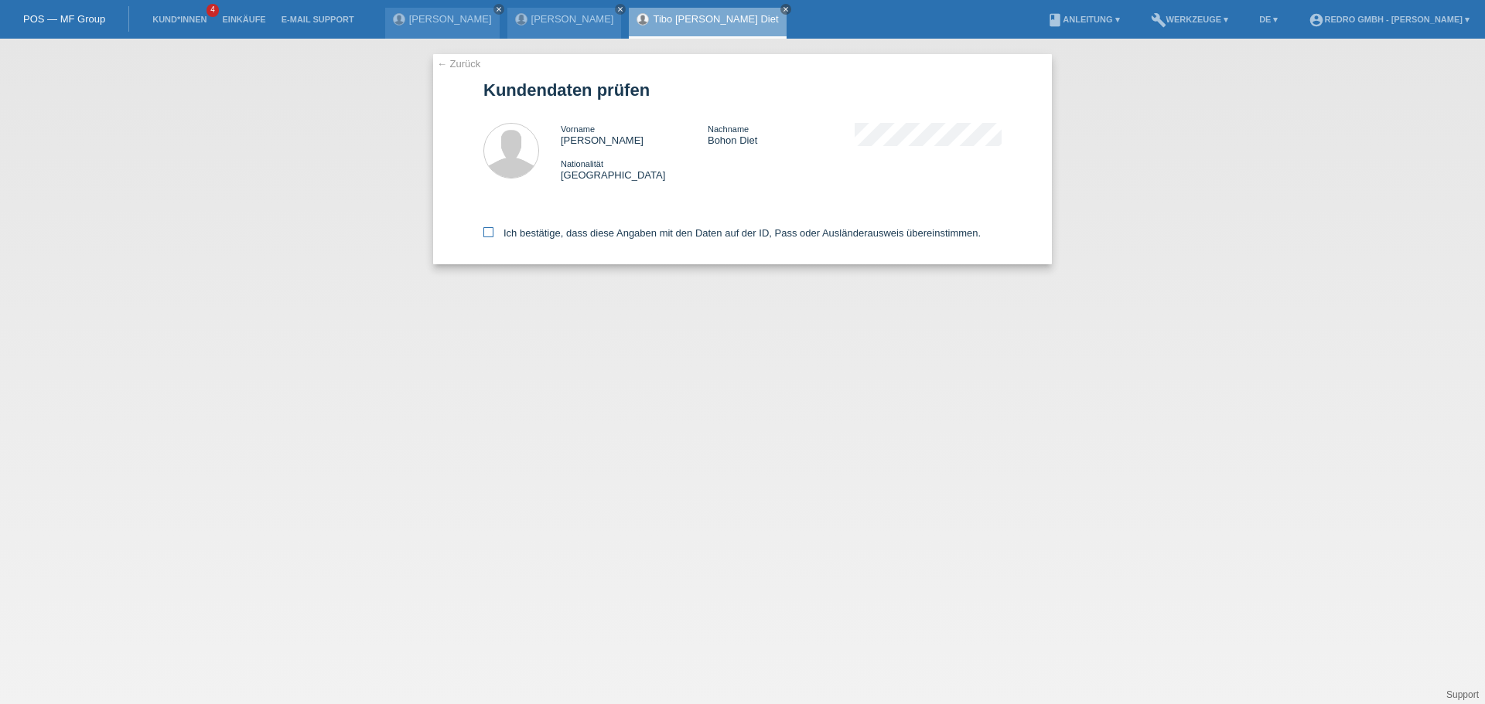
click at [547, 234] on label "Ich bestätige, dass diese Angaben mit den Daten auf der ID, Pass oder Ausländer…" at bounding box center [731, 233] width 497 height 12
click at [493, 234] on input "Ich bestätige, dass diese Angaben mit den Daten auf der ID, Pass oder Ausländer…" at bounding box center [488, 232] width 10 height 10
checkbox input "true"
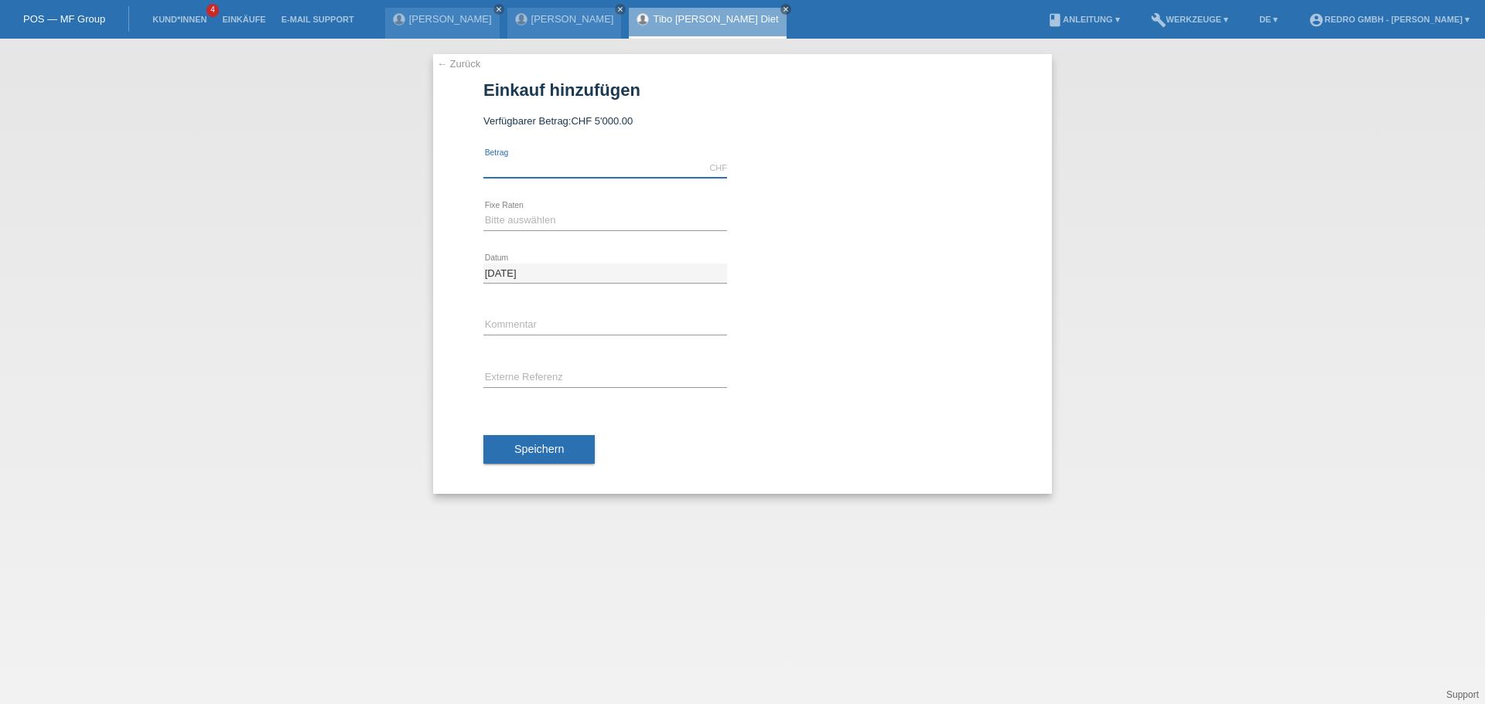
click at [531, 172] on input "text" at bounding box center [605, 168] width 244 height 19
type input "672.00"
click at [539, 218] on select "Bitte auswählen 6 Raten 12 Raten 24 Raten 36 Raten" at bounding box center [605, 220] width 244 height 19
click at [510, 218] on select "Bitte auswählen 6 Raten 12 Raten 24 Raten 36 Raten" at bounding box center [605, 220] width 244 height 19
select select "583"
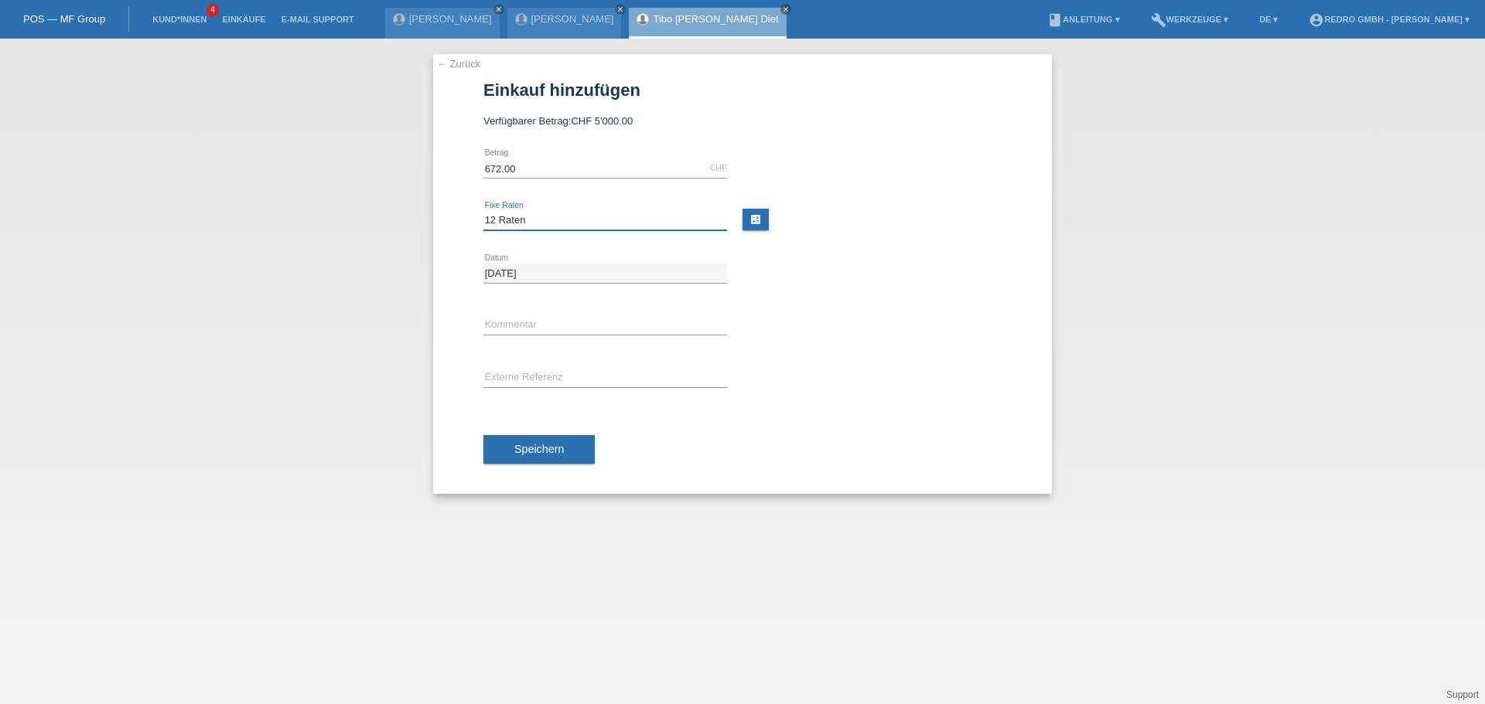
click at [483, 211] on select "Bitte auswählen 6 Raten 12 Raten 24 Raten 36 Raten" at bounding box center [605, 220] width 244 height 19
click at [526, 326] on input "text" at bounding box center [605, 325] width 244 height 19
type input "114822"
click at [508, 452] on button "Speichern" at bounding box center [538, 449] width 111 height 29
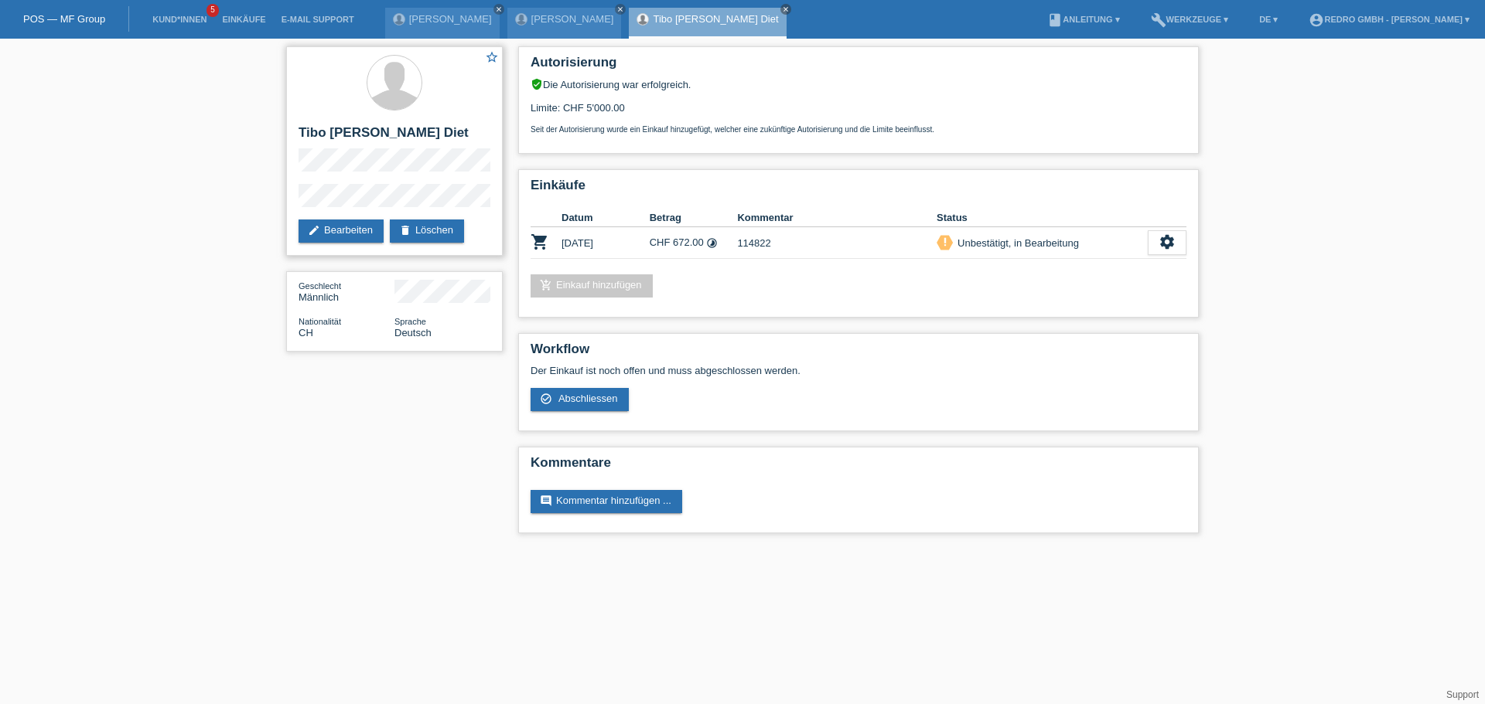
click at [289, 204] on div "star_border Tibo Kasper Bohon Diet edit Bearbeiten delete Löschen" at bounding box center [394, 151] width 217 height 210
click at [373, 128] on h2 "Tibo [PERSON_NAME] Diet" at bounding box center [394, 136] width 192 height 23
copy div "Tibo [PERSON_NAME] Diet"
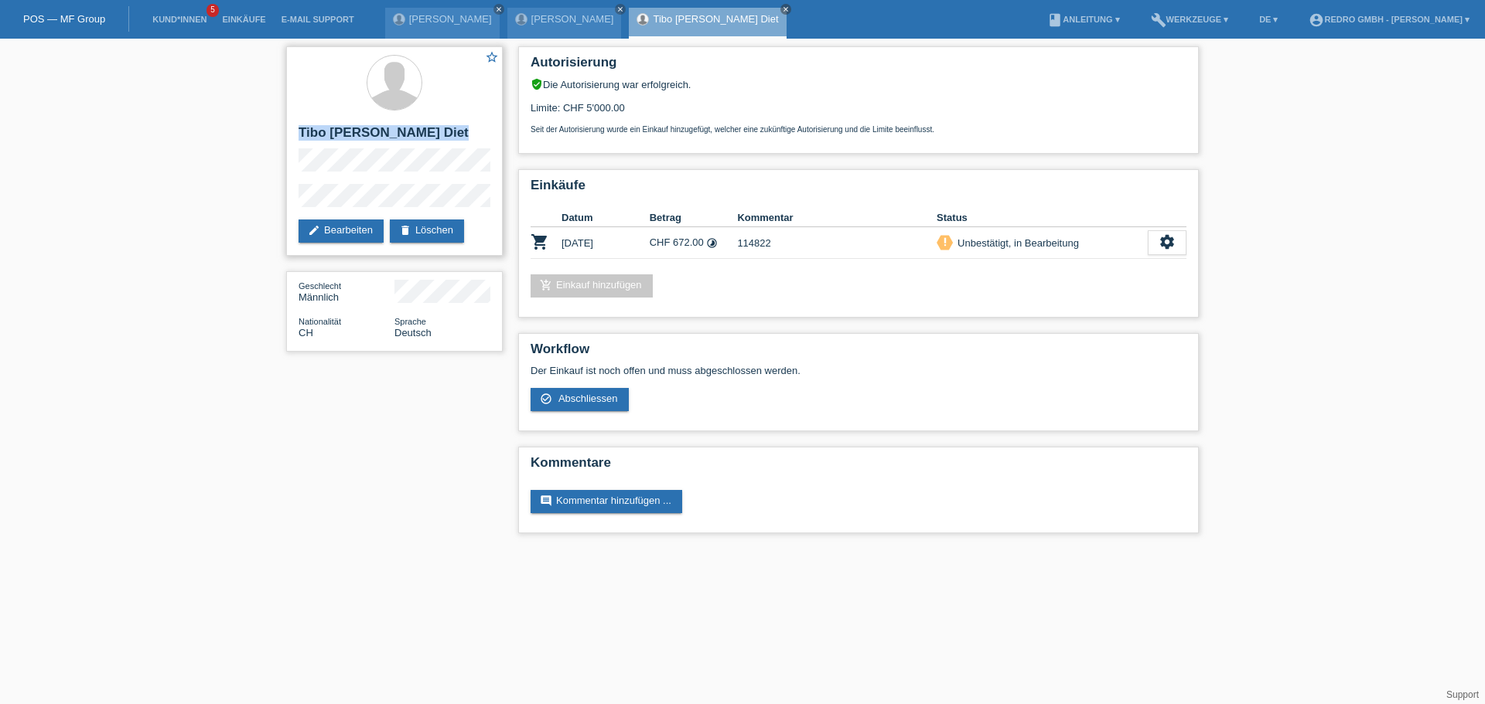
click at [396, 131] on h2 "Tibo [PERSON_NAME] Diet" at bounding box center [394, 136] width 192 height 23
click at [396, 130] on h2 "Tibo [PERSON_NAME] Diet" at bounding box center [394, 136] width 192 height 23
